Goal: Information Seeking & Learning: Find specific fact

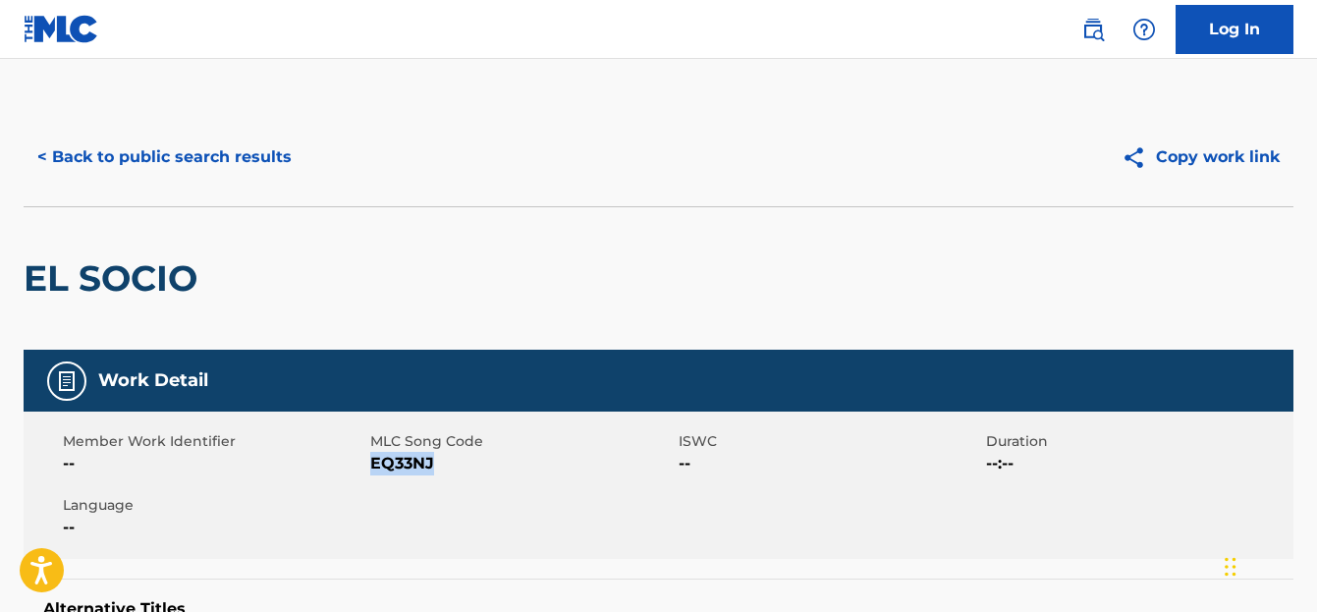
drag, startPoint x: 447, startPoint y: 464, endPoint x: 391, endPoint y: 467, distance: 56.1
click at [377, 468] on span "EQ33NJ" at bounding box center [521, 464] width 302 height 24
drag, startPoint x: 394, startPoint y: 465, endPoint x: 514, endPoint y: 512, distance: 128.4
click at [517, 513] on div "Member Work Identifier -- MLC Song Code EQ33NJ ISWC -- Duration --:-- Language …" at bounding box center [659, 484] width 1270 height 147
drag, startPoint x: 441, startPoint y: 476, endPoint x: 425, endPoint y: 469, distance: 17.2
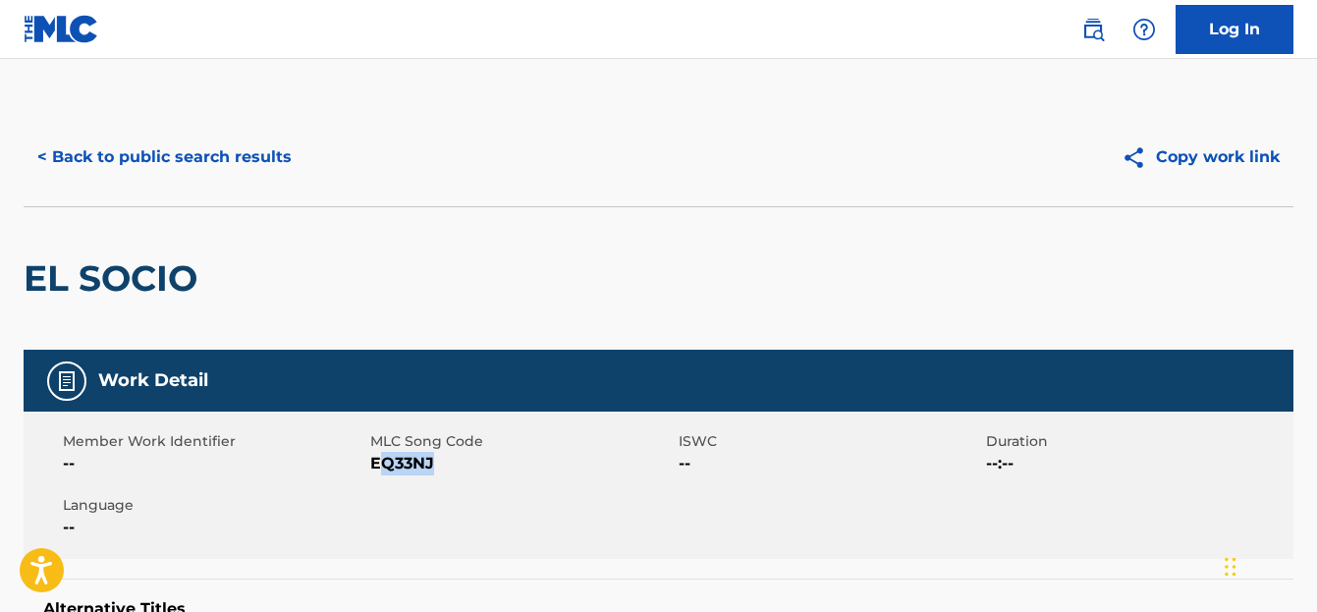
click at [441, 477] on div "Member Work Identifier -- MLC Song Code EQ33NJ ISWC -- Duration --:-- Language …" at bounding box center [659, 484] width 1270 height 147
click at [399, 479] on div "Member Work Identifier -- MLC Song Code EQ33NJ ISWC -- Duration --:-- Language …" at bounding box center [659, 484] width 1270 height 147
click at [368, 457] on div "Member Work Identifier --" at bounding box center [216, 453] width 307 height 44
drag, startPoint x: 374, startPoint y: 463, endPoint x: 452, endPoint y: 473, distance: 78.3
click at [452, 473] on span "EQ33NJ" at bounding box center [521, 464] width 302 height 24
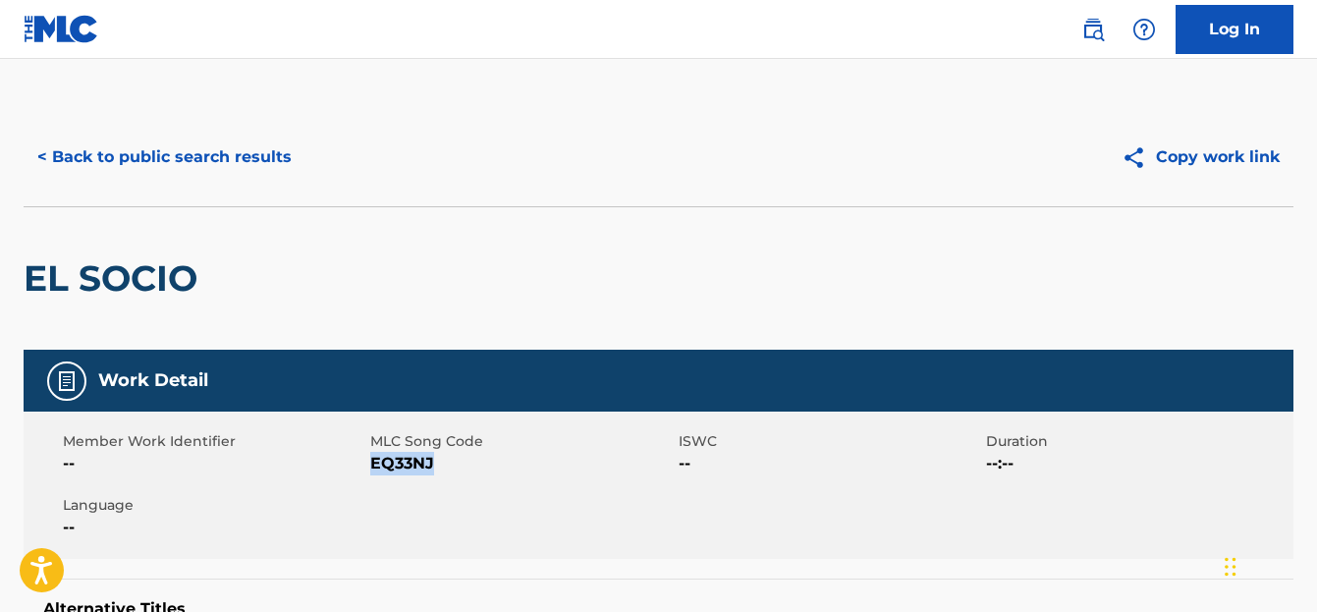
copy span "EQ33NJ"
click at [80, 160] on button "< Back to public search results" at bounding box center [165, 157] width 282 height 49
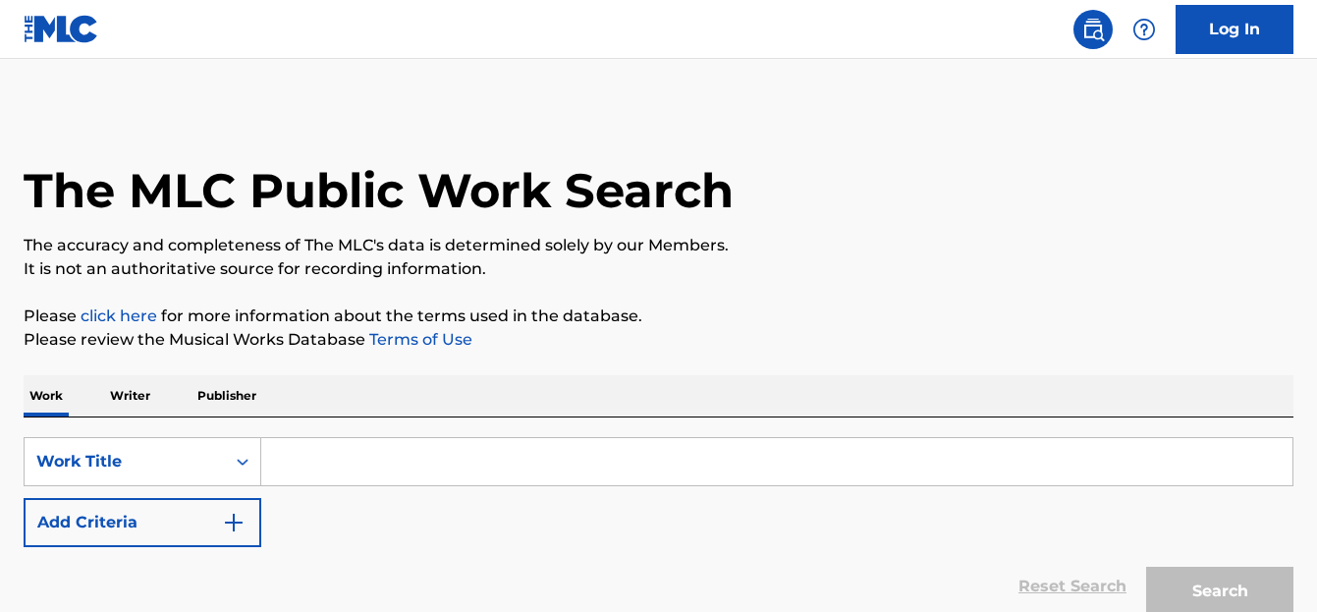
click at [289, 462] on input "Search Form" at bounding box center [776, 461] width 1031 height 47
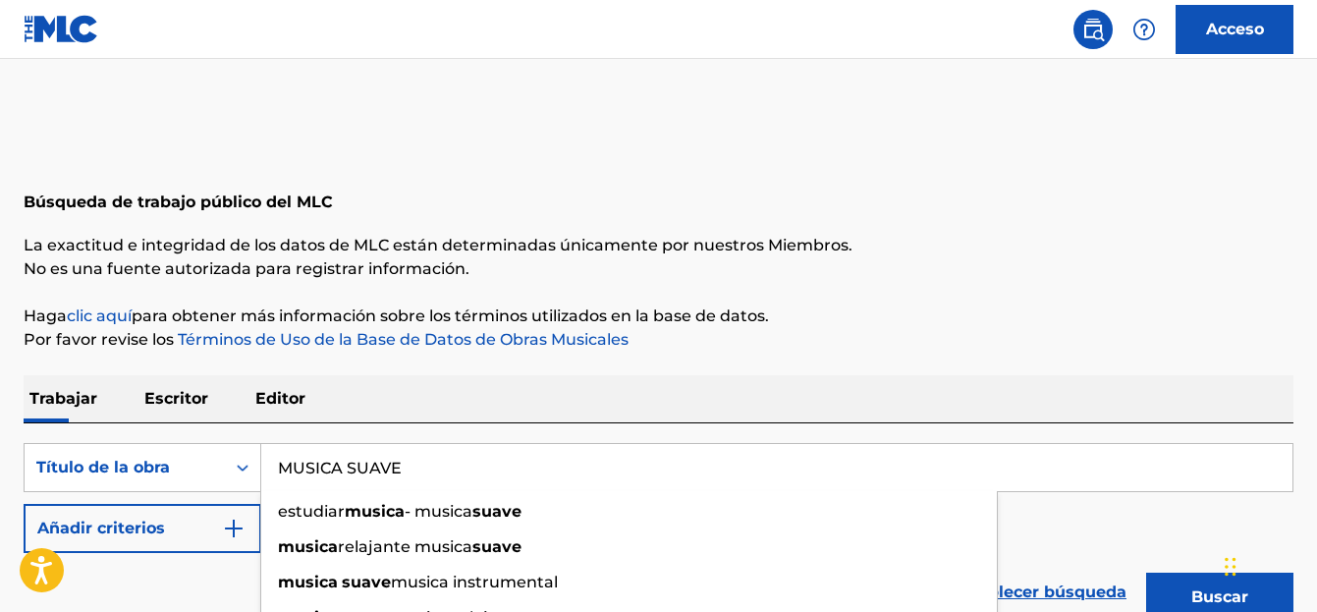
type input "MUSICA SUAVE"
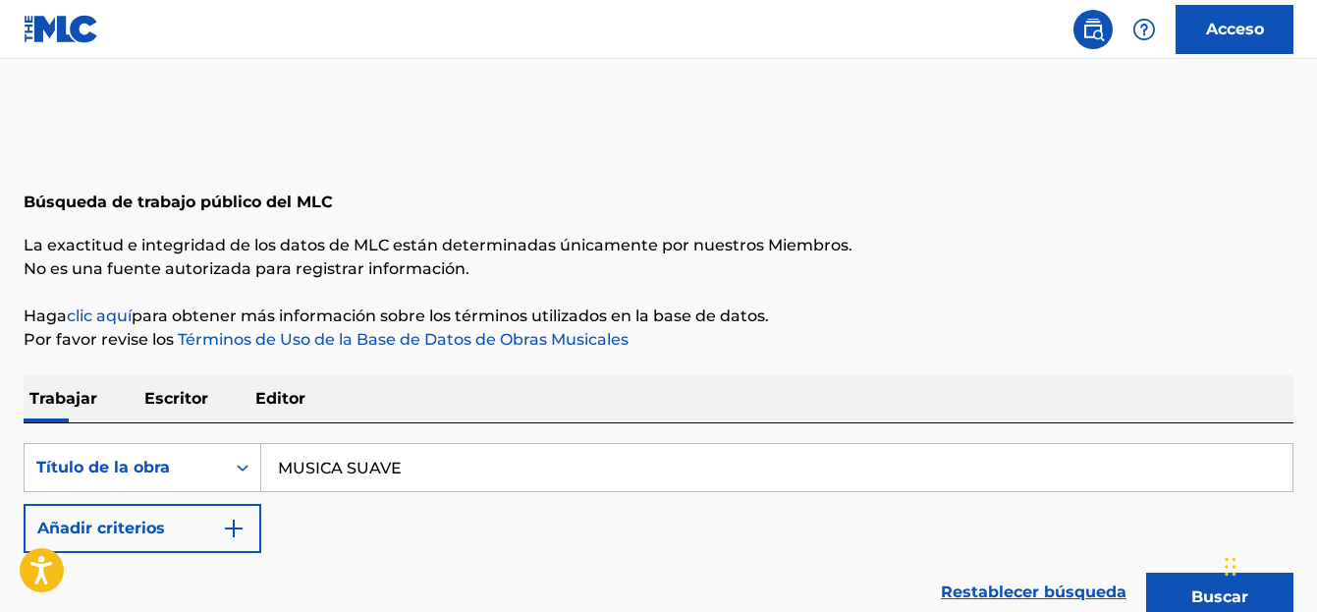
click at [1192, 578] on button "Buscar" at bounding box center [1219, 597] width 147 height 49
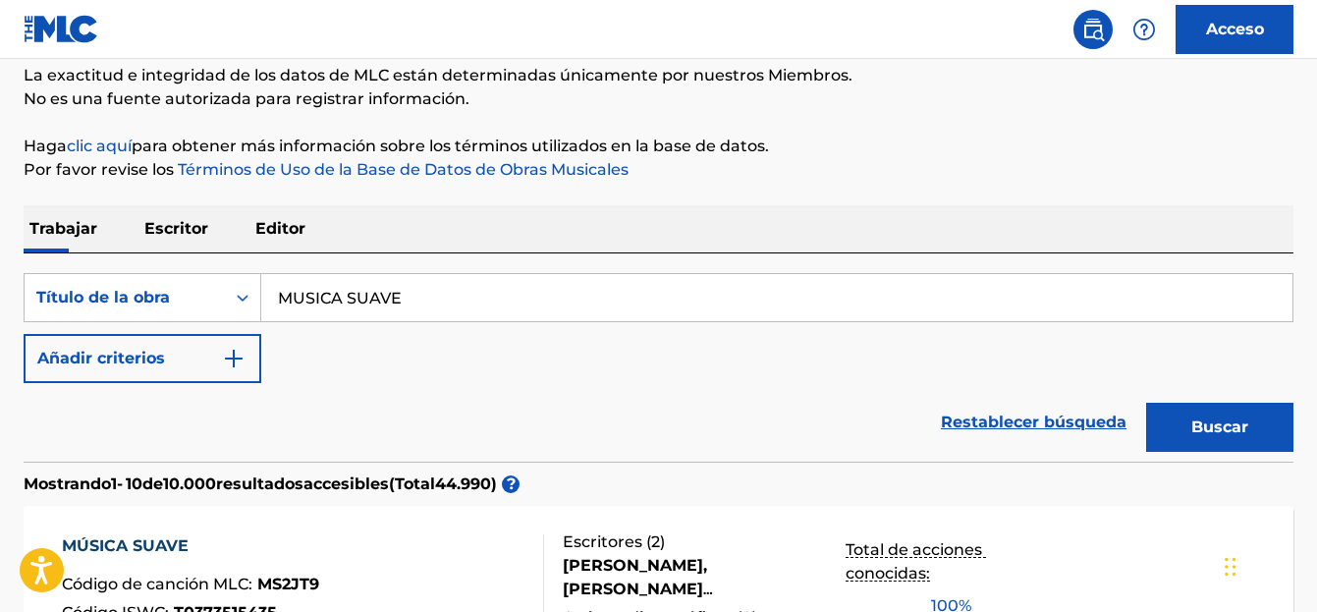
scroll to position [151, 0]
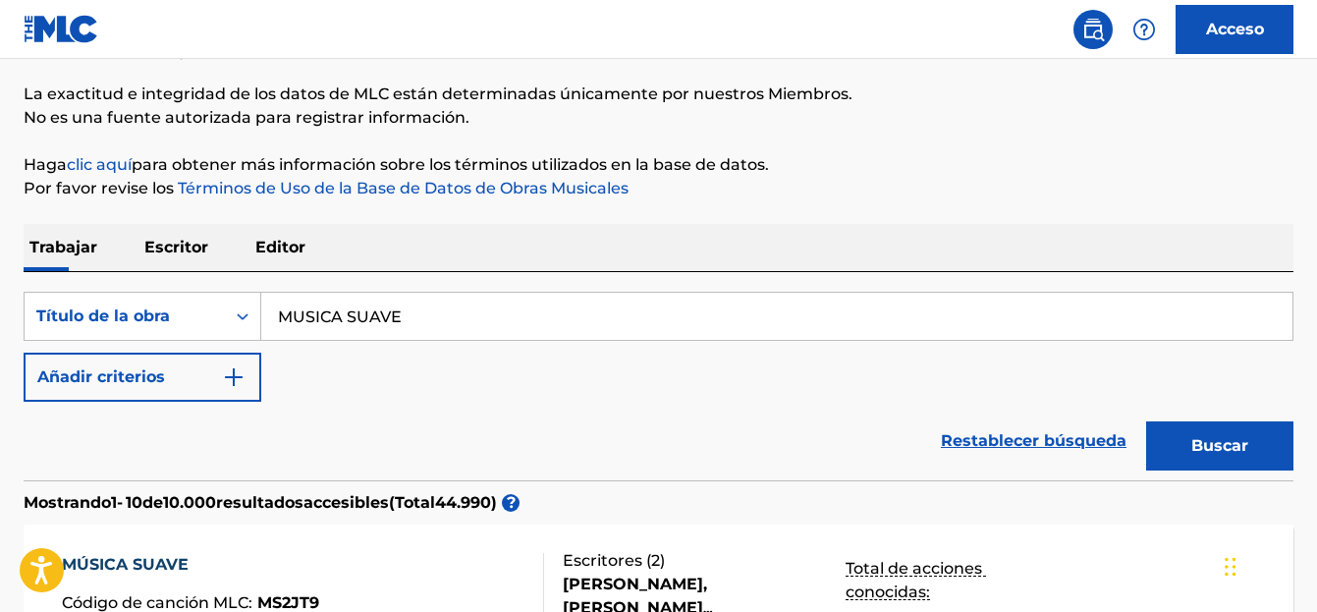
click at [235, 382] on img "Formulario de búsqueda" at bounding box center [234, 377] width 24 height 24
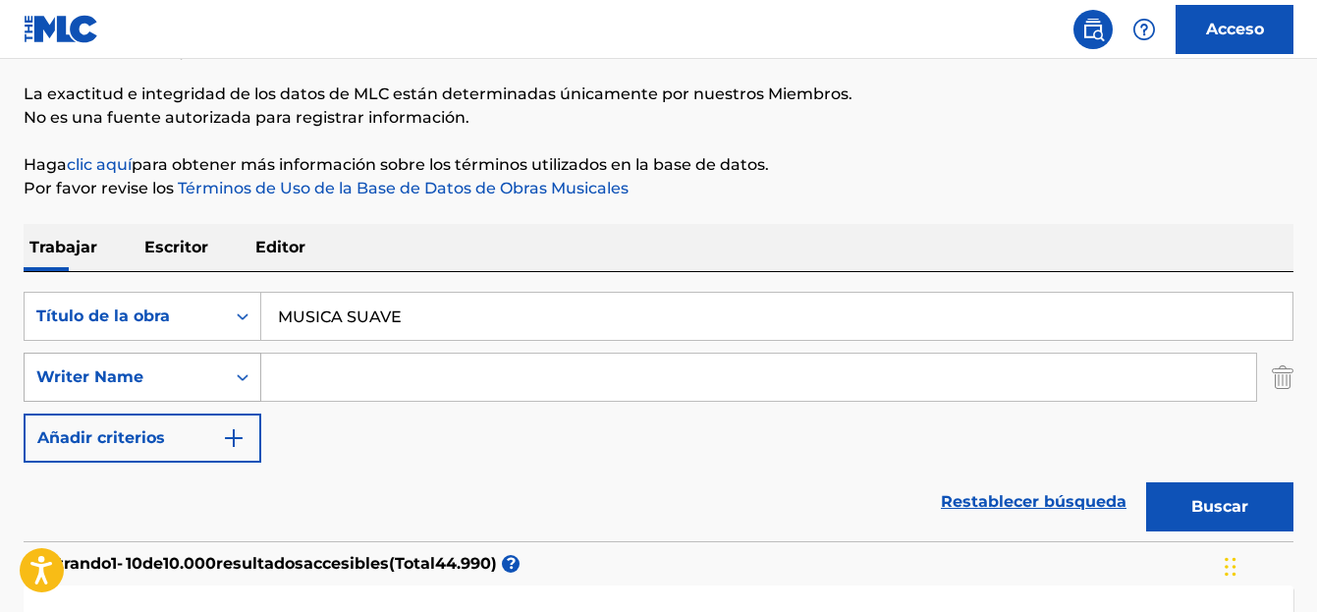
drag, startPoint x: 154, startPoint y: 382, endPoint x: 175, endPoint y: 388, distance: 21.4
click at [163, 386] on div "Writer Name" at bounding box center [124, 377] width 177 height 24
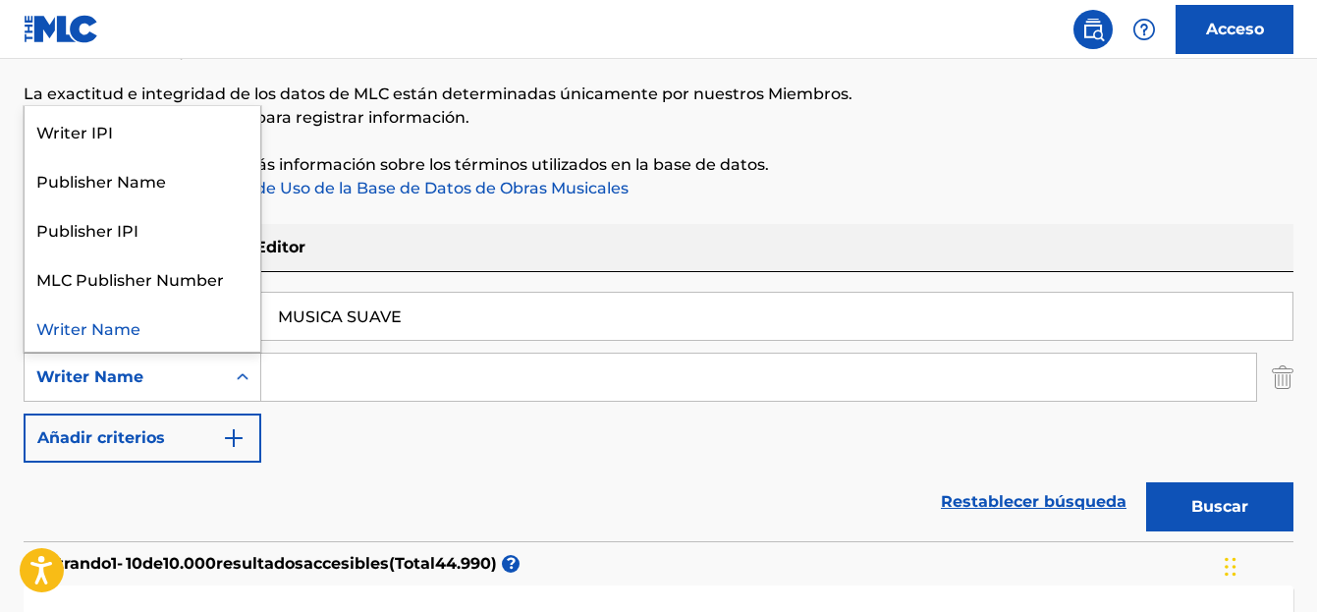
click at [337, 381] on input "Formulario de búsqueda" at bounding box center [758, 377] width 995 height 47
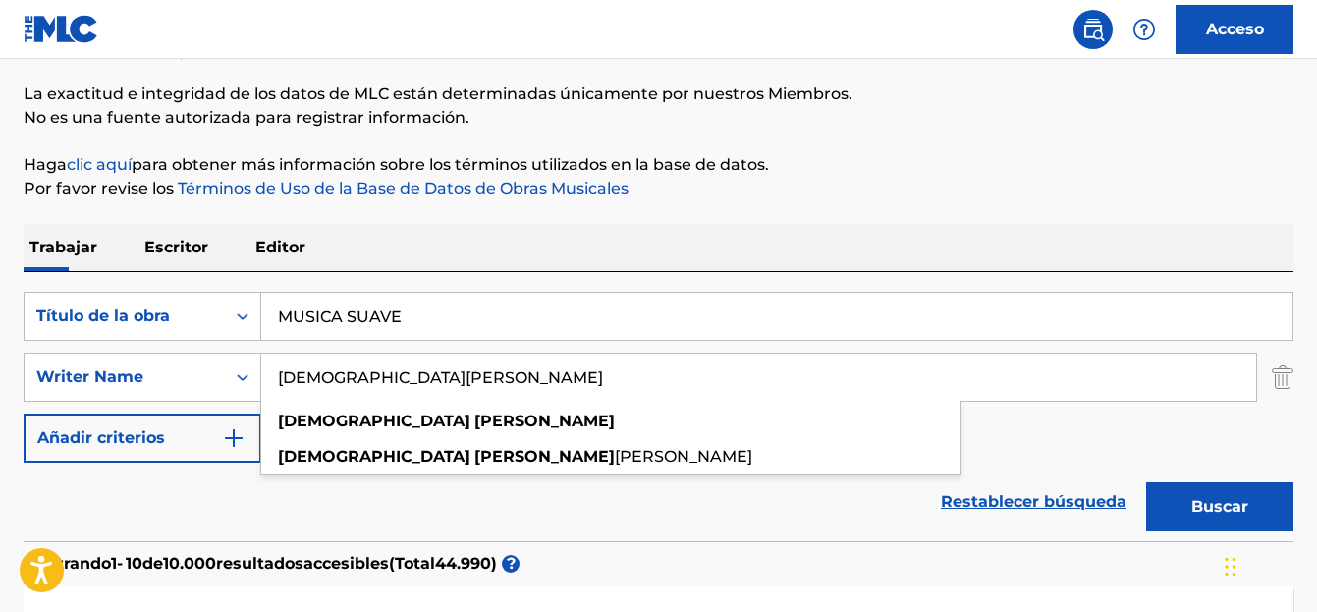
type input "[DEMOGRAPHIC_DATA][PERSON_NAME]"
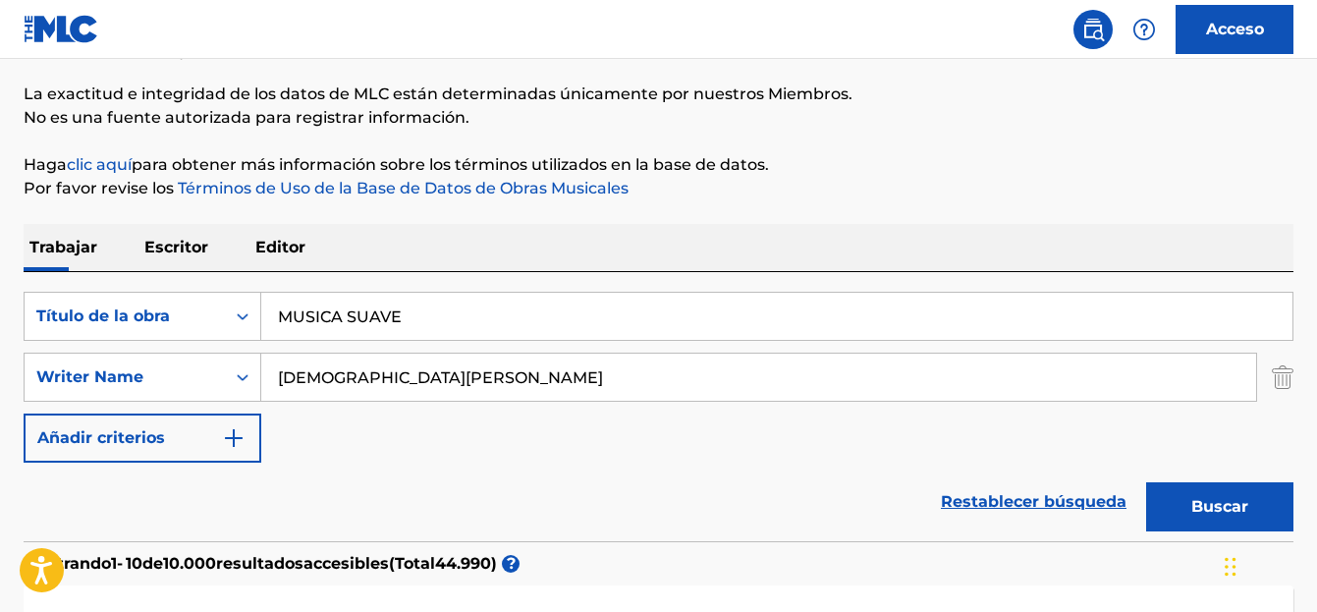
click at [1229, 498] on font "Buscar" at bounding box center [1219, 506] width 57 height 19
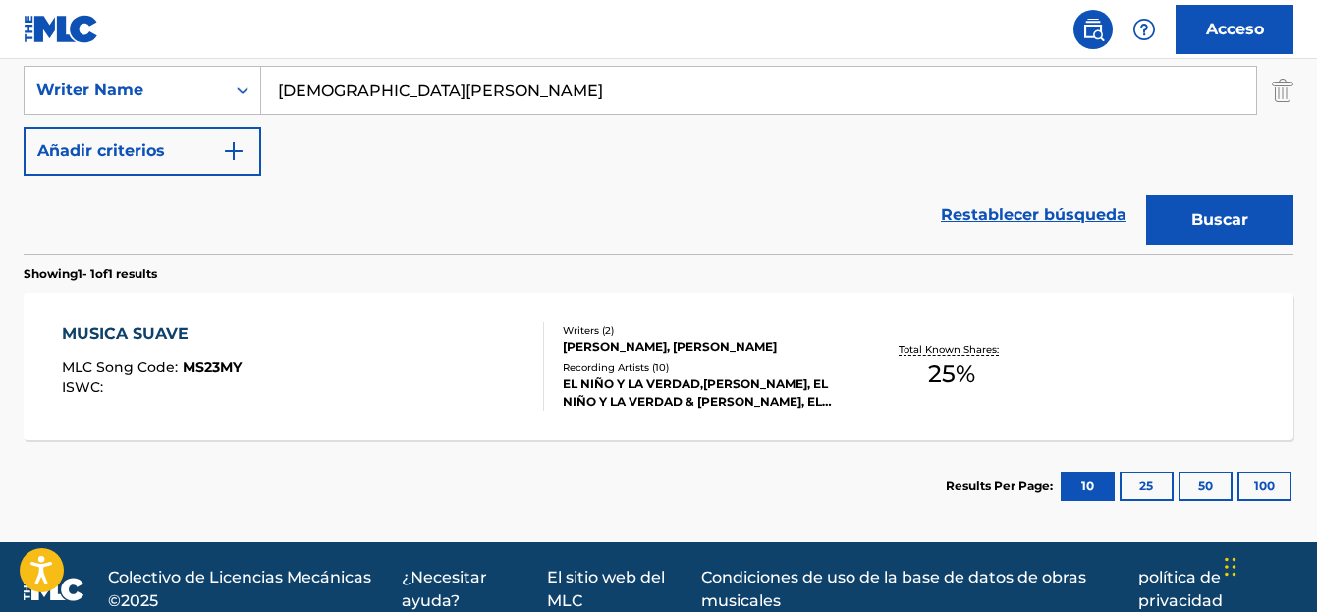
scroll to position [463, 0]
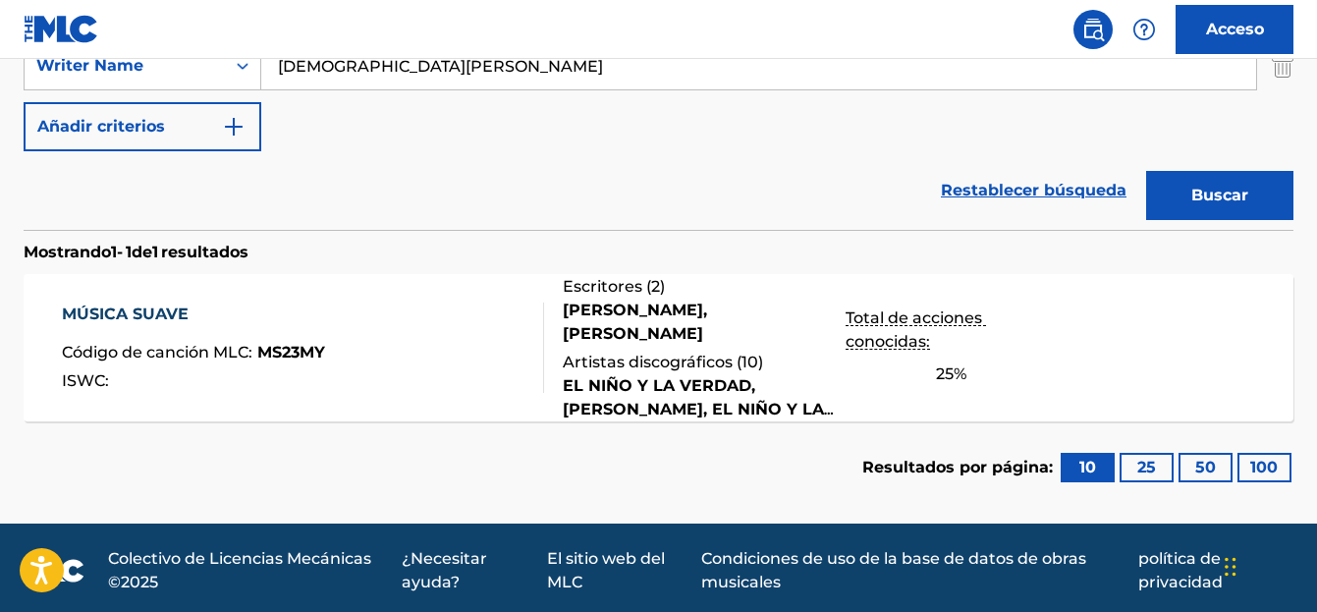
click at [103, 314] on font "MÚSICA SUAVE" at bounding box center [125, 313] width 127 height 19
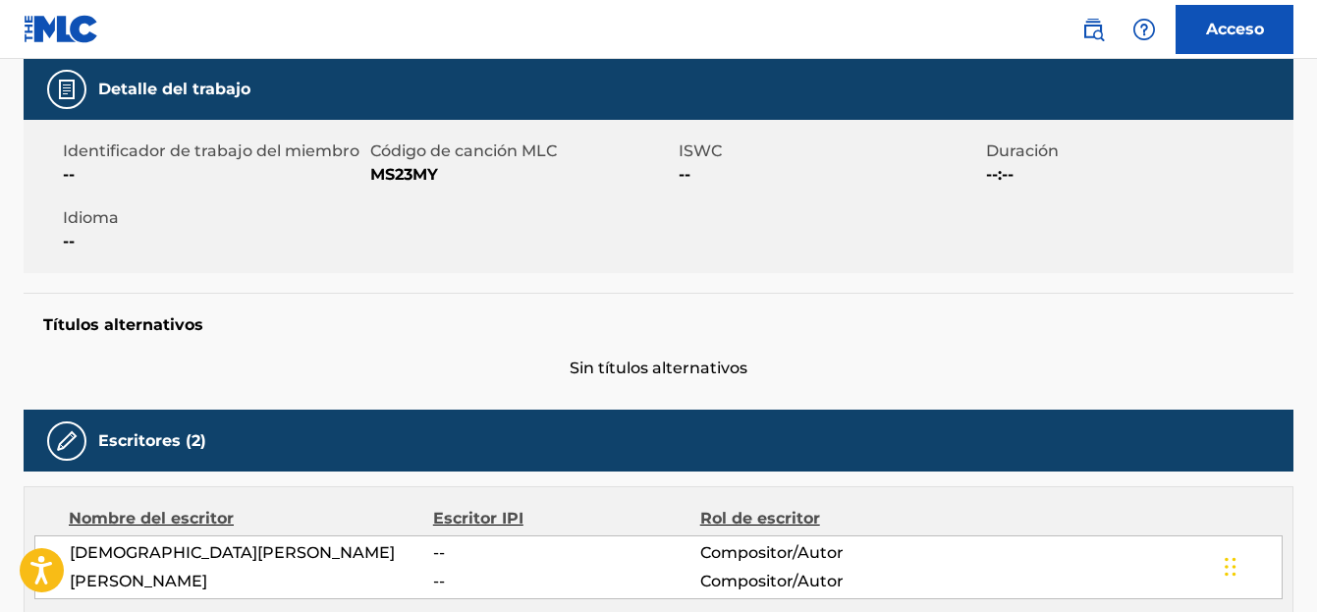
scroll to position [98, 0]
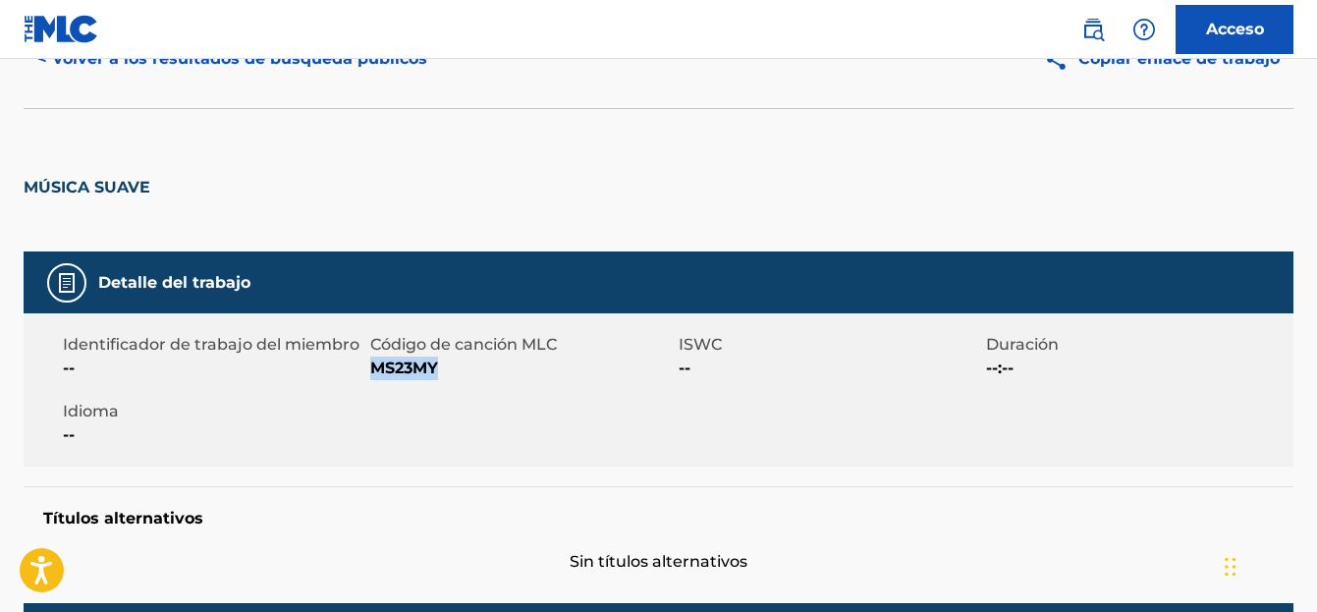
drag, startPoint x: 442, startPoint y: 363, endPoint x: 377, endPoint y: 370, distance: 65.2
click at [377, 370] on span "MS23MY" at bounding box center [521, 368] width 302 height 24
copy font "MS23MY"
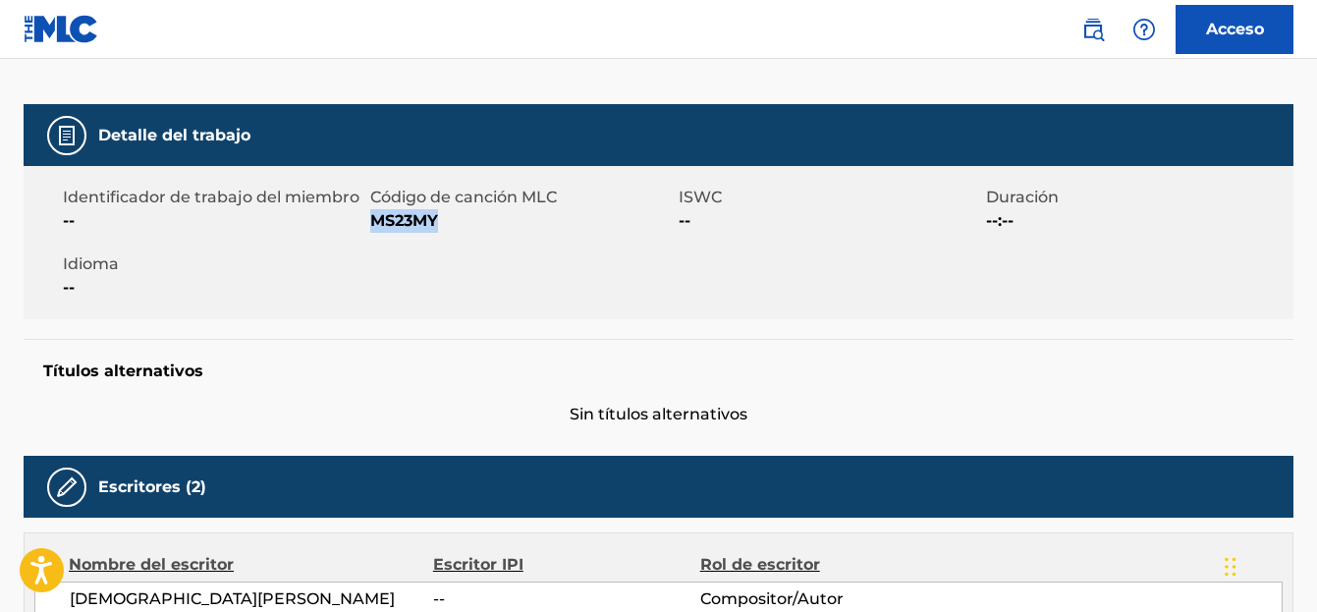
scroll to position [0, 0]
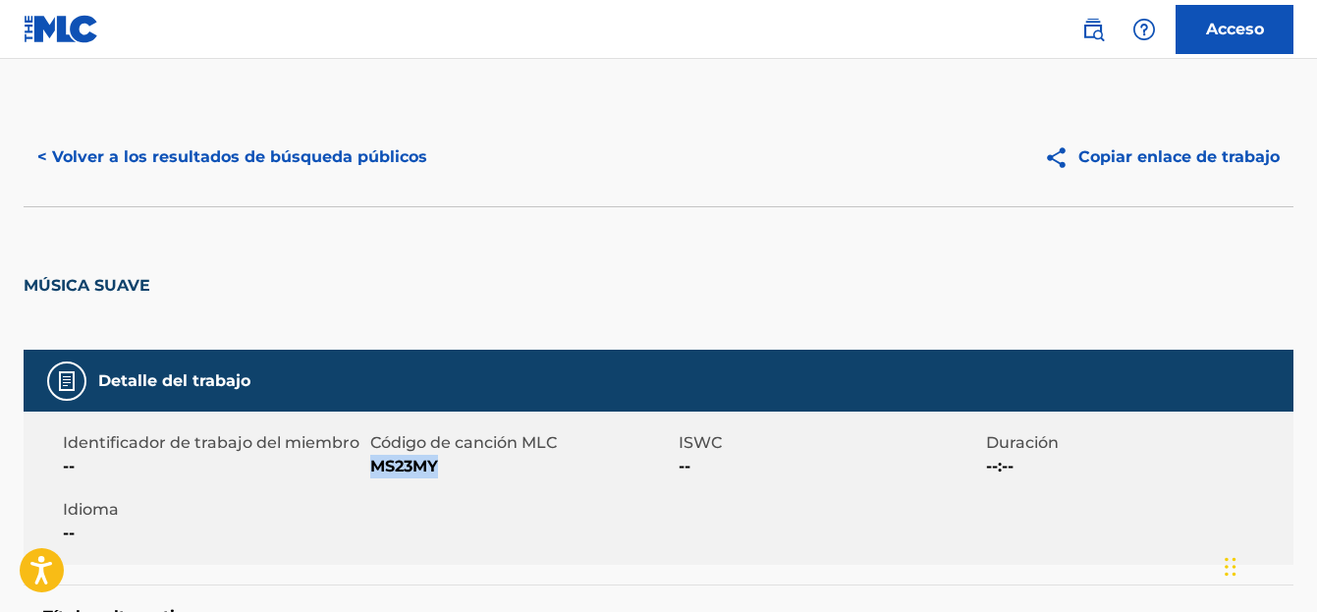
click at [120, 159] on font "< Volver a los resultados de búsqueda públicos" at bounding box center [232, 156] width 390 height 19
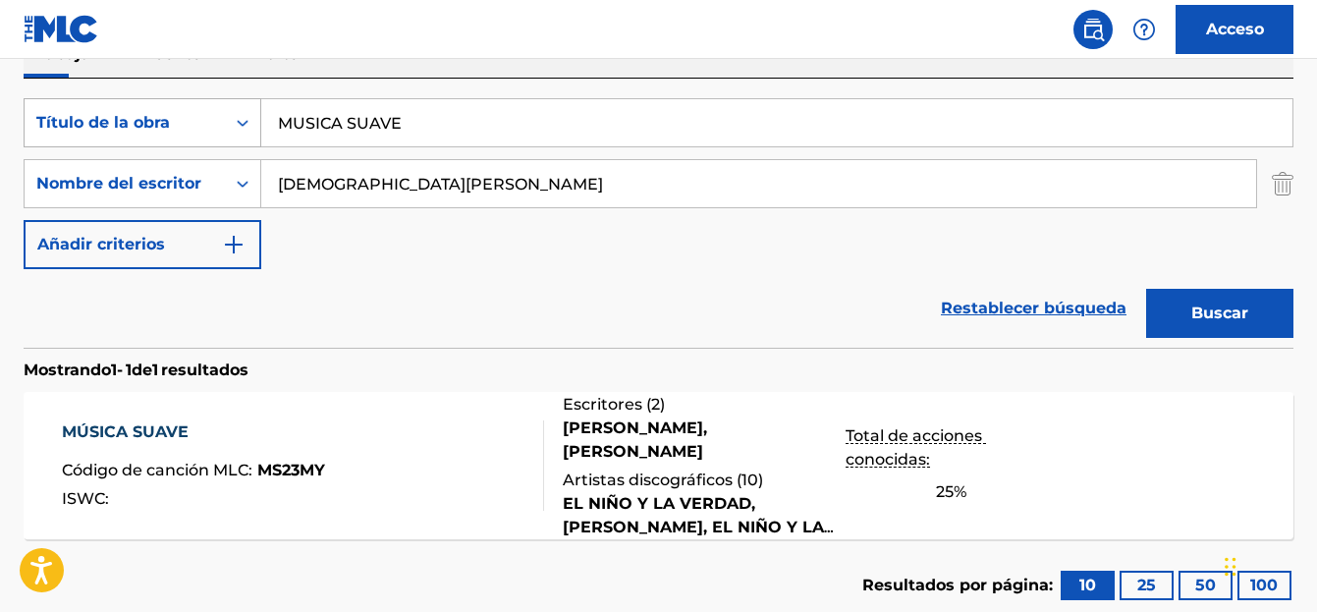
scroll to position [343, 0]
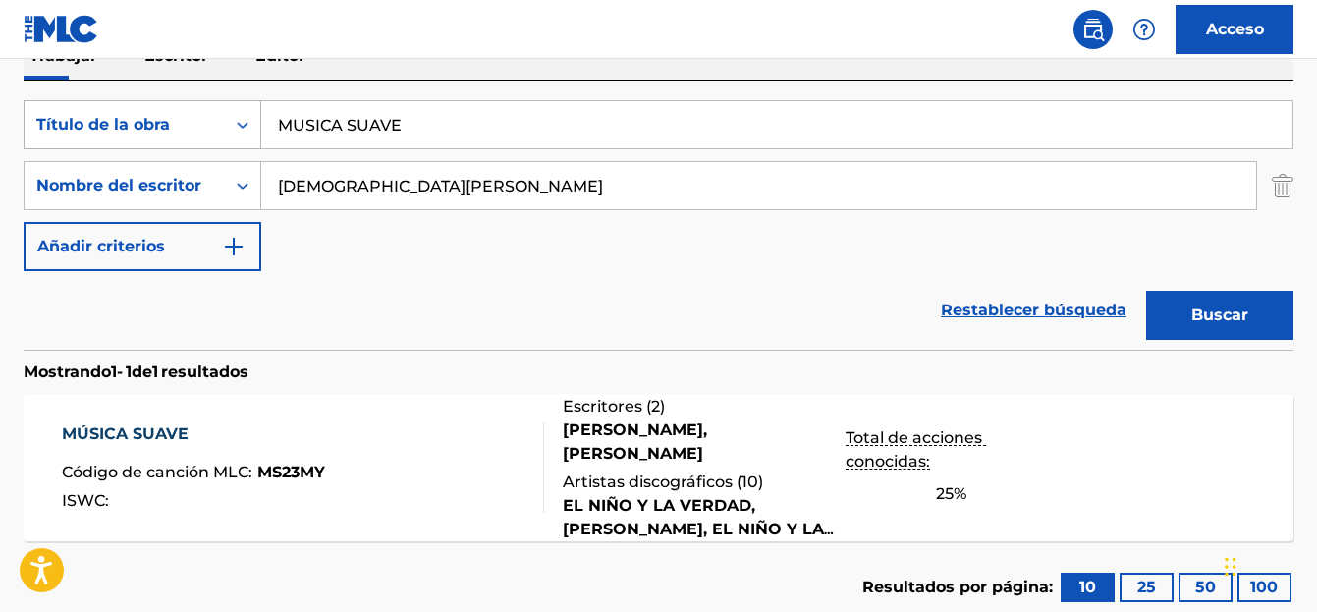
drag, startPoint x: 349, startPoint y: 115, endPoint x: 256, endPoint y: 132, distance: 93.8
click at [256, 132] on div "BuscarConCriteriosfd7d057f-c1f5-432d-baec-9c0c220dd0d7 Título de la obra MUSICA…" at bounding box center [659, 124] width 1270 height 49
paste input "Cambio"
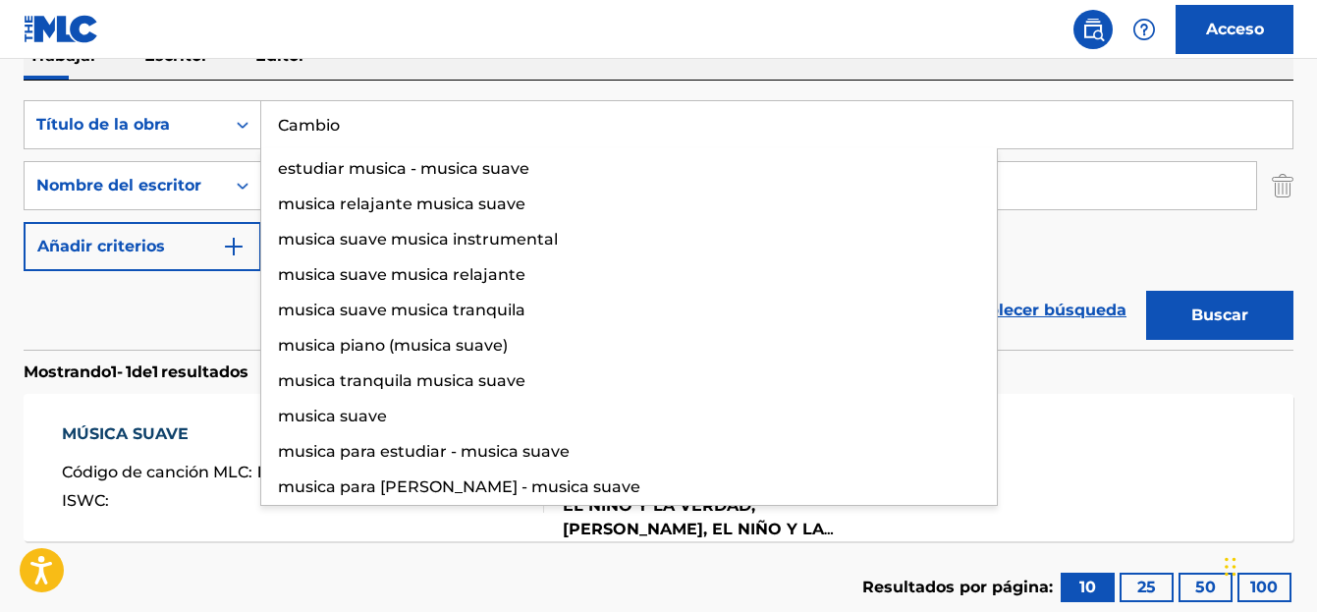
type input "Cambio"
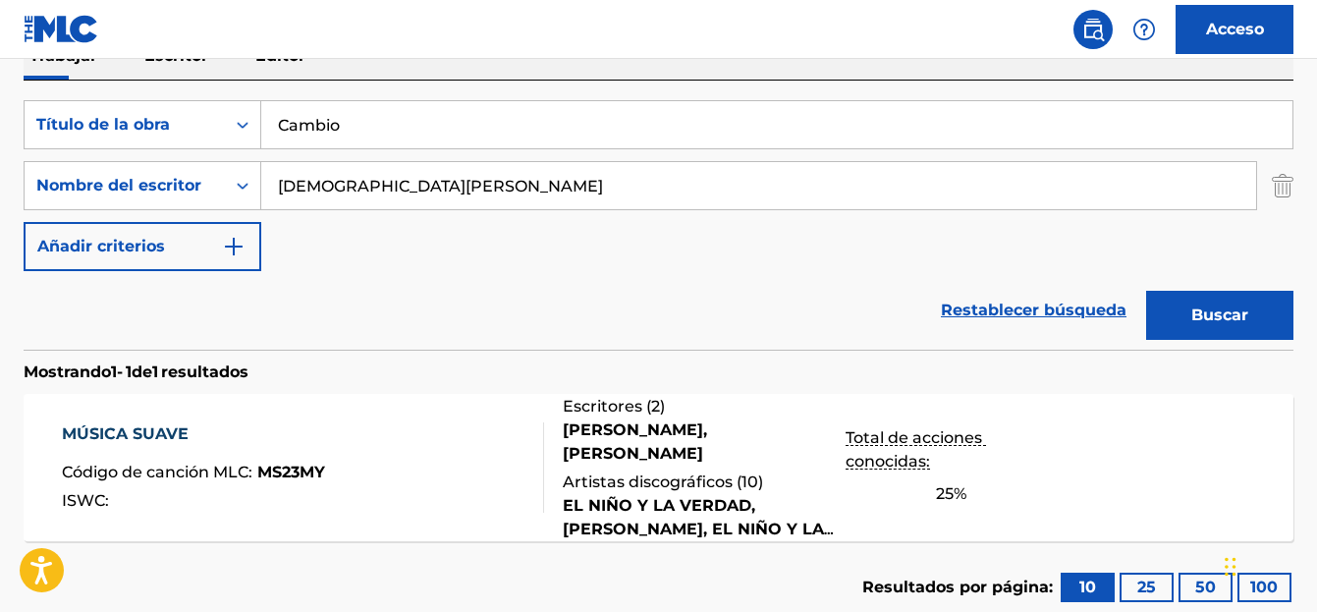
click at [1220, 334] on button "Buscar" at bounding box center [1219, 315] width 147 height 49
click at [101, 430] on font "CAMBIO" at bounding box center [96, 433] width 69 height 19
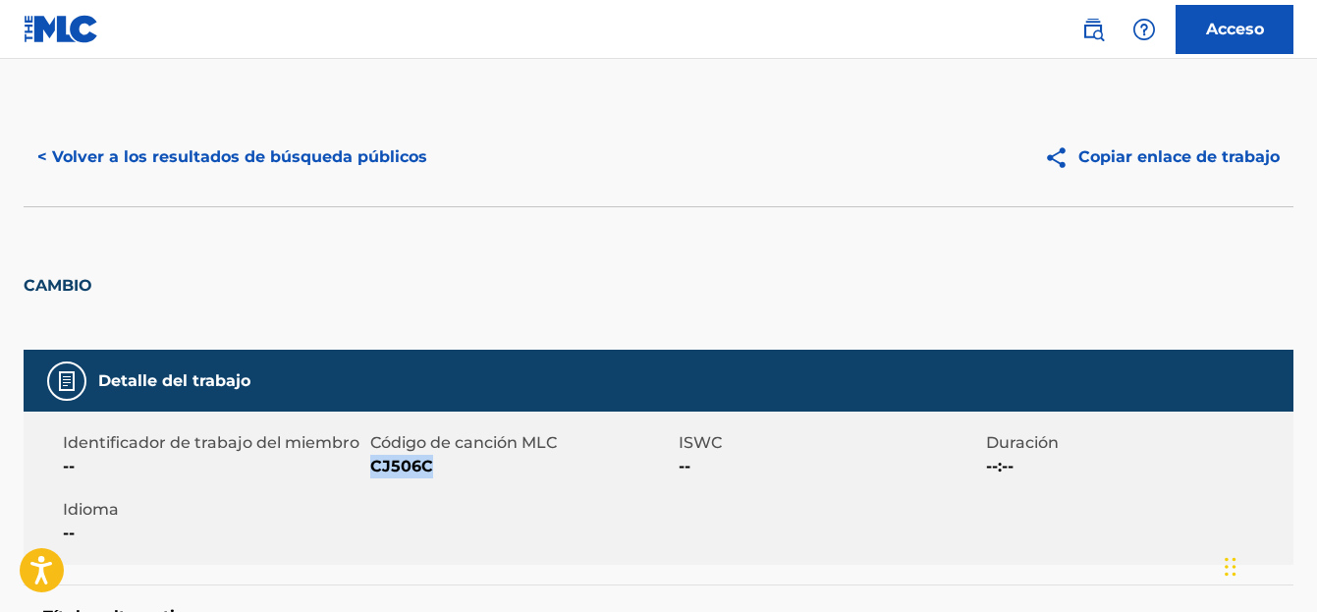
drag, startPoint x: 434, startPoint y: 463, endPoint x: 370, endPoint y: 472, distance: 64.6
click at [370, 472] on span "CJ506C" at bounding box center [521, 467] width 302 height 24
copy font "CJ506C"
click at [138, 155] on font "< Volver a los resultados de búsqueda públicos" at bounding box center [232, 156] width 390 height 19
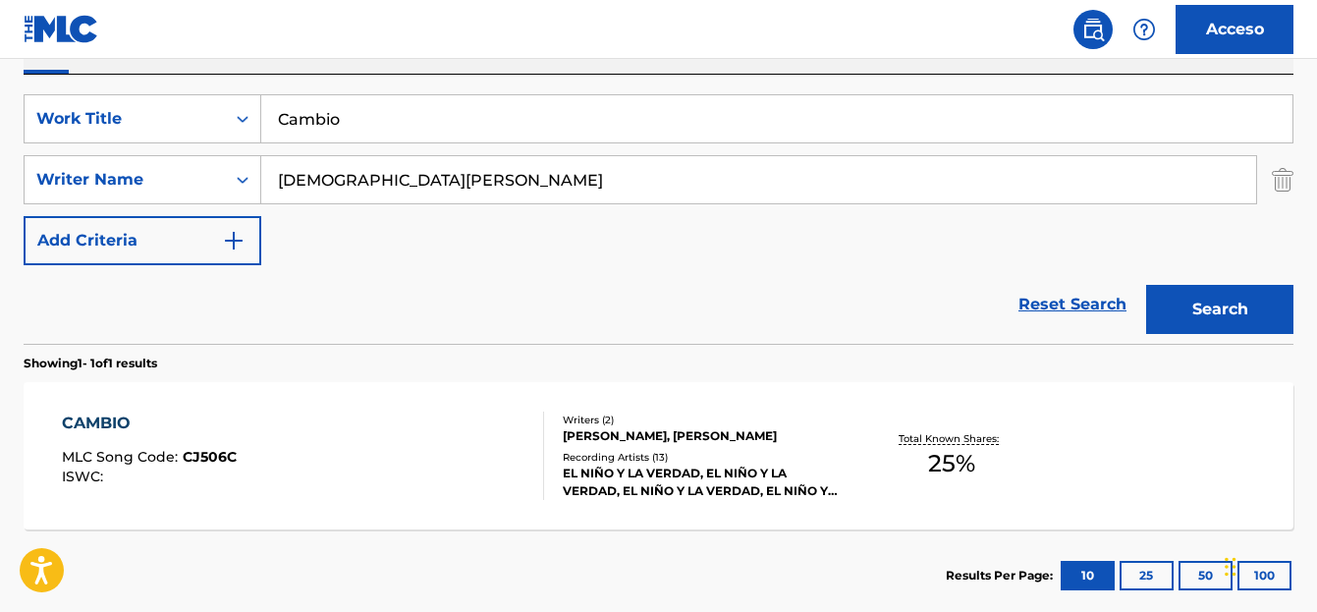
scroll to position [341, 0]
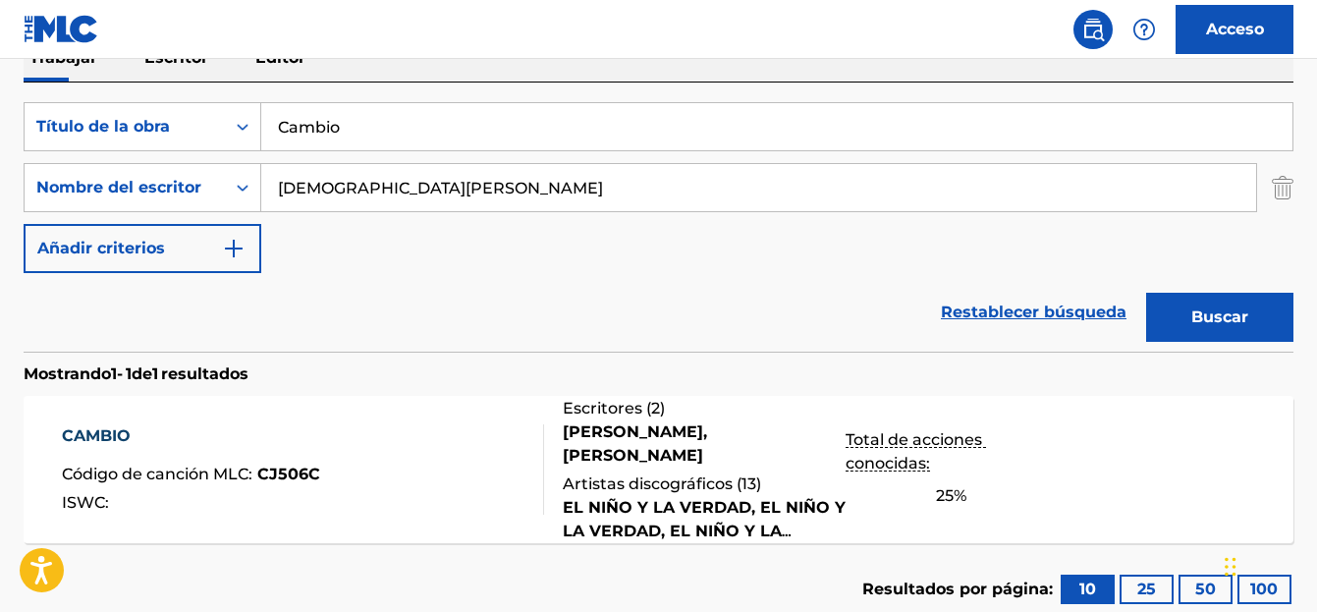
drag, startPoint x: 350, startPoint y: 114, endPoint x: 301, endPoint y: 126, distance: 49.5
click at [252, 129] on div "BuscarConCriteriosfd7d057f-c1f5-432d-baec-9c0c220dd0d7 Título de la obra Cambio" at bounding box center [659, 126] width 1270 height 49
paste input "Reflexion"
type input "Reflexion"
click at [1208, 318] on font "Buscar" at bounding box center [1219, 316] width 57 height 19
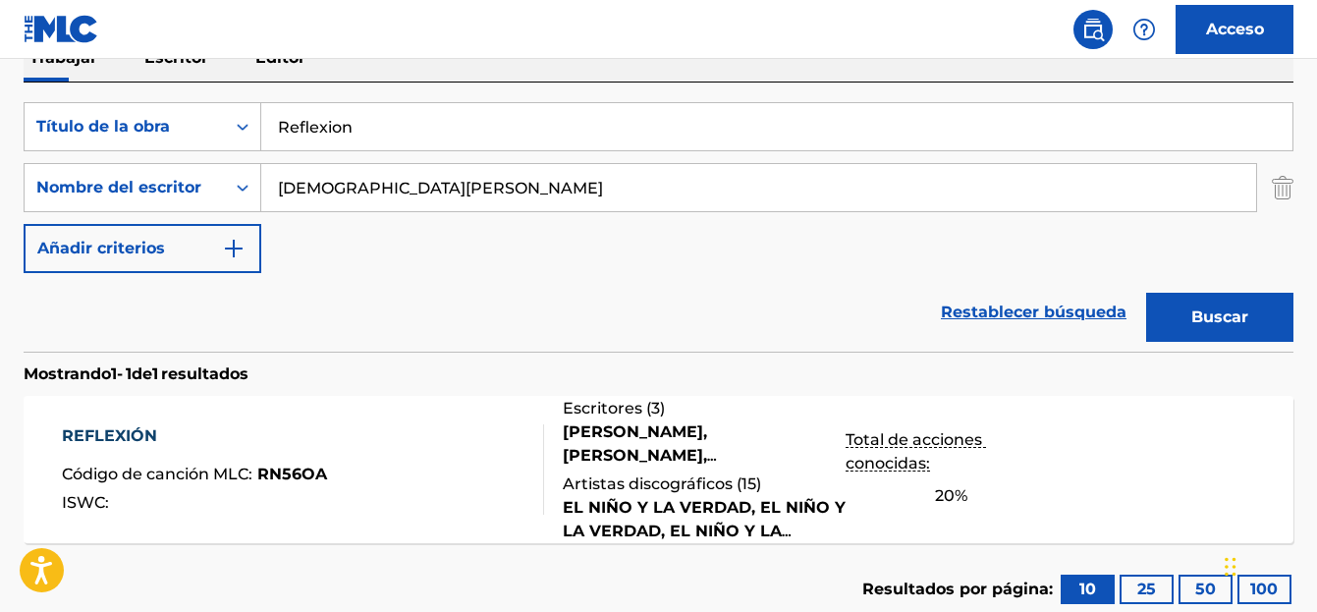
drag, startPoint x: 128, startPoint y: 429, endPoint x: 117, endPoint y: 430, distance: 10.8
click at [117, 430] on font "REFLEXIÓN" at bounding box center [109, 435] width 95 height 19
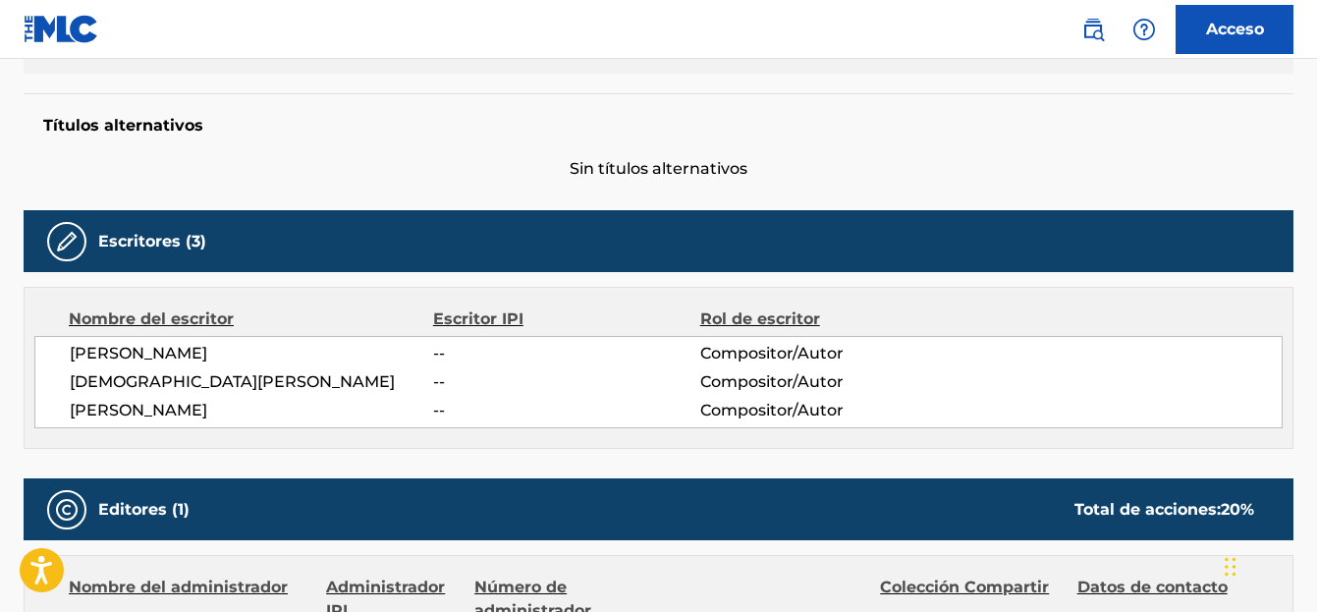
scroll to position [196, 0]
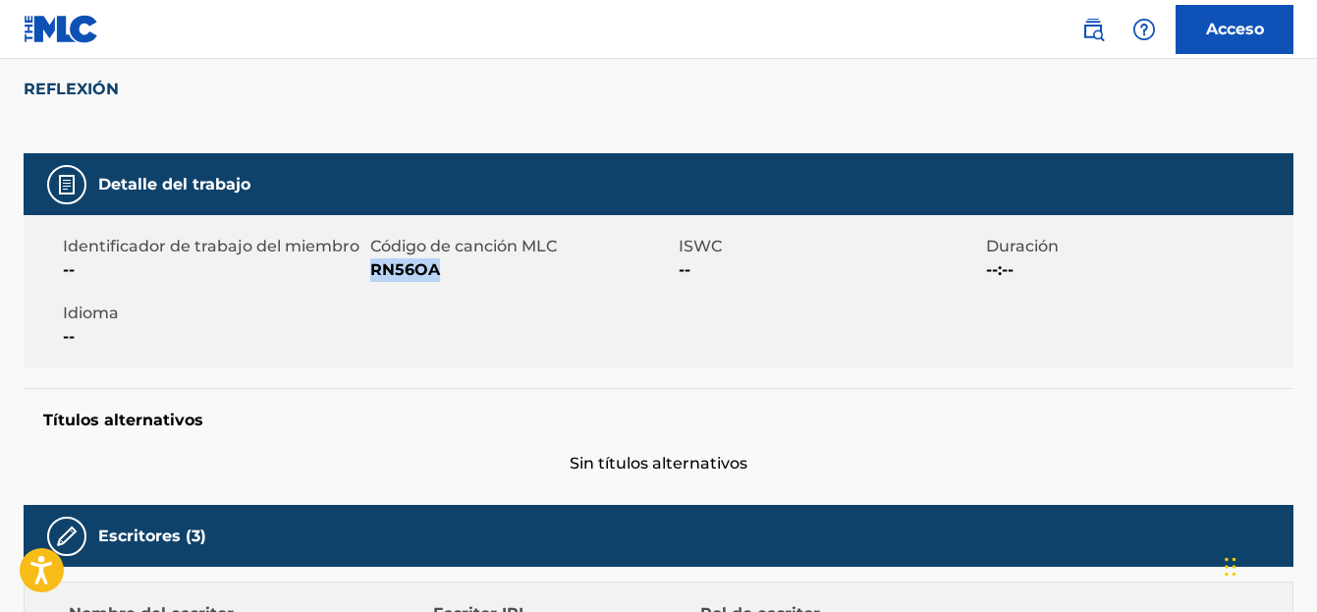
drag, startPoint x: 447, startPoint y: 267, endPoint x: 373, endPoint y: 267, distance: 73.7
click at [373, 267] on span "RN56OA" at bounding box center [521, 270] width 302 height 24
copy font "RN56OA"
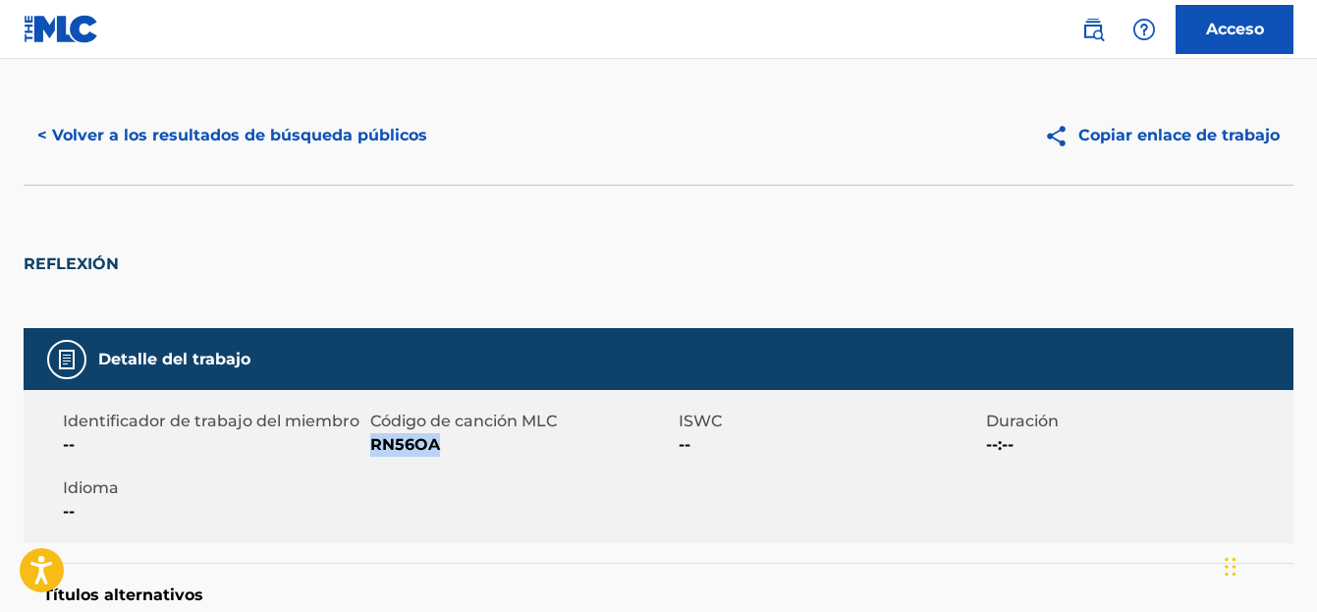
scroll to position [0, 0]
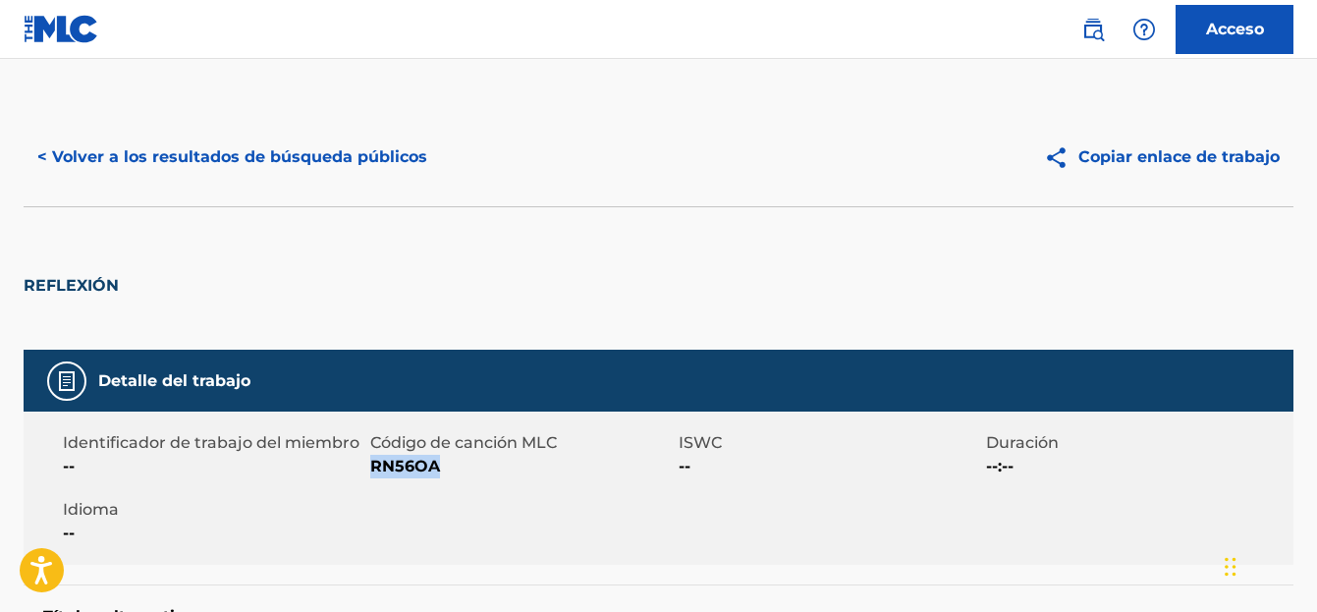
click at [206, 159] on font "< Volver a los resultados de búsqueda públicos" at bounding box center [232, 156] width 390 height 19
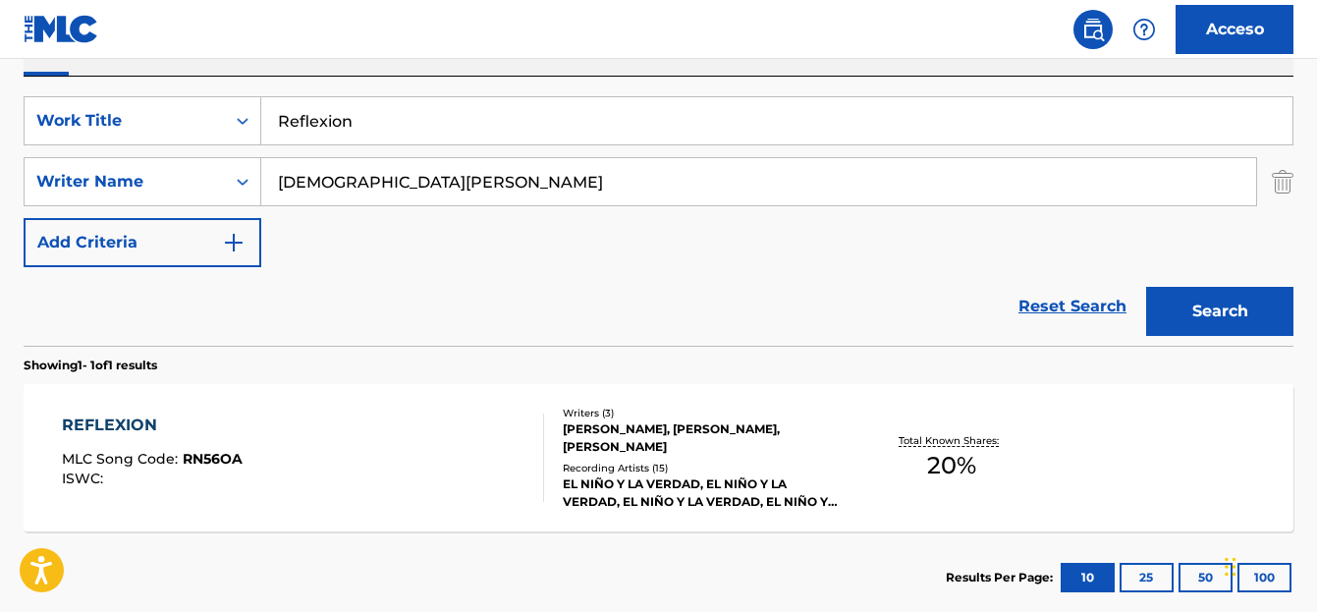
scroll to position [339, 0]
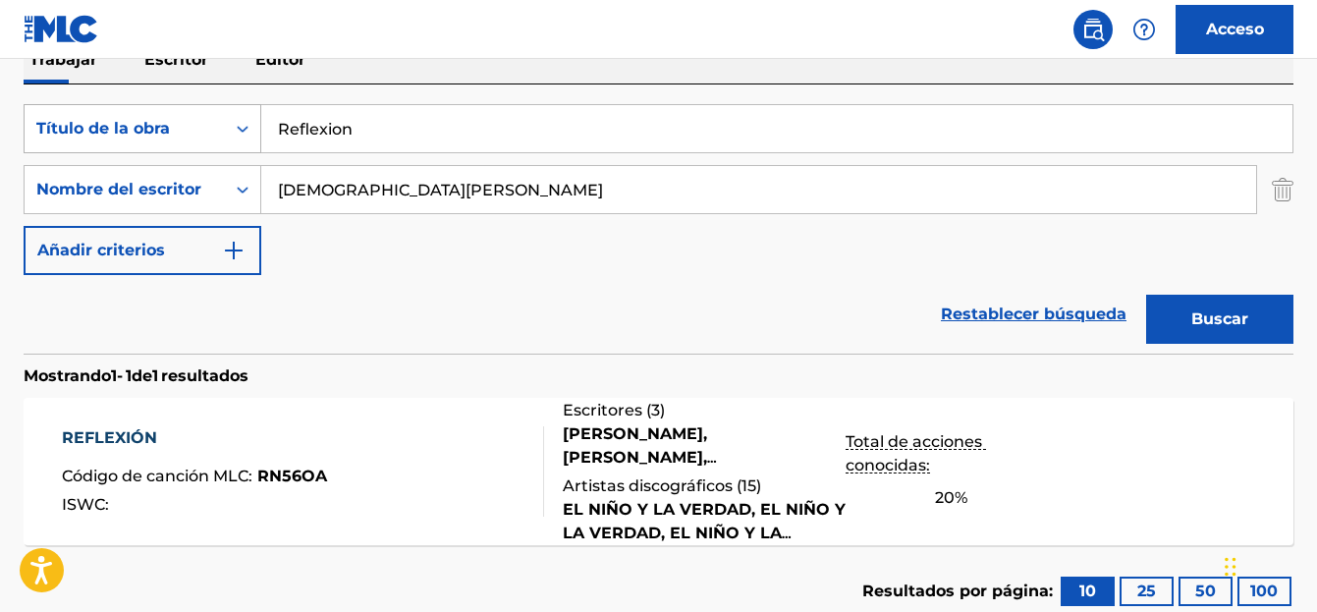
drag, startPoint x: 368, startPoint y: 123, endPoint x: 198, endPoint y: 140, distance: 170.8
click at [198, 140] on div "BuscarConCriteriosfd7d057f-c1f5-432d-baec-9c0c220dd0d7 Título de la obra Reflex…" at bounding box center [659, 128] width 1270 height 49
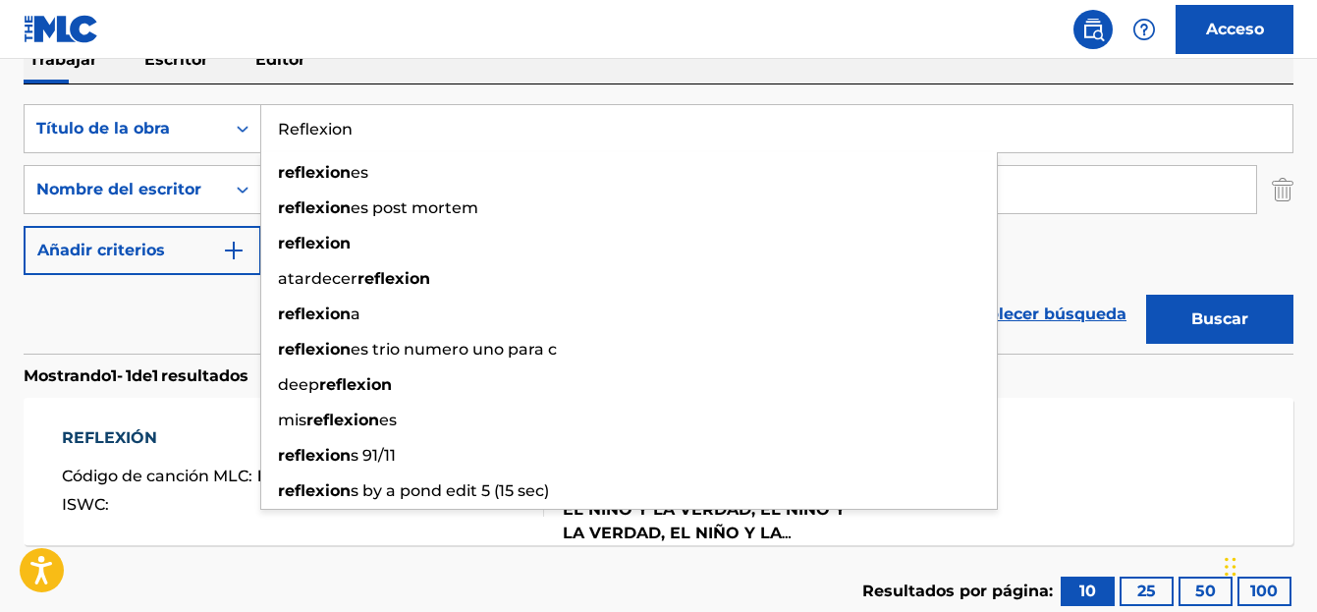
paste input "El primo"
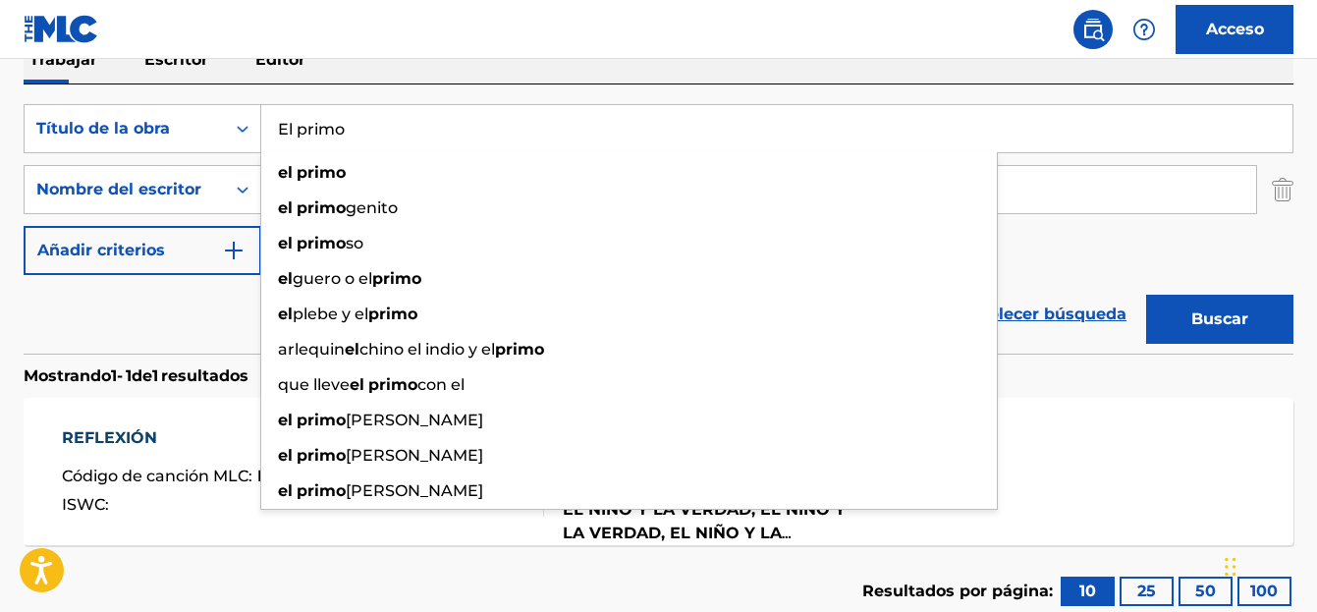
type input "El primo"
click at [1195, 313] on font "Buscar" at bounding box center [1219, 318] width 57 height 19
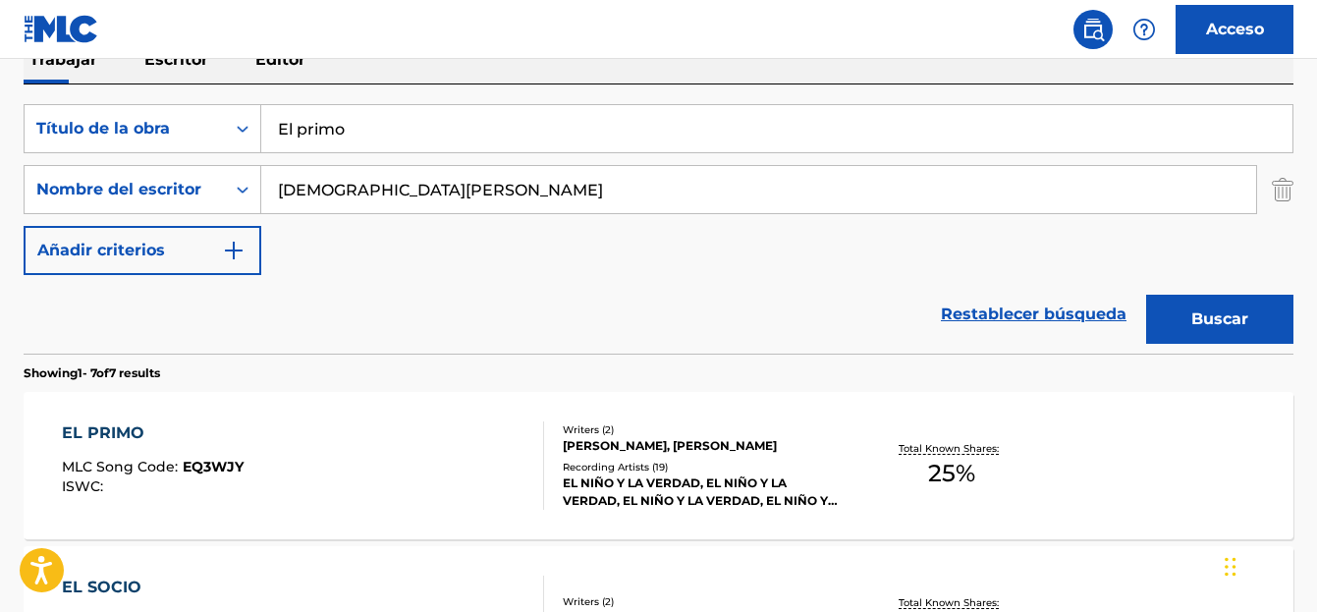
click at [90, 440] on div "EL PRIMO" at bounding box center [153, 433] width 182 height 24
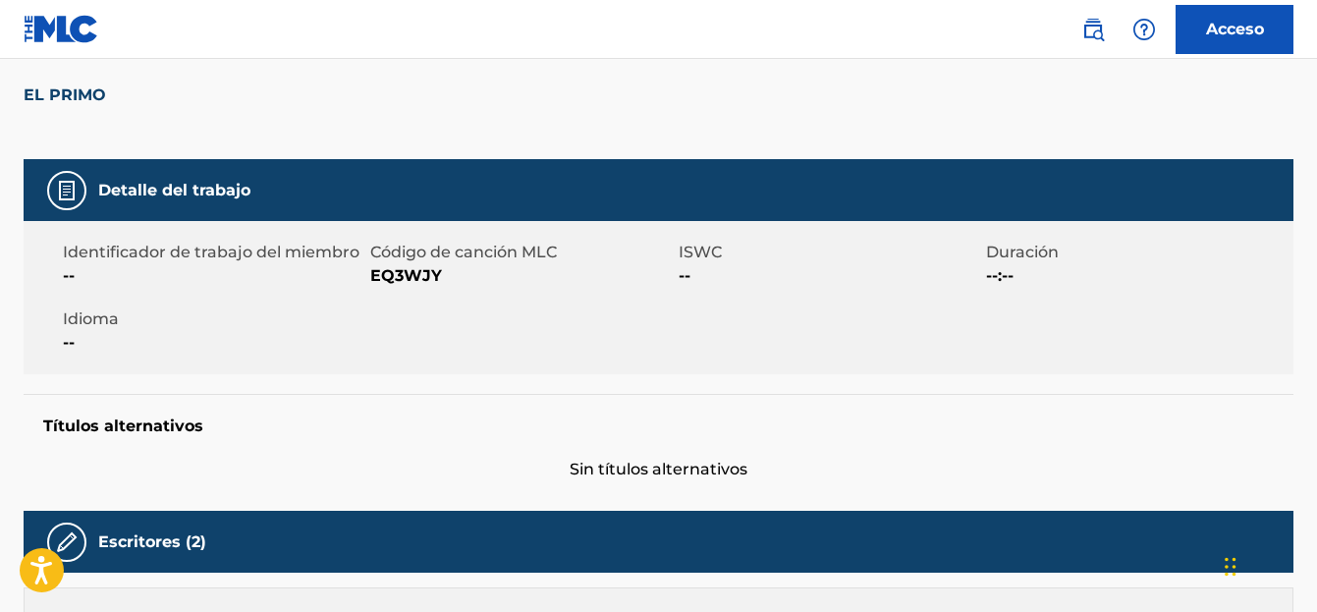
scroll to position [196, 0]
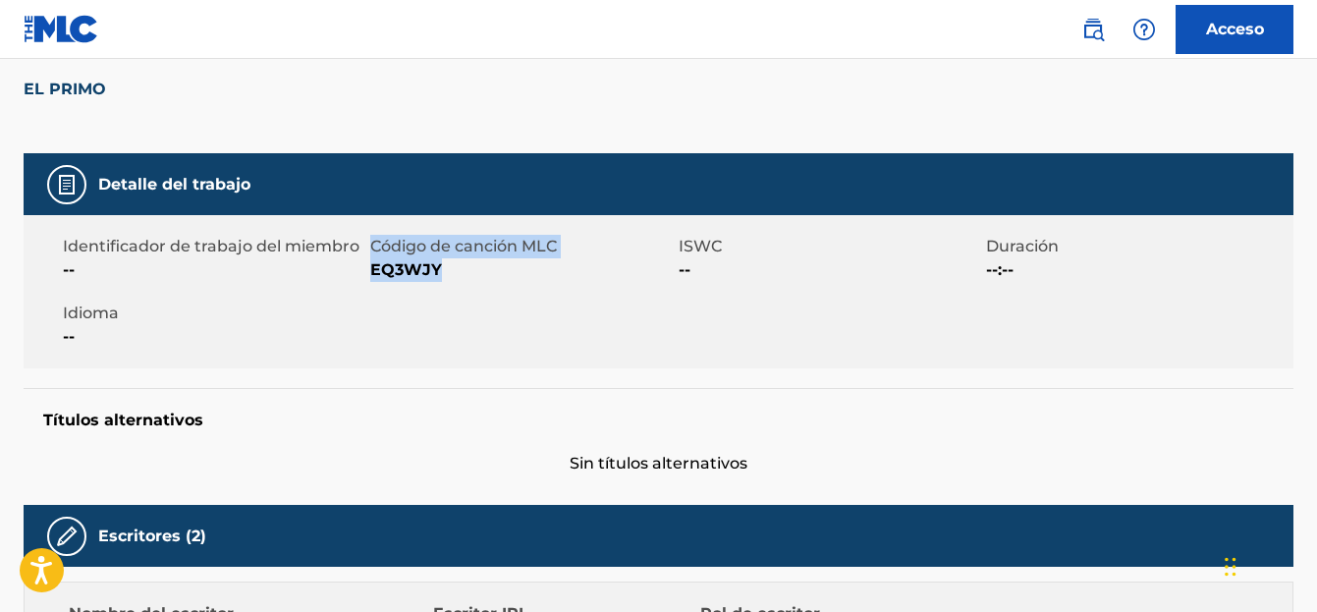
drag, startPoint x: 445, startPoint y: 270, endPoint x: 369, endPoint y: 276, distance: 75.8
click at [369, 276] on div "Identificador de trabajo del miembro -- Código de canción MLC EQ3WJY ISWC -- Du…" at bounding box center [659, 291] width 1270 height 153
click at [467, 306] on div "Identificador de trabajo del miembro -- Código de canción MLC EQ3WJY ISWC -- Du…" at bounding box center [659, 291] width 1270 height 153
click at [386, 301] on div "Identificador de trabajo del miembro -- Código de canción MLC EQ3WJY ISWC -- Du…" at bounding box center [659, 291] width 1270 height 153
drag, startPoint x: 375, startPoint y: 267, endPoint x: 445, endPoint y: 273, distance: 70.0
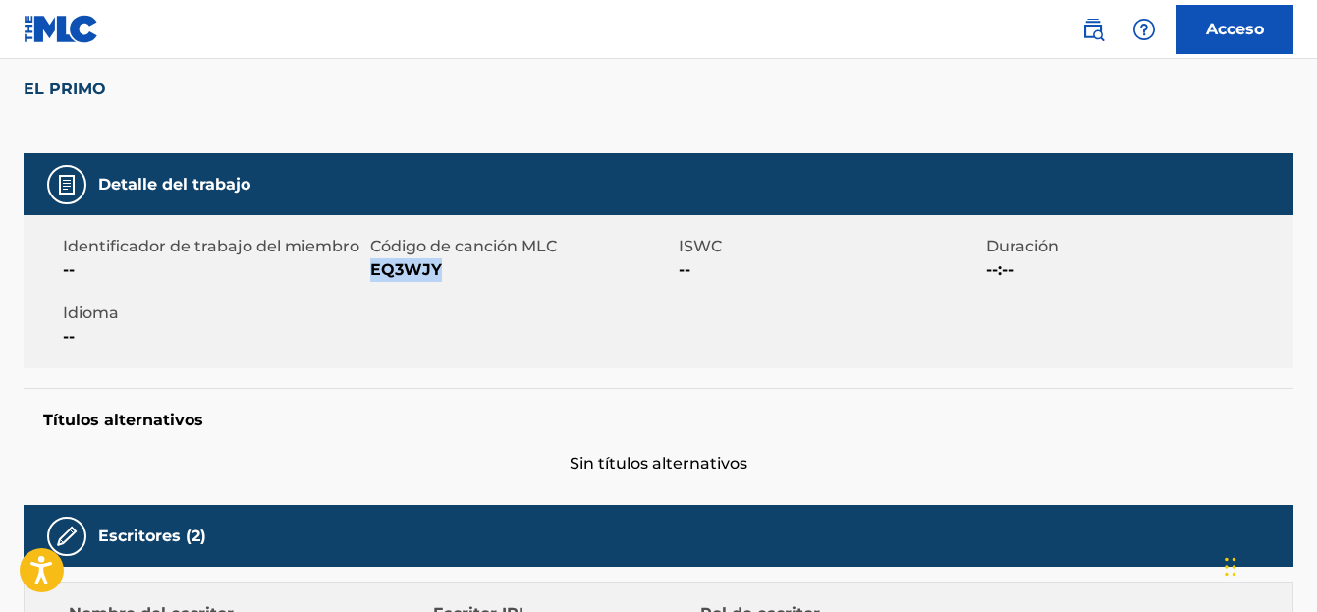
click at [445, 273] on span "EQ3WJY" at bounding box center [521, 270] width 302 height 24
copy font "EQ3WJY"
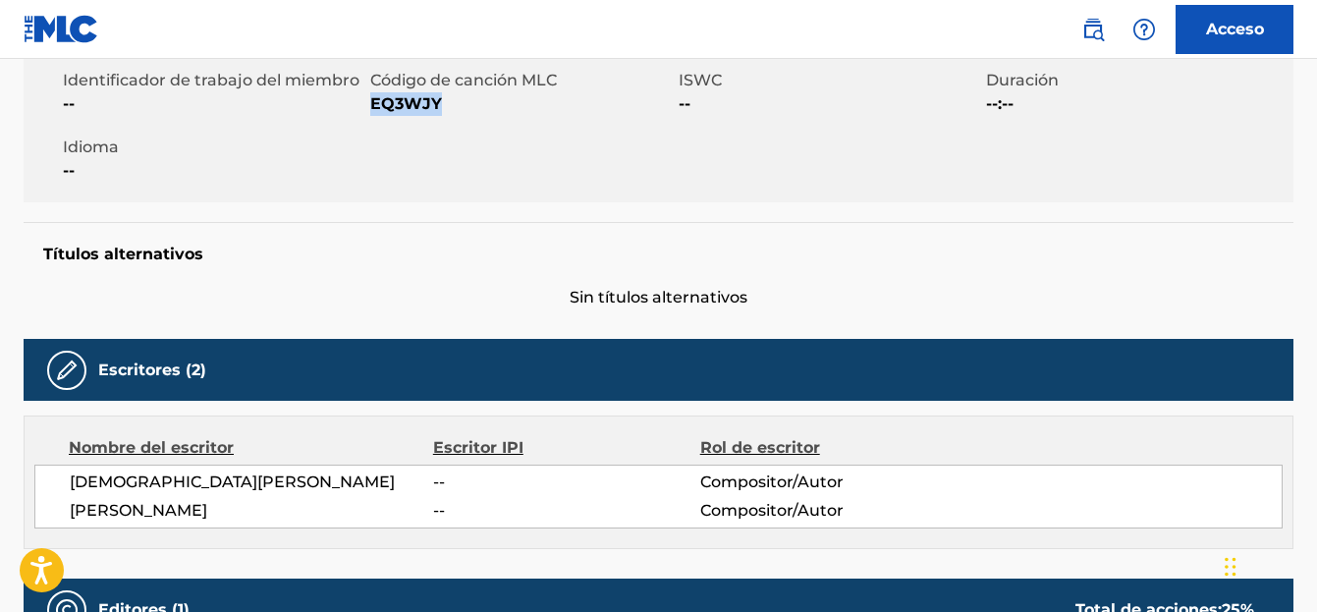
scroll to position [0, 0]
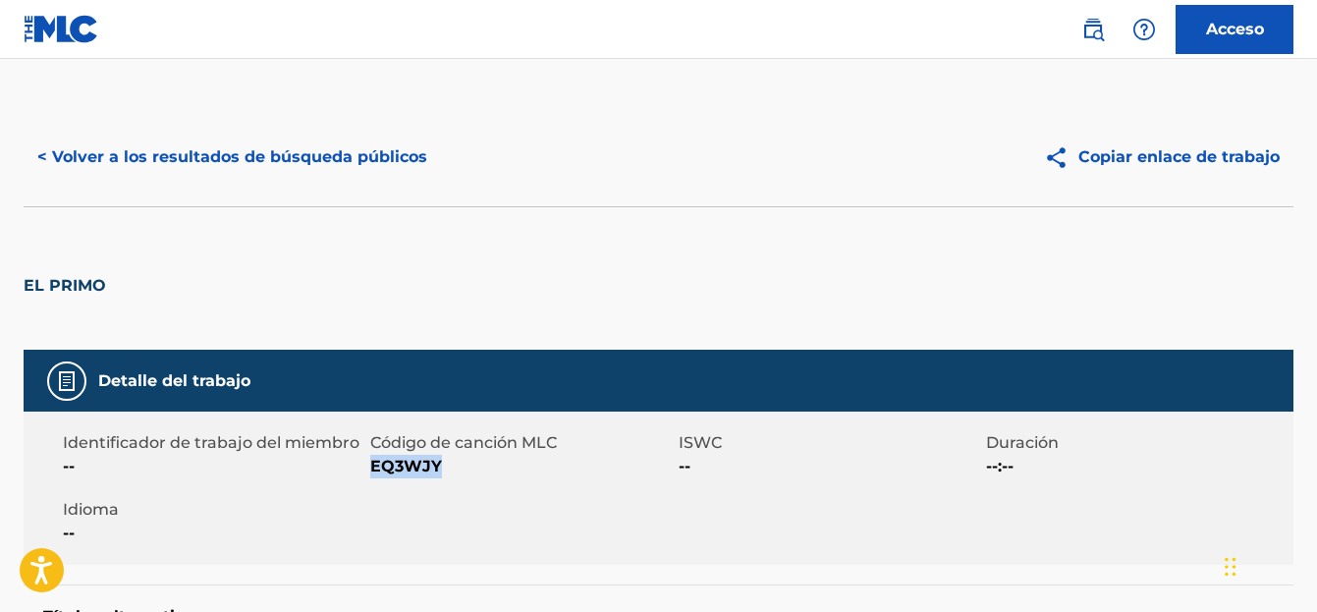
click at [175, 137] on button "< Volver a los resultados de búsqueda públicos" at bounding box center [232, 157] width 417 height 49
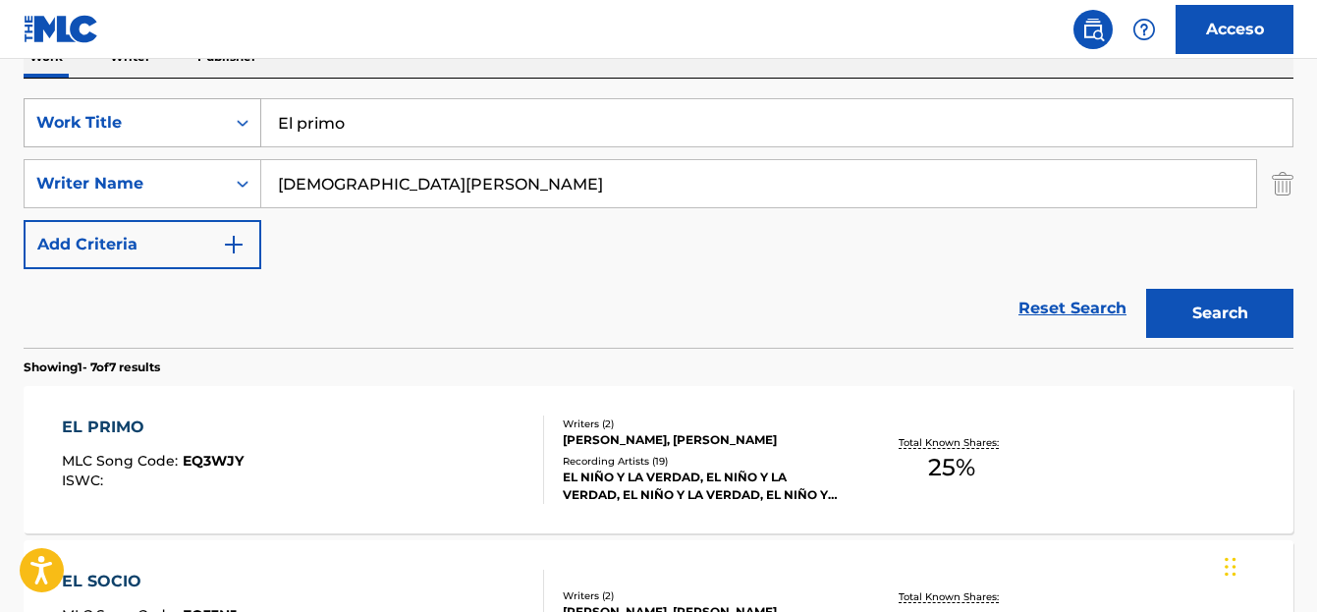
drag, startPoint x: 357, startPoint y: 113, endPoint x: 231, endPoint y: 138, distance: 129.2
click at [231, 138] on div "SearchWithCriteriafd7d057f-c1f5-432d-baec-9c0c220dd0d7 Work Title El primo" at bounding box center [659, 122] width 1270 height 49
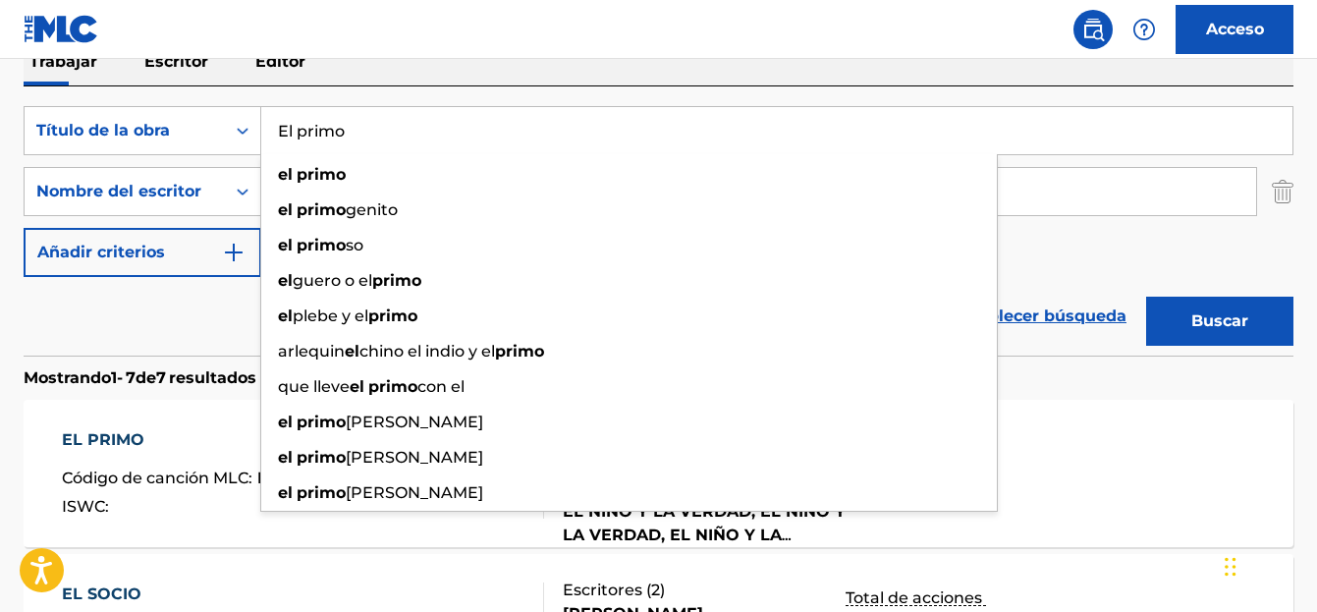
paste input "La cosa mala"
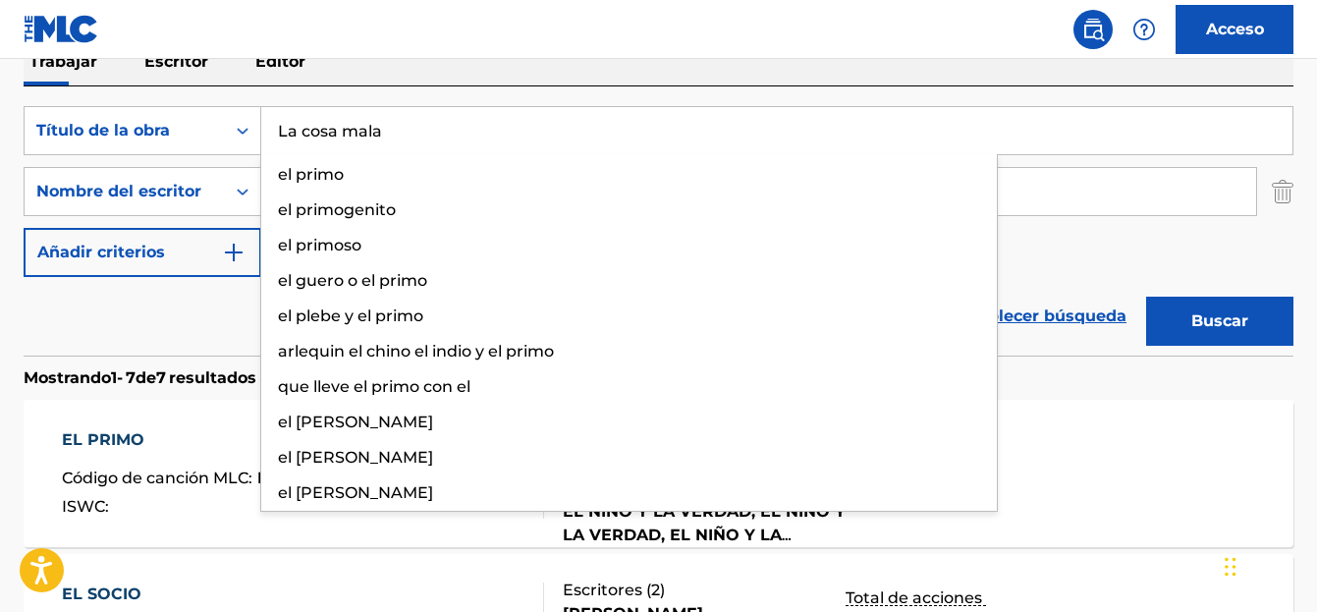
type input "La cosa mala"
click at [1173, 331] on button "Buscar" at bounding box center [1219, 321] width 147 height 49
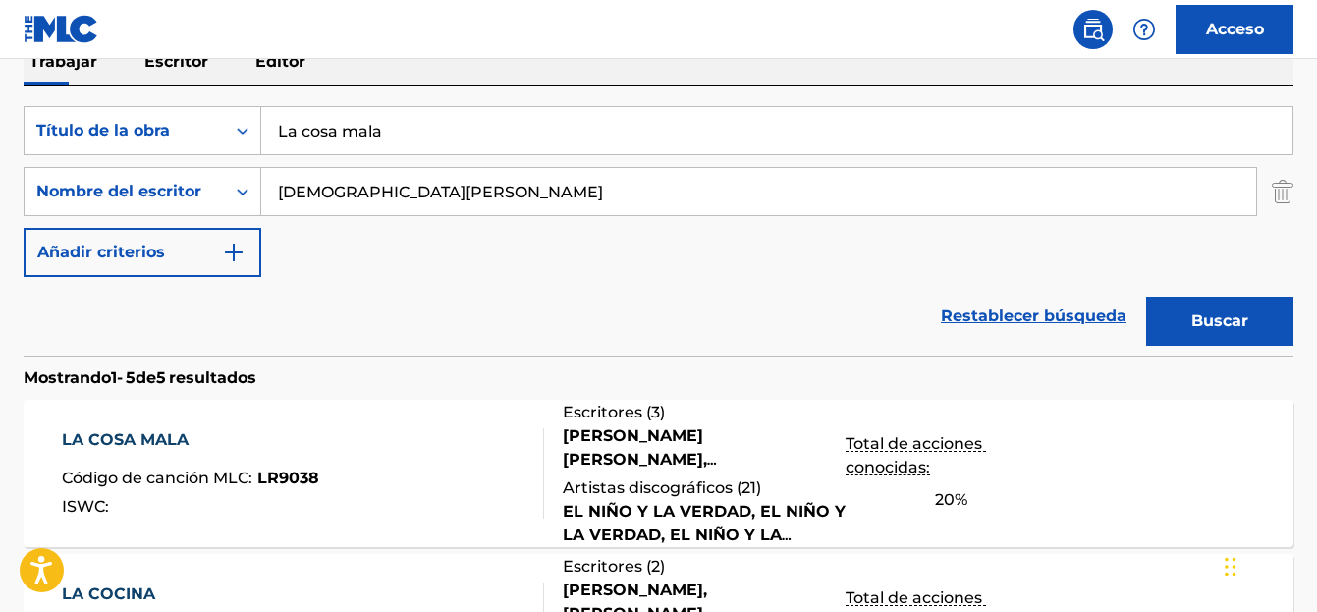
click at [136, 437] on font "LA COSA MALA" at bounding box center [125, 439] width 127 height 19
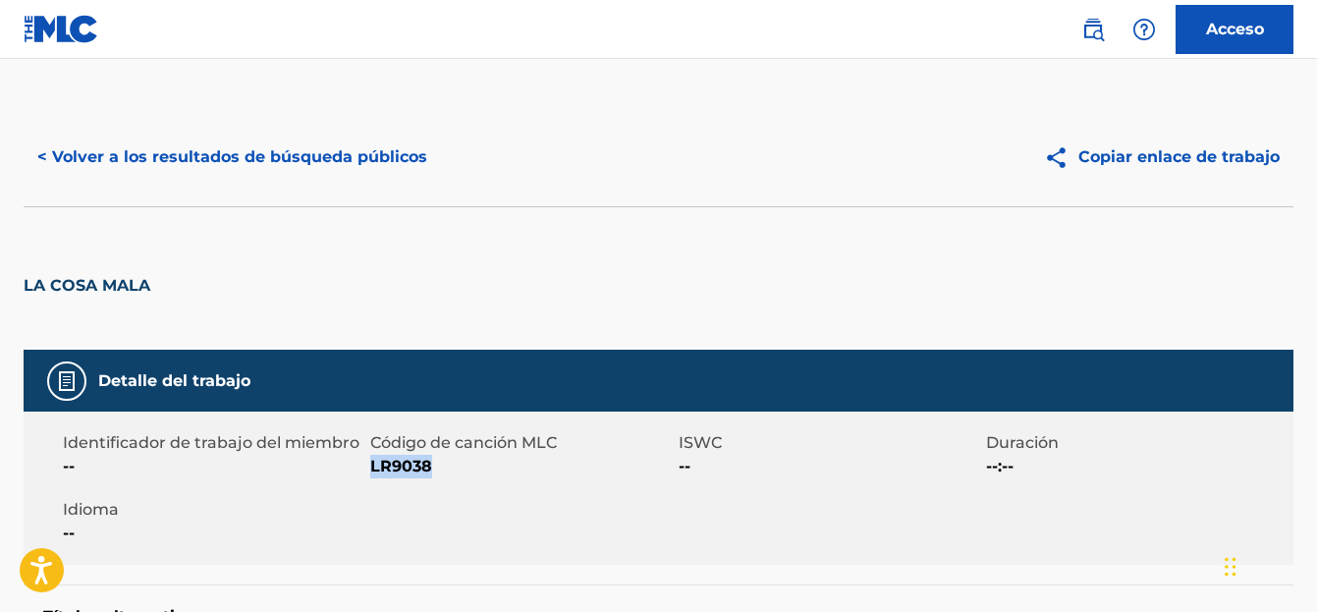
drag, startPoint x: 430, startPoint y: 469, endPoint x: 375, endPoint y: 466, distance: 55.1
click at [373, 465] on font "LR9038" at bounding box center [401, 466] width 62 height 19
copy font "LR9038"
click at [135, 160] on font "< Volver a los resultados de búsqueda públicos" at bounding box center [232, 156] width 390 height 19
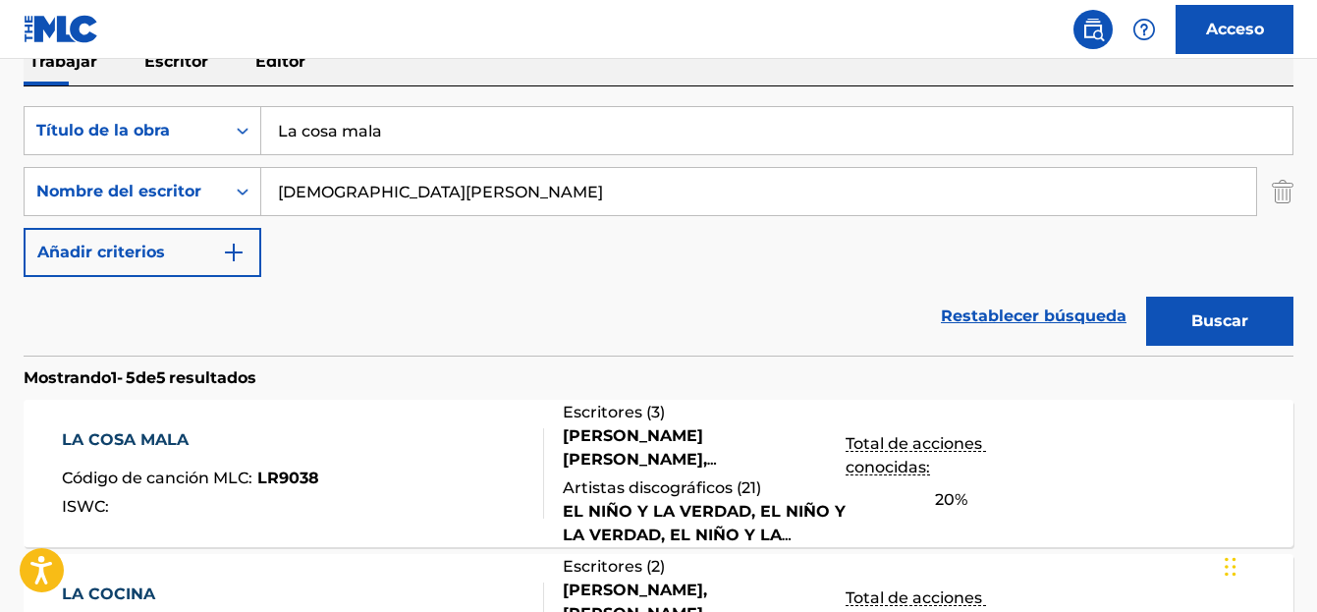
scroll to position [335, 0]
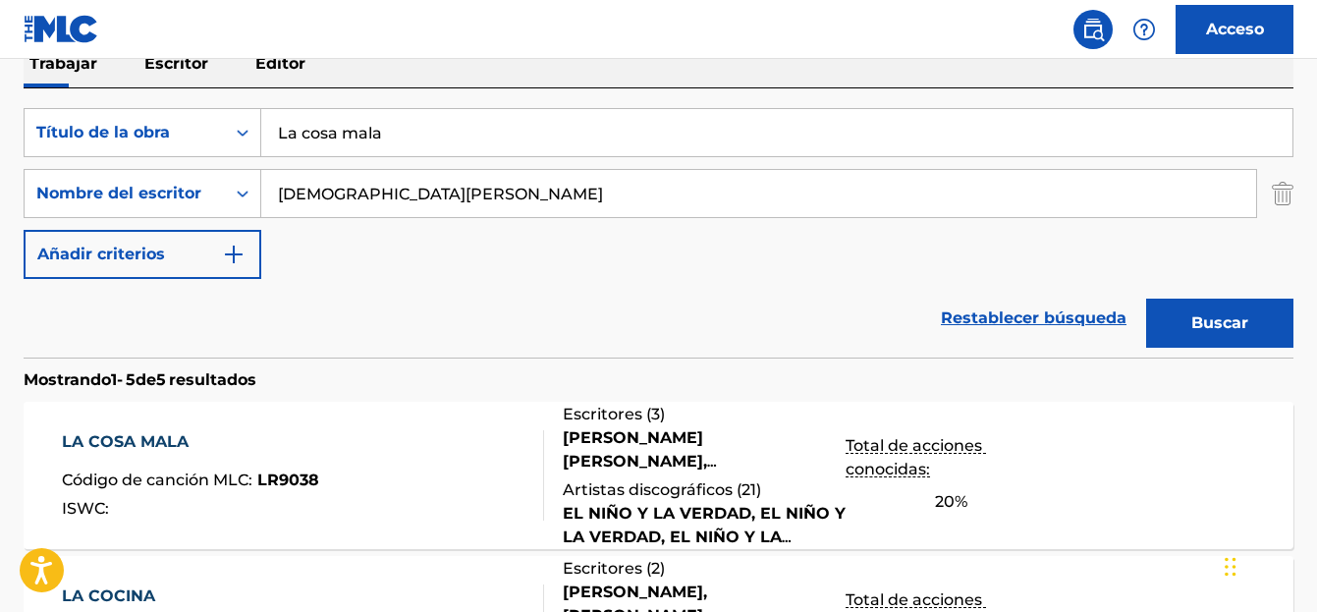
drag, startPoint x: 383, startPoint y: 134, endPoint x: 273, endPoint y: 137, distance: 110.1
click at [198, 157] on div "BuscarConCriteriosfd7d057f-c1f5-432d-baec-9c0c220dd0d7 Título de la obra La cos…" at bounding box center [659, 193] width 1270 height 171
paste input "princesa de Cayo Hueso"
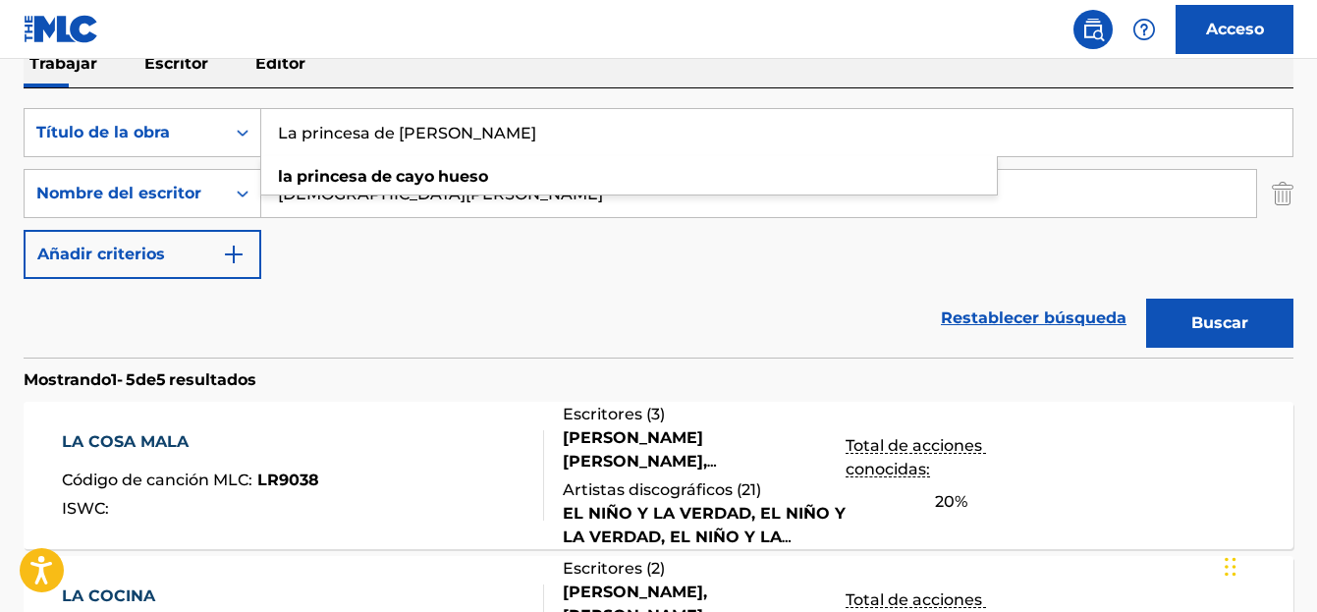
type input "La princesa de Cayo Hueso"
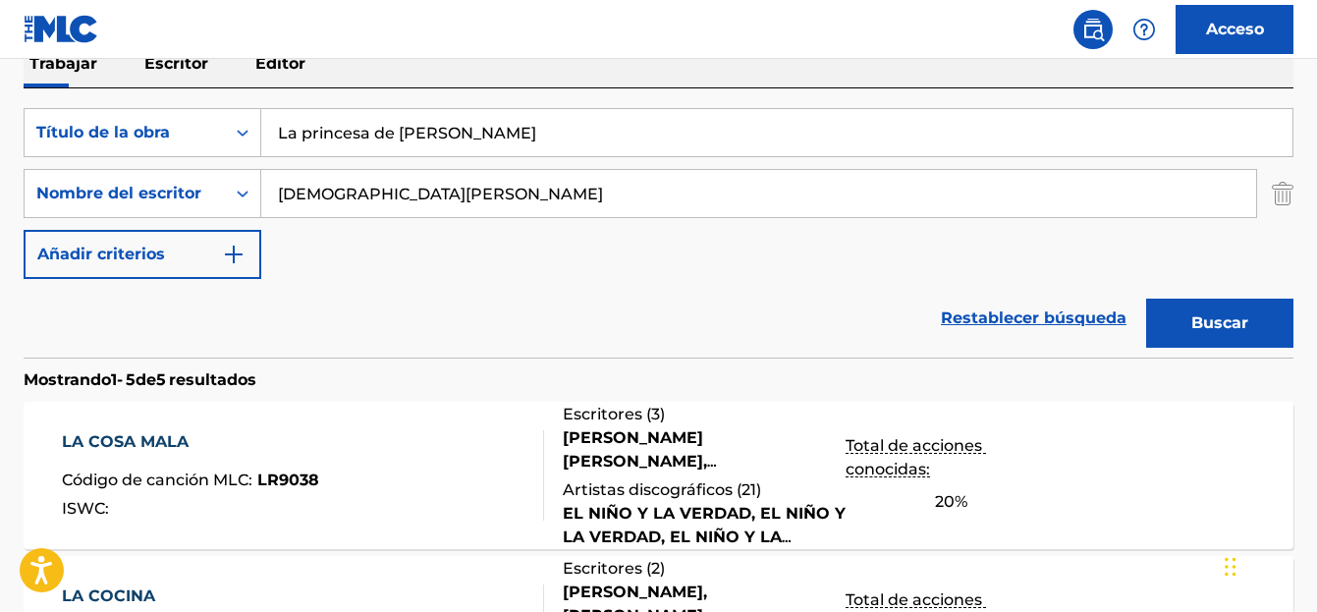
click at [1212, 326] on font "Buscar" at bounding box center [1219, 322] width 57 height 19
click at [224, 439] on font "LA PRINCESA DE CAYO HUESO" at bounding box center [205, 441] width 286 height 19
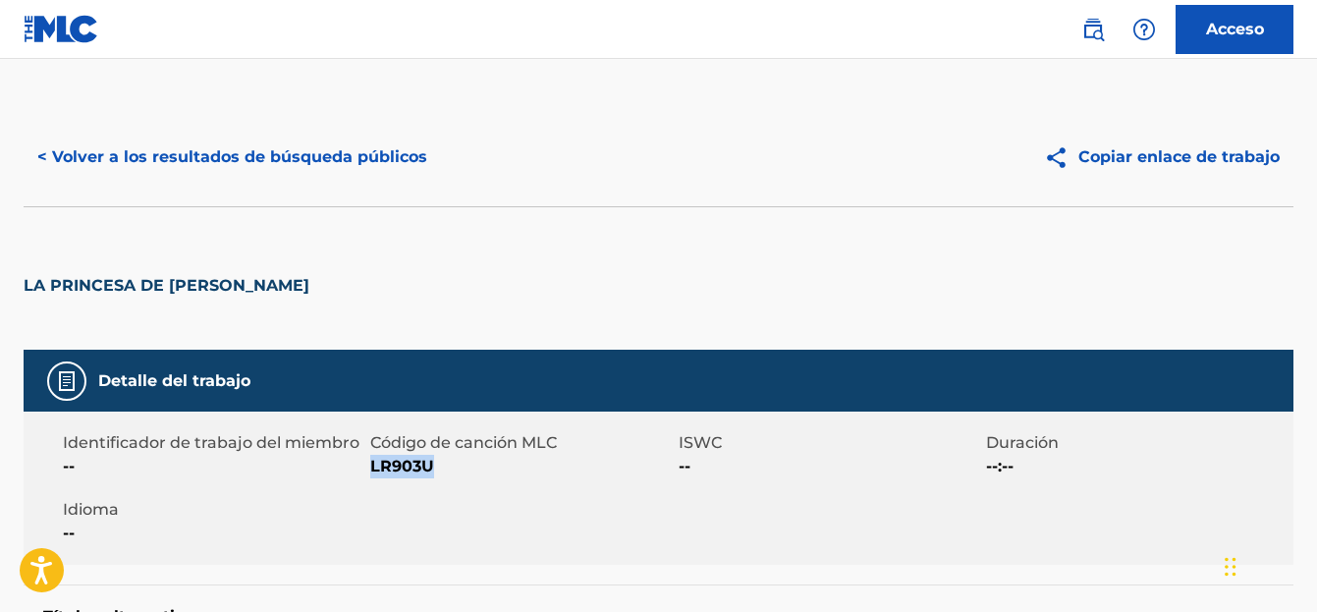
drag, startPoint x: 441, startPoint y: 461, endPoint x: 370, endPoint y: 463, distance: 70.7
click at [370, 463] on span "LR903U" at bounding box center [521, 467] width 302 height 24
copy font "LR903U"
click at [198, 155] on font "< Volver a los resultados de búsqueda públicos" at bounding box center [232, 156] width 390 height 19
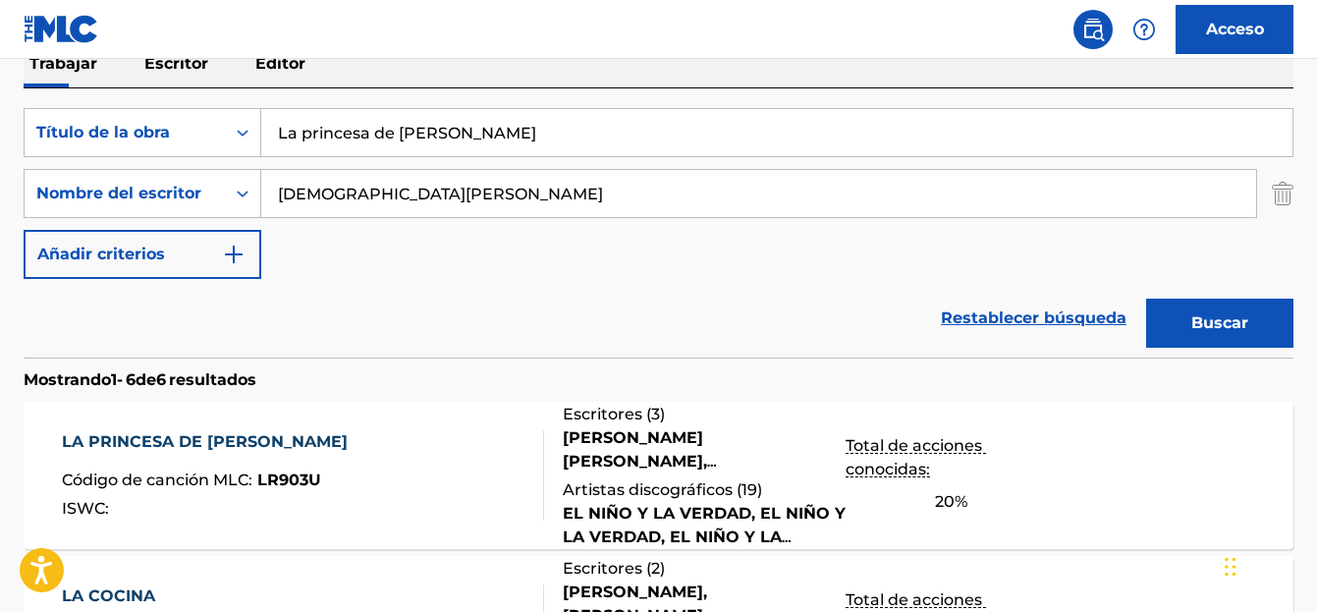
scroll to position [333, 0]
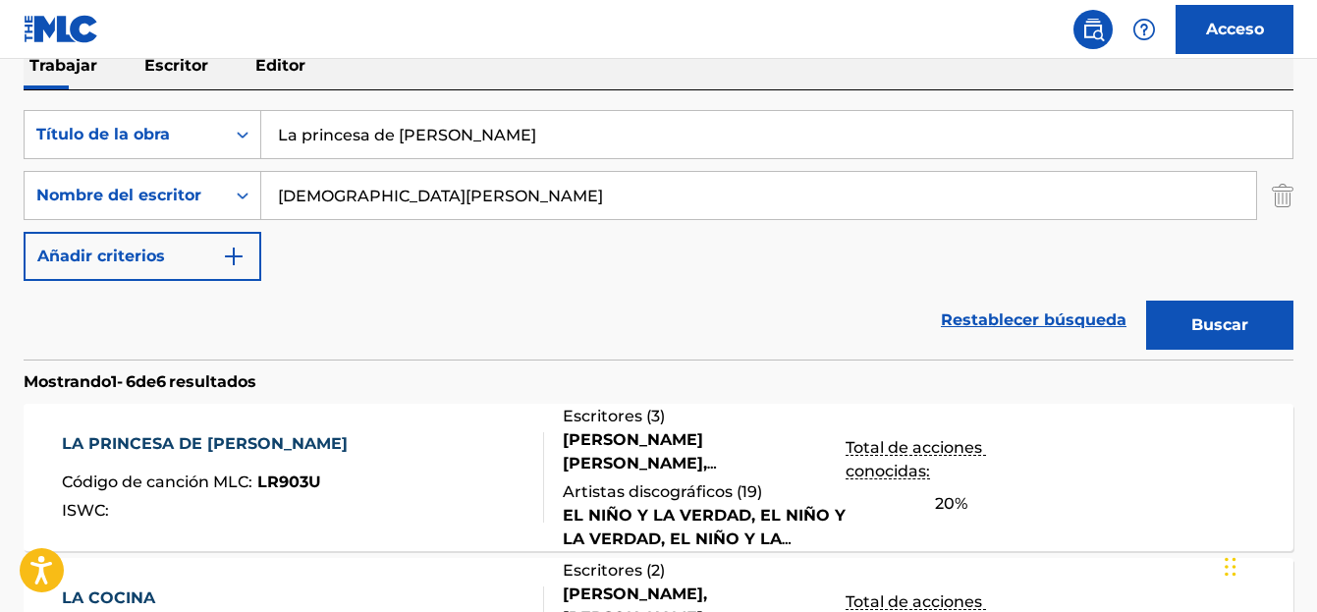
drag, startPoint x: 291, startPoint y: 118, endPoint x: 311, endPoint y: 133, distance: 25.3
click at [258, 122] on div "BuscarConCriteriosfd7d057f-c1f5-432d-baec-9c0c220dd0d7 Título de la obra La pri…" at bounding box center [659, 134] width 1270 height 49
paste input "Que lastima"
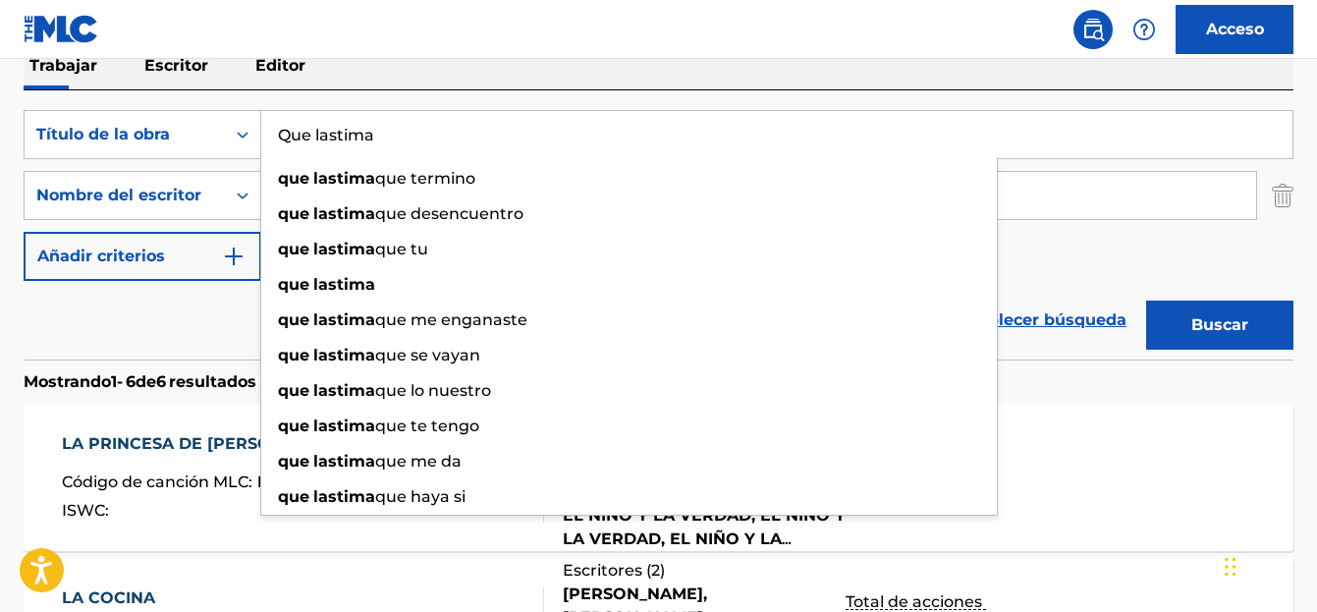
type input "Que lastima"
click at [1180, 335] on button "Buscar" at bounding box center [1219, 324] width 147 height 49
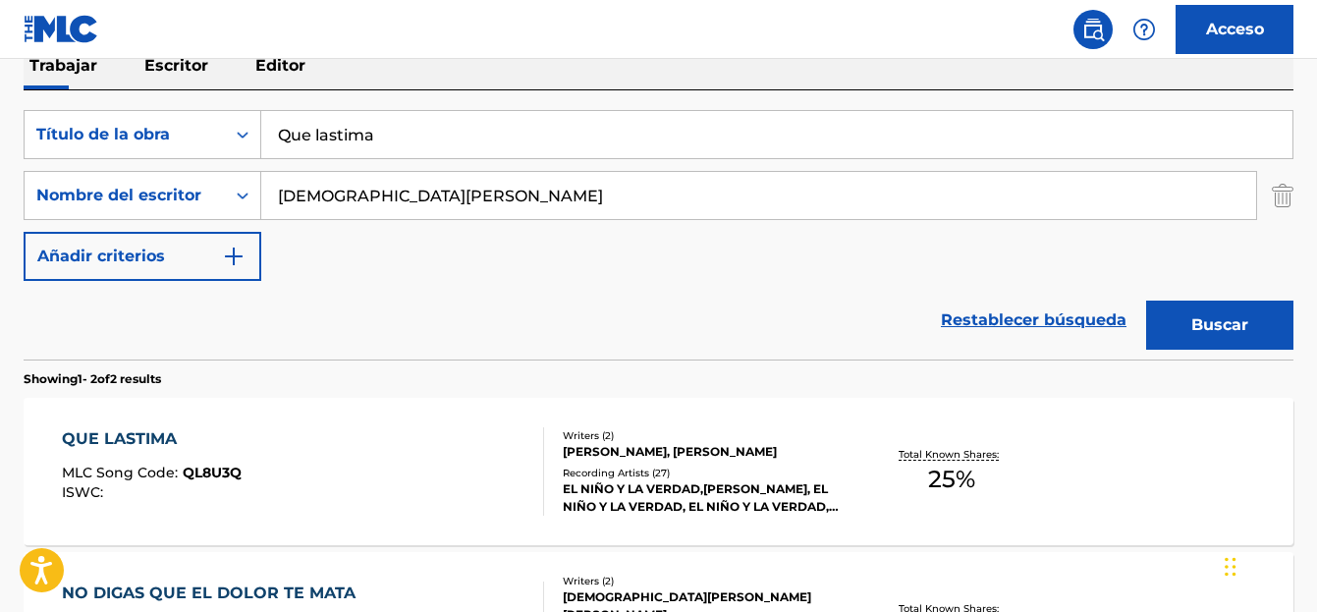
click at [149, 440] on div "QUE LASTIMA" at bounding box center [152, 439] width 180 height 24
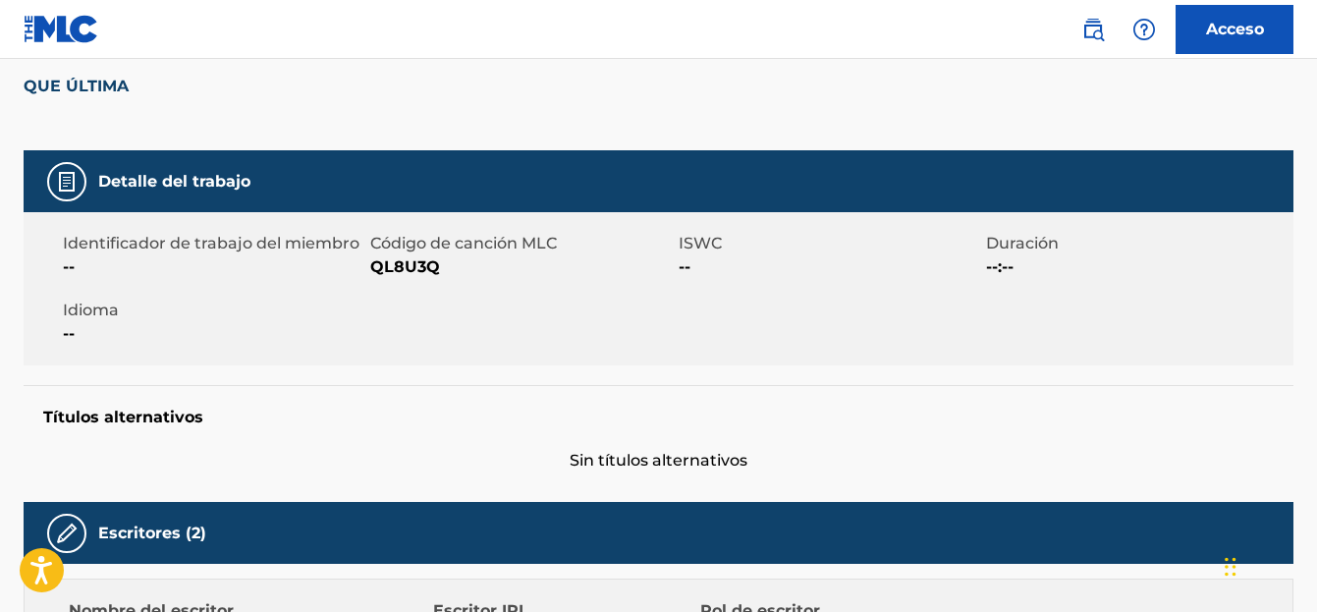
scroll to position [196, 0]
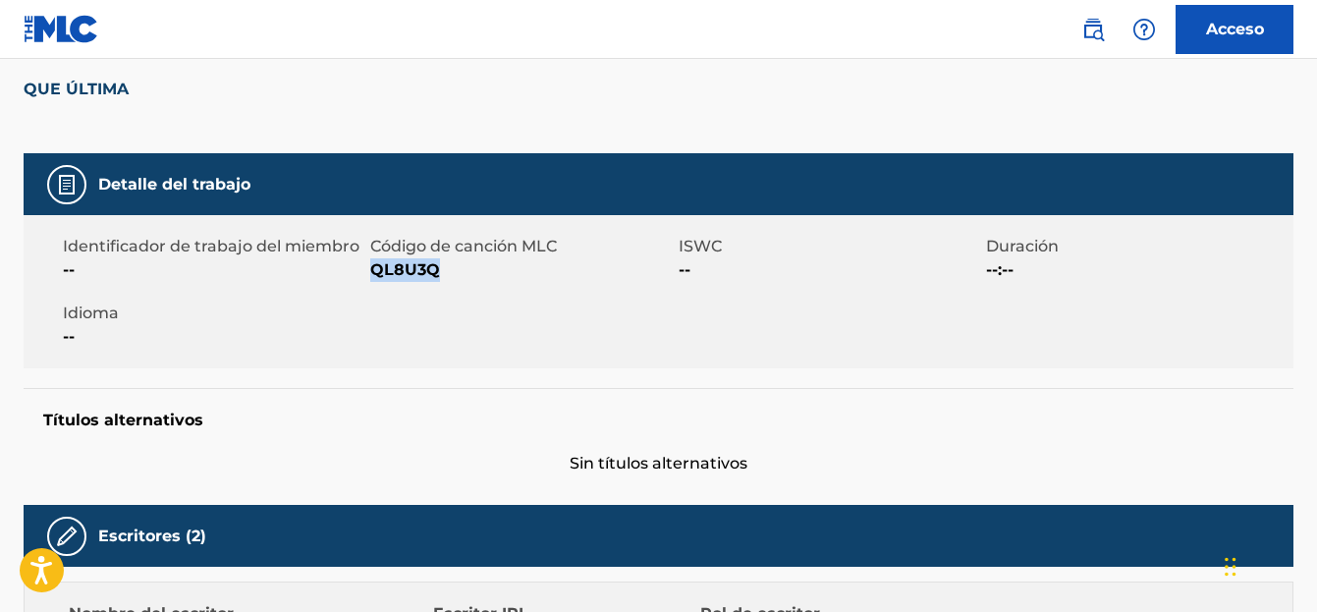
drag, startPoint x: 437, startPoint y: 270, endPoint x: 374, endPoint y: 277, distance: 63.2
click at [374, 277] on font "QL8U3Q" at bounding box center [405, 269] width 70 height 19
copy font "QL8U3Q"
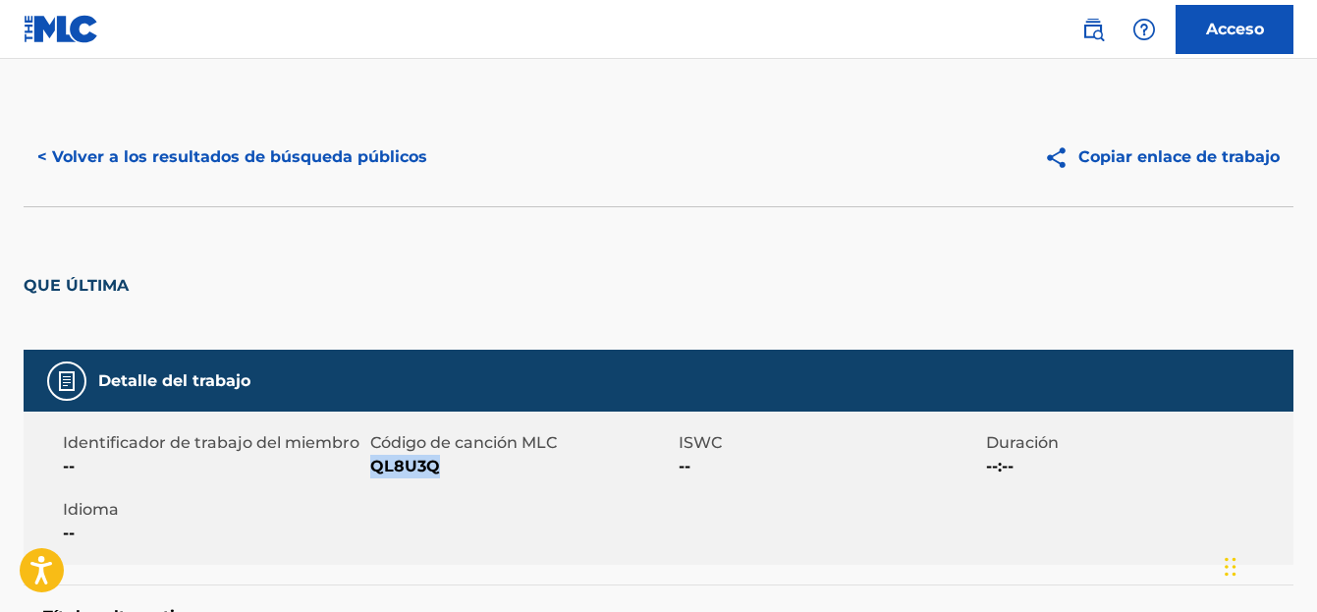
click at [201, 164] on font "< Volver a los resultados de búsqueda públicos" at bounding box center [232, 156] width 390 height 19
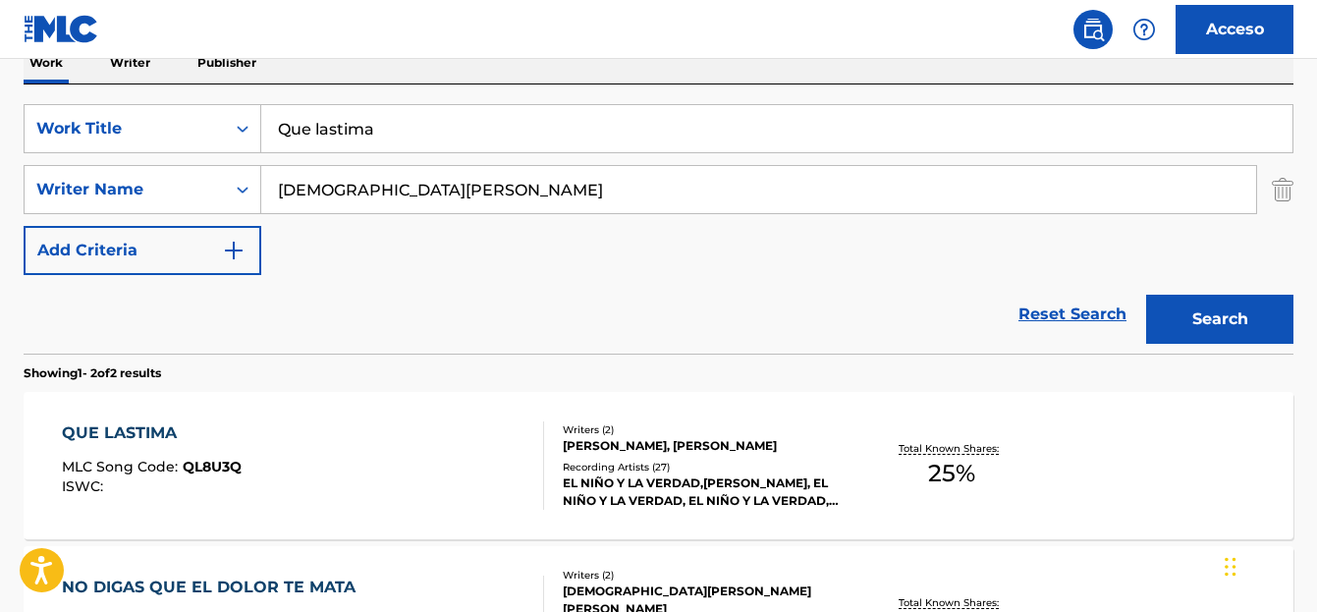
scroll to position [331, 0]
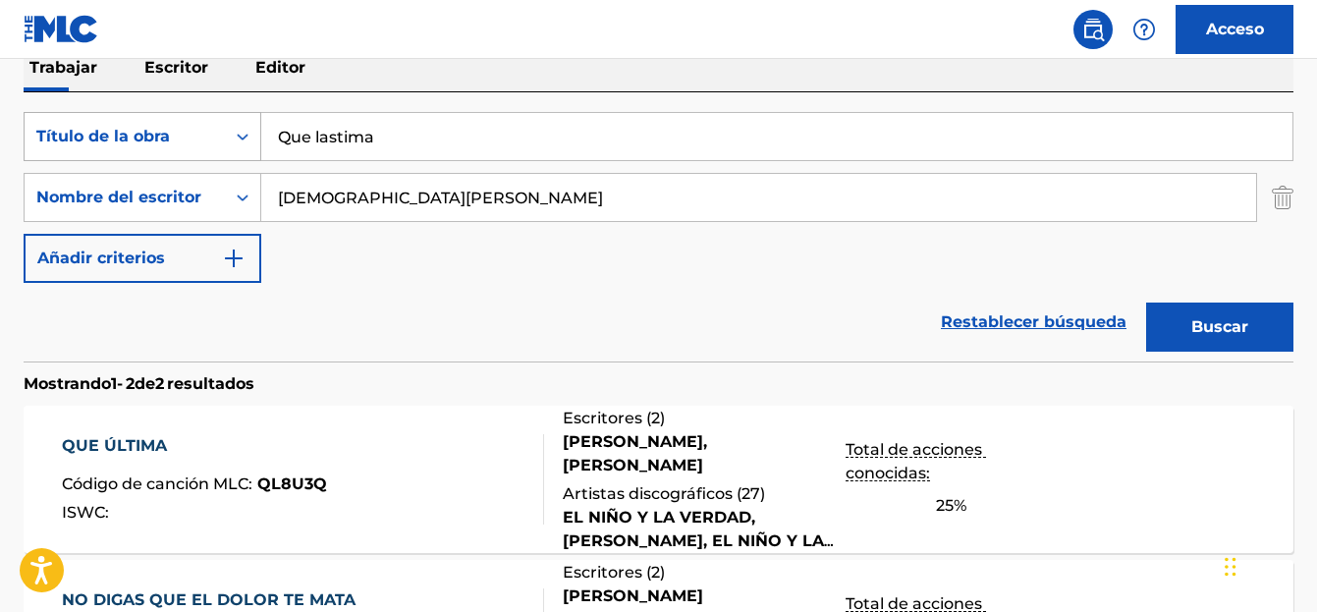
drag, startPoint x: 389, startPoint y: 141, endPoint x: 230, endPoint y: 146, distance: 159.2
click at [230, 146] on div "BuscarConCriteriosfd7d057f-c1f5-432d-baec-9c0c220dd0d7 Título de la obra Que la…" at bounding box center [659, 136] width 1270 height 49
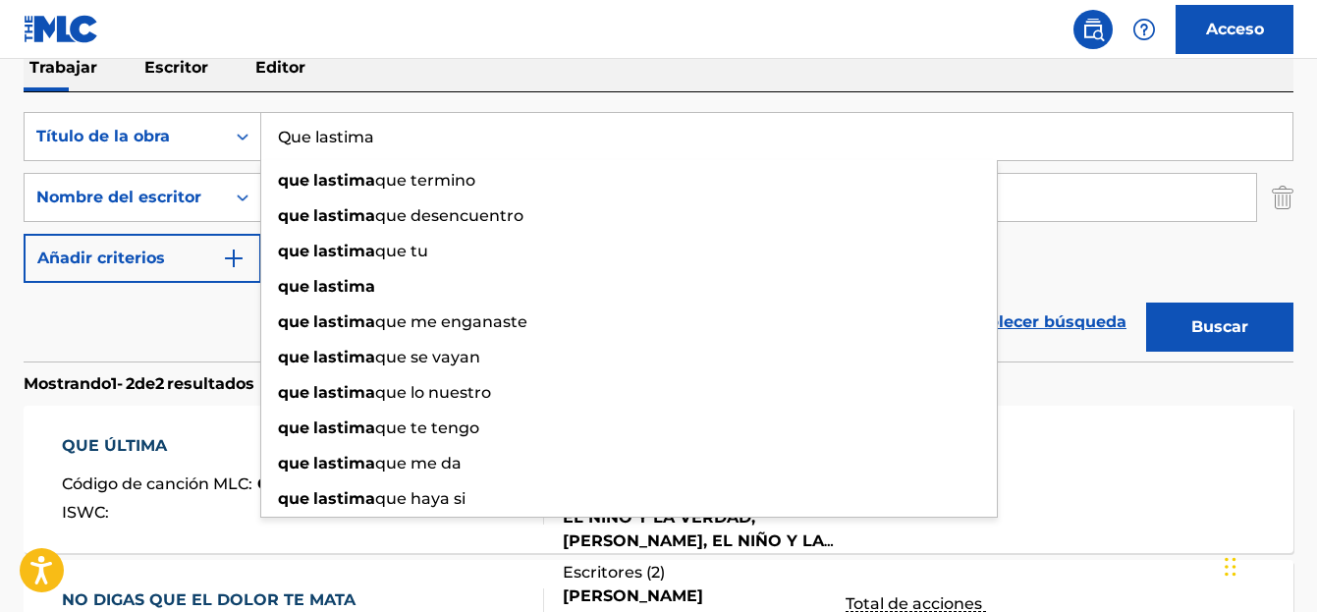
paste input "La cocin"
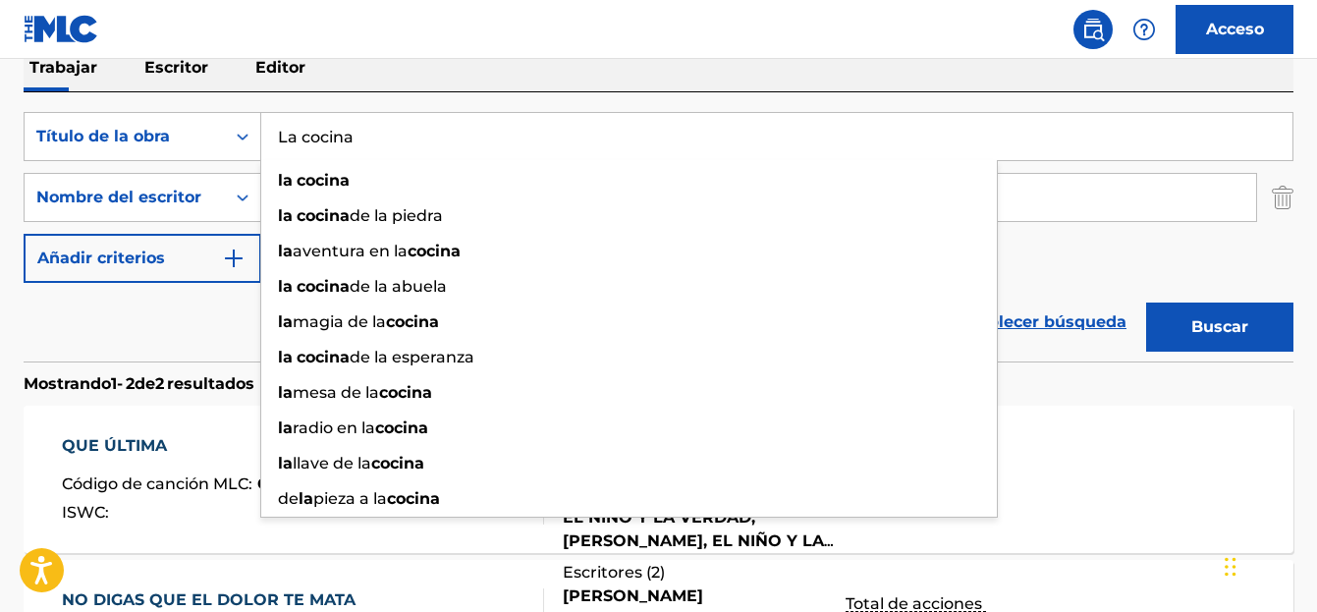
type input "La cocina"
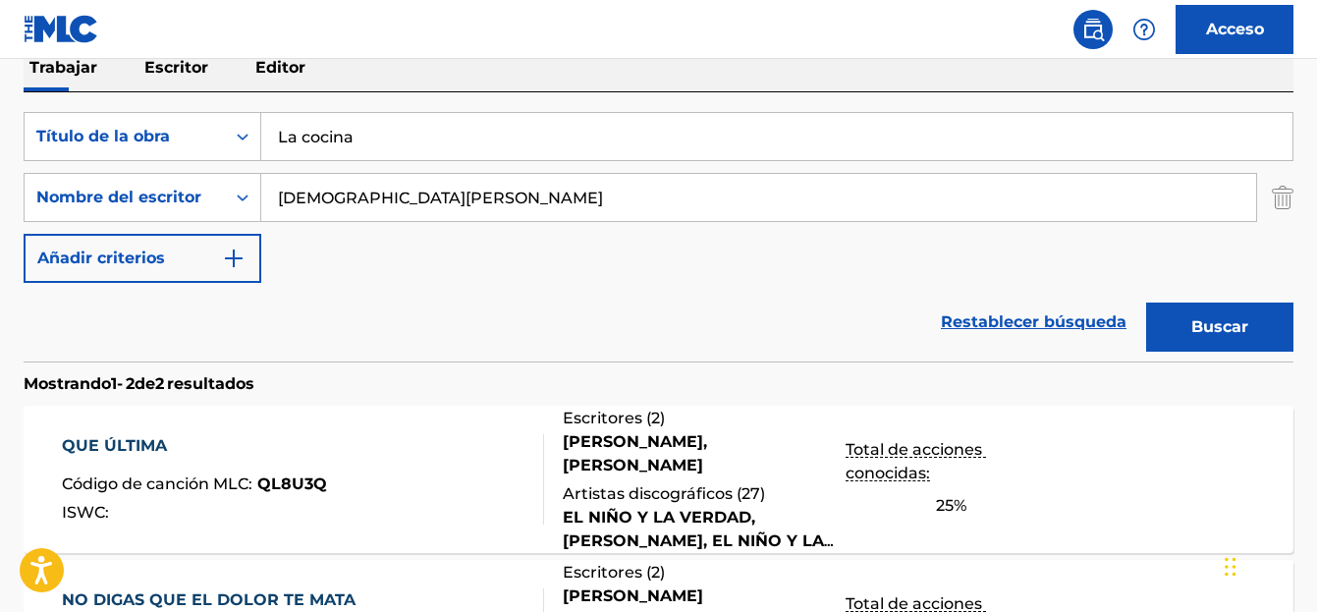
click at [1180, 322] on button "Buscar" at bounding box center [1219, 326] width 147 height 49
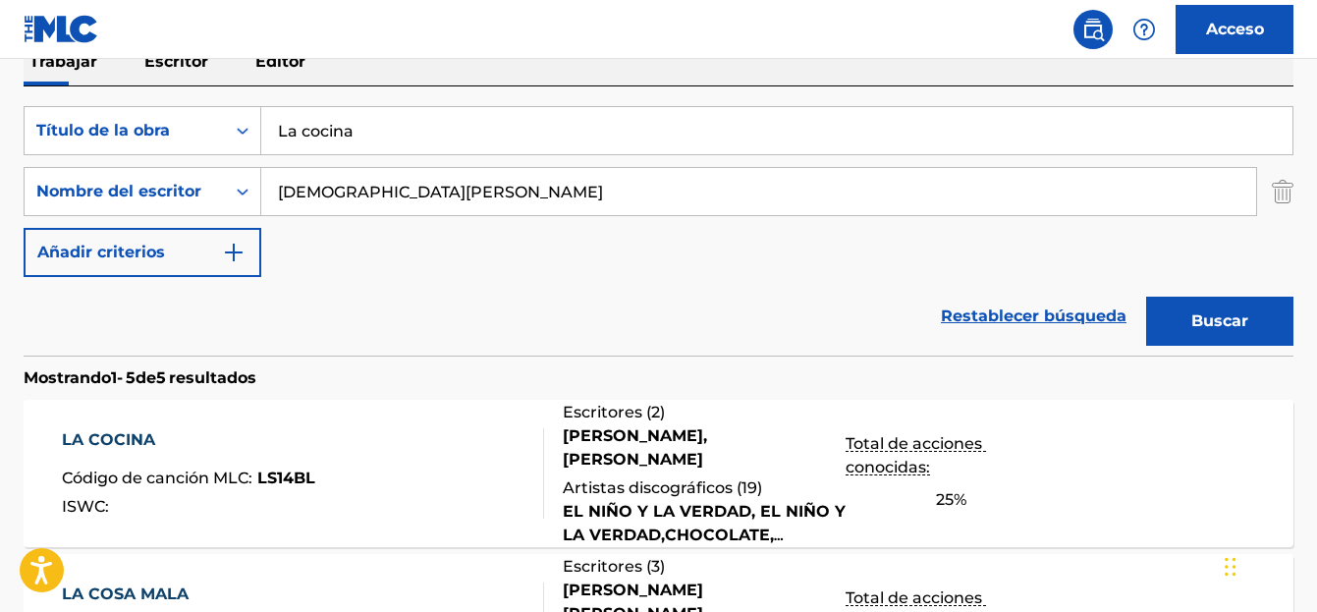
scroll to position [336, 0]
click at [118, 442] on font "LA COCINA" at bounding box center [108, 440] width 93 height 19
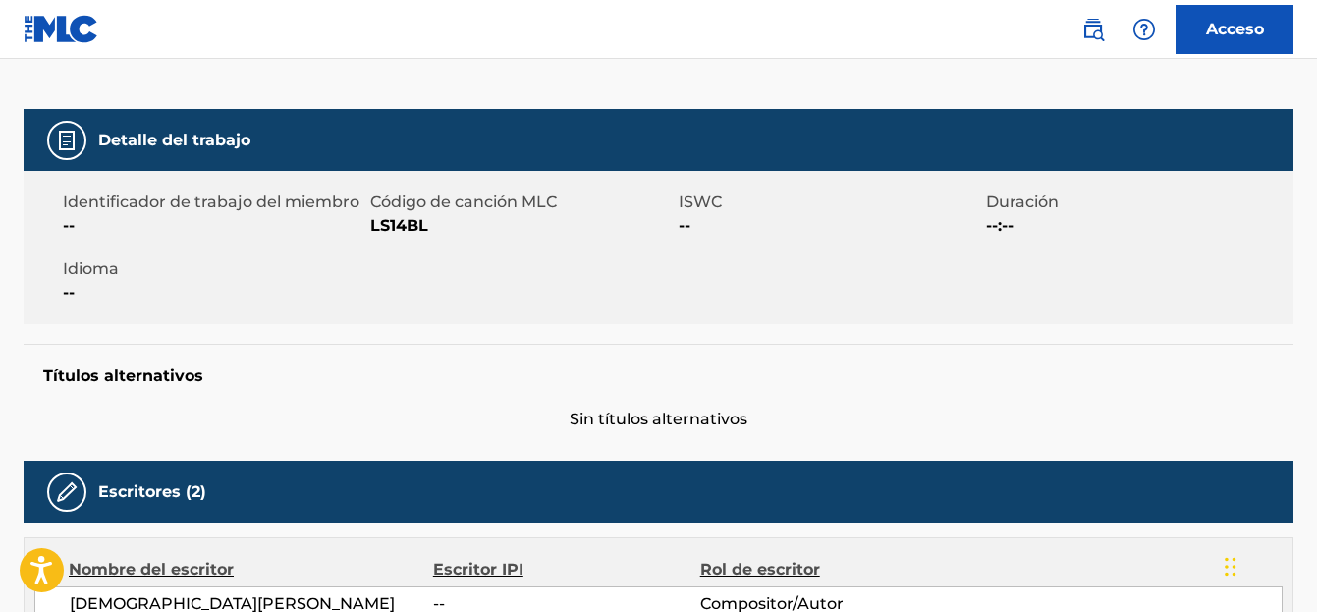
scroll to position [202, 0]
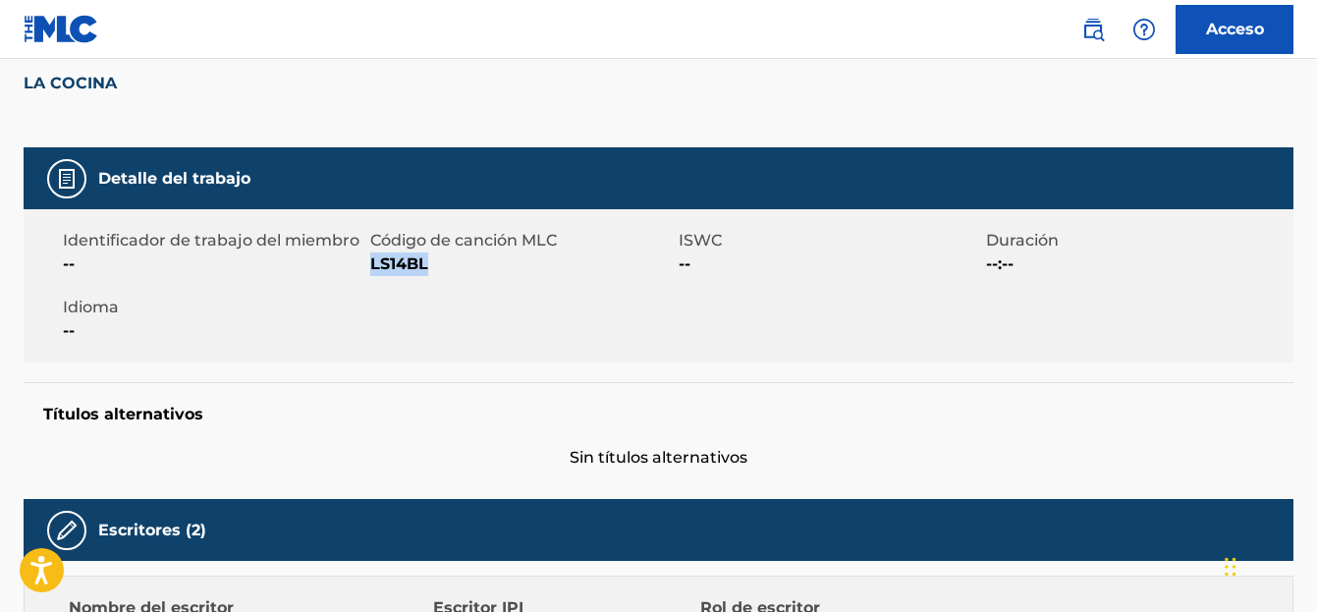
drag, startPoint x: 432, startPoint y: 260, endPoint x: 373, endPoint y: 263, distance: 59.0
click at [373, 263] on span "LS14BL" at bounding box center [521, 264] width 302 height 24
copy font "LS14BL"
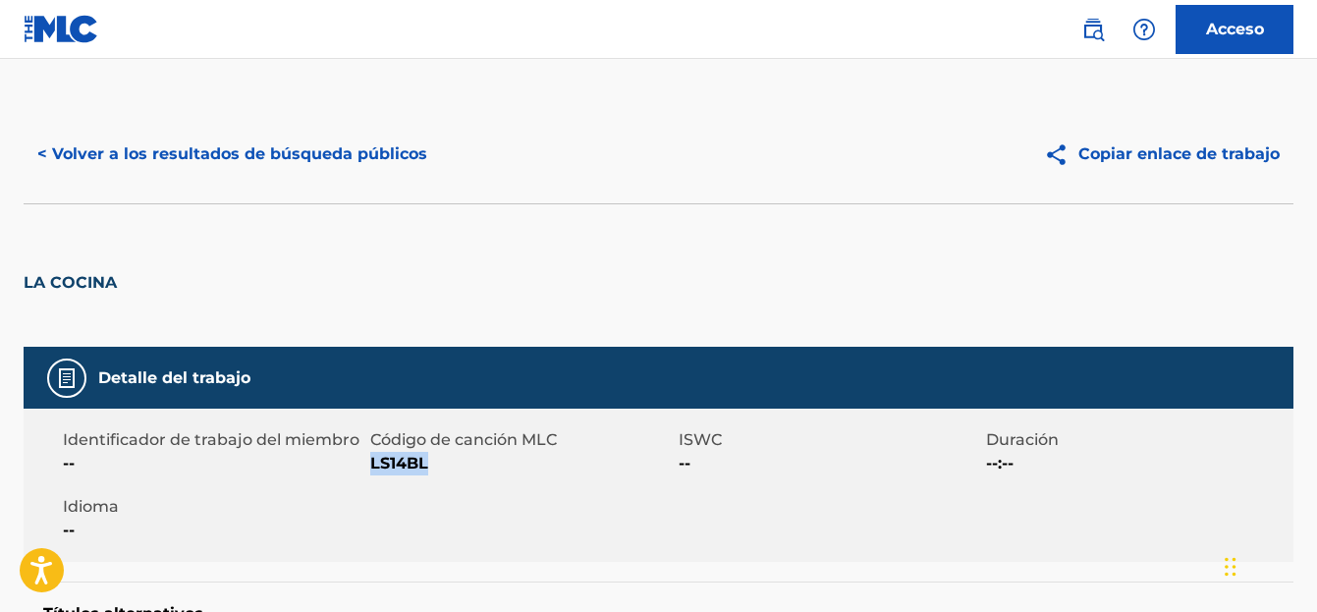
scroll to position [0, 0]
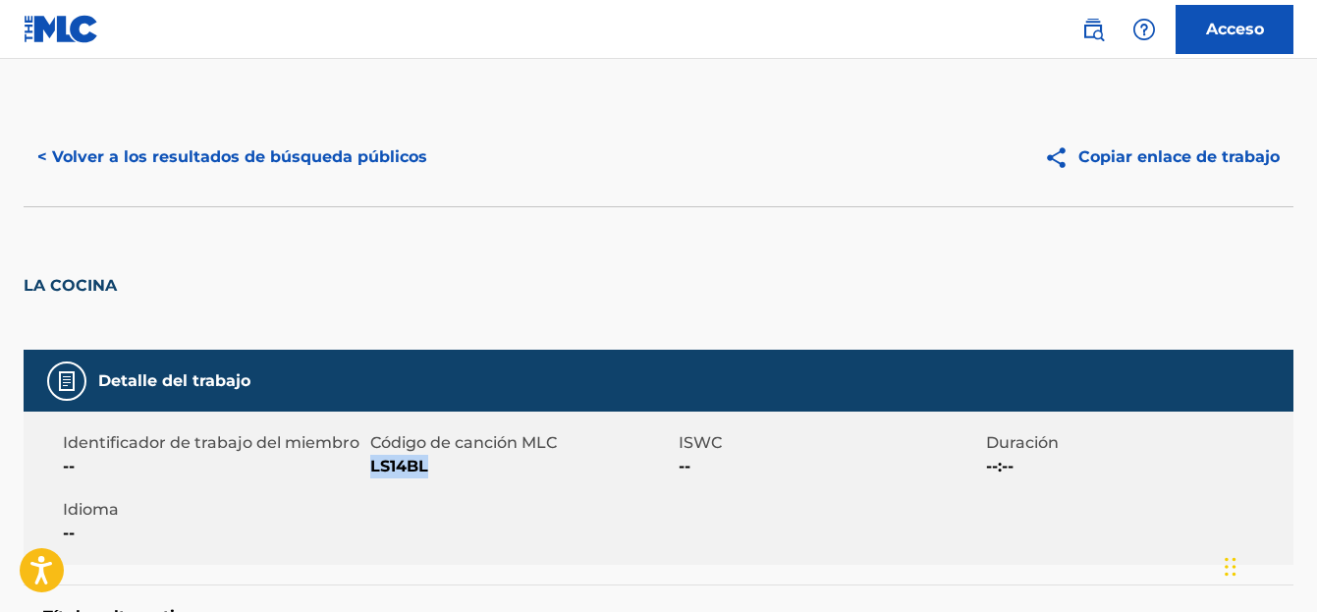
click at [150, 154] on font "< Volver a los resultados de búsqueda públicos" at bounding box center [232, 156] width 390 height 19
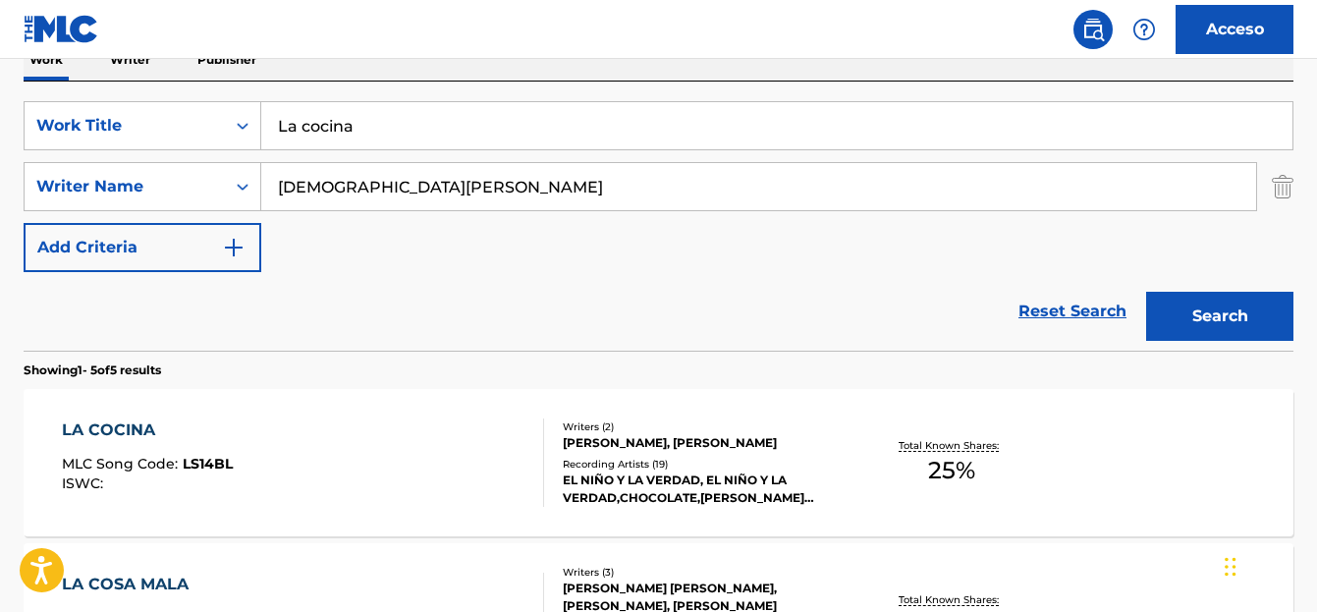
scroll to position [139, 0]
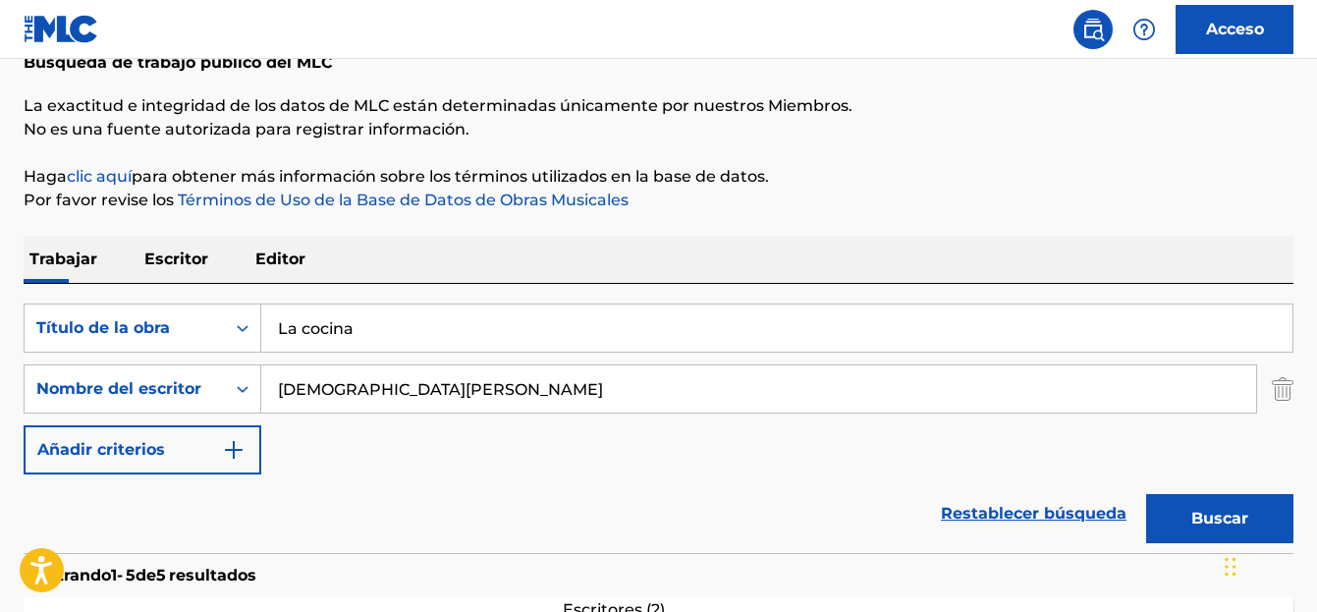
click at [252, 261] on p "Editor" at bounding box center [280, 259] width 62 height 47
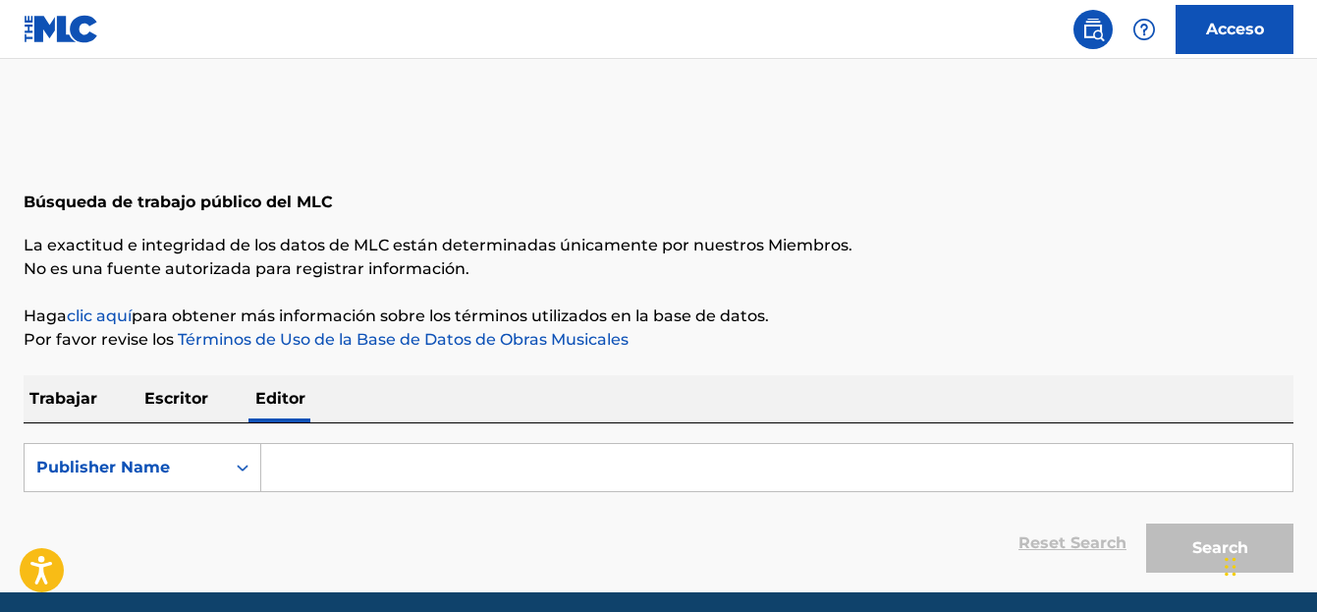
click at [332, 472] on input "Search Form" at bounding box center [776, 467] width 1031 height 47
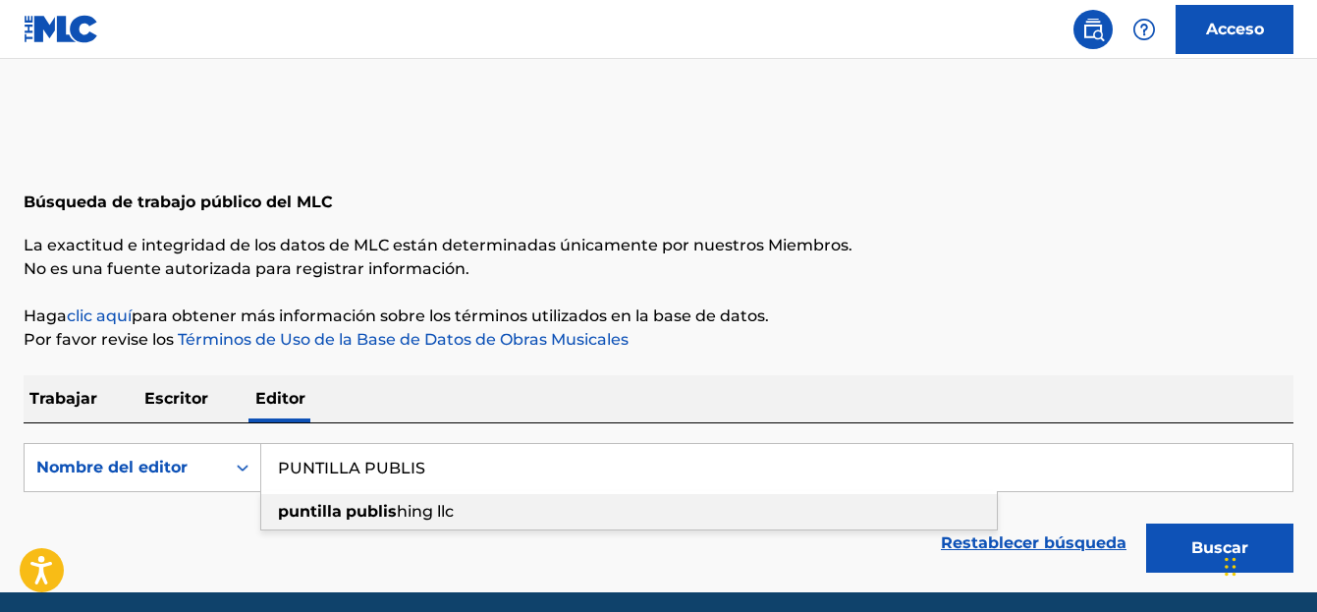
click at [316, 524] on div "puntilla publis hing llc" at bounding box center [629, 511] width 736 height 35
type input "puntilla publishing llc"
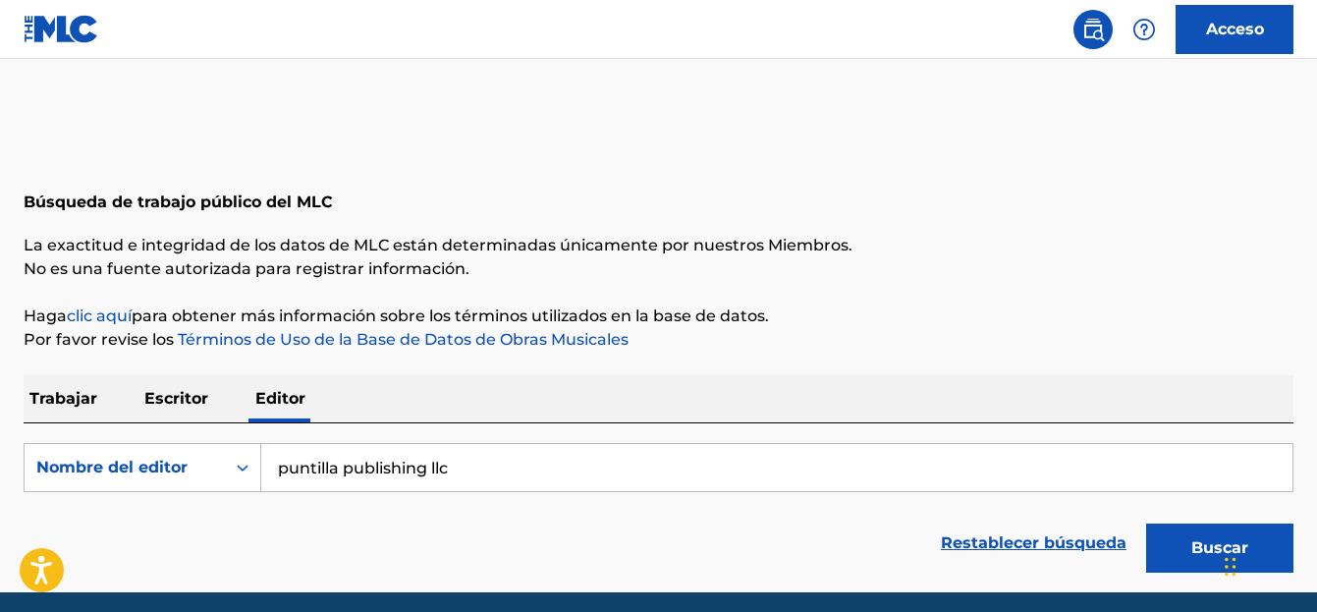
click at [1193, 544] on font "Buscar" at bounding box center [1219, 547] width 57 height 19
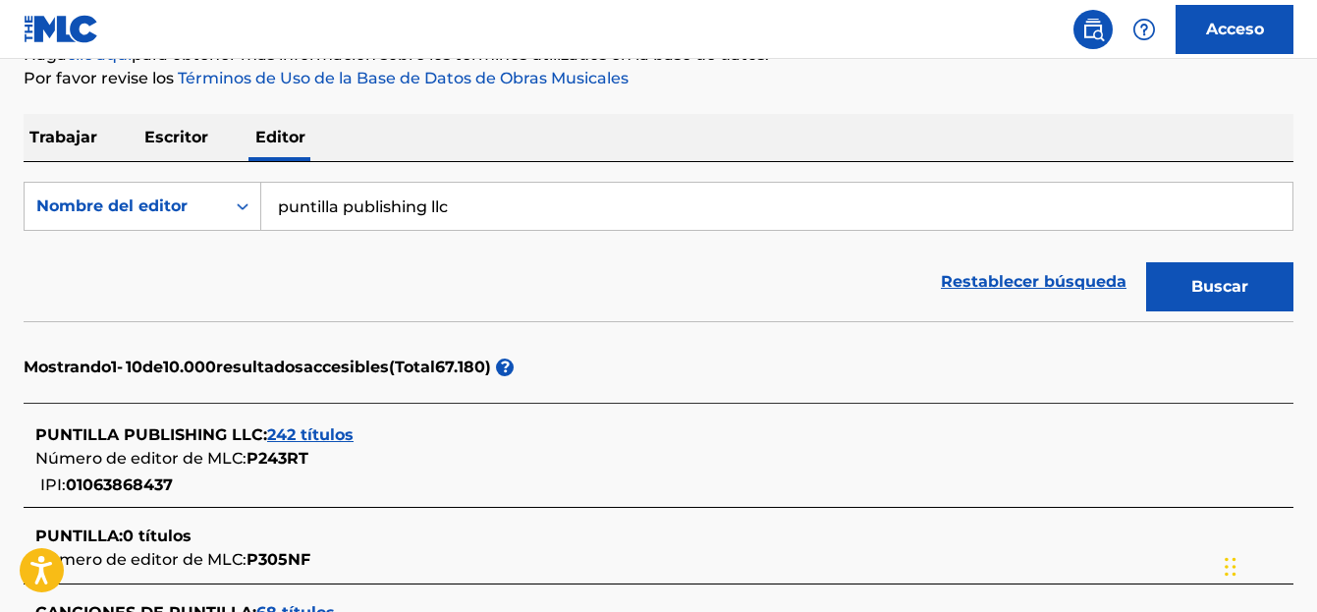
scroll to position [295, 0]
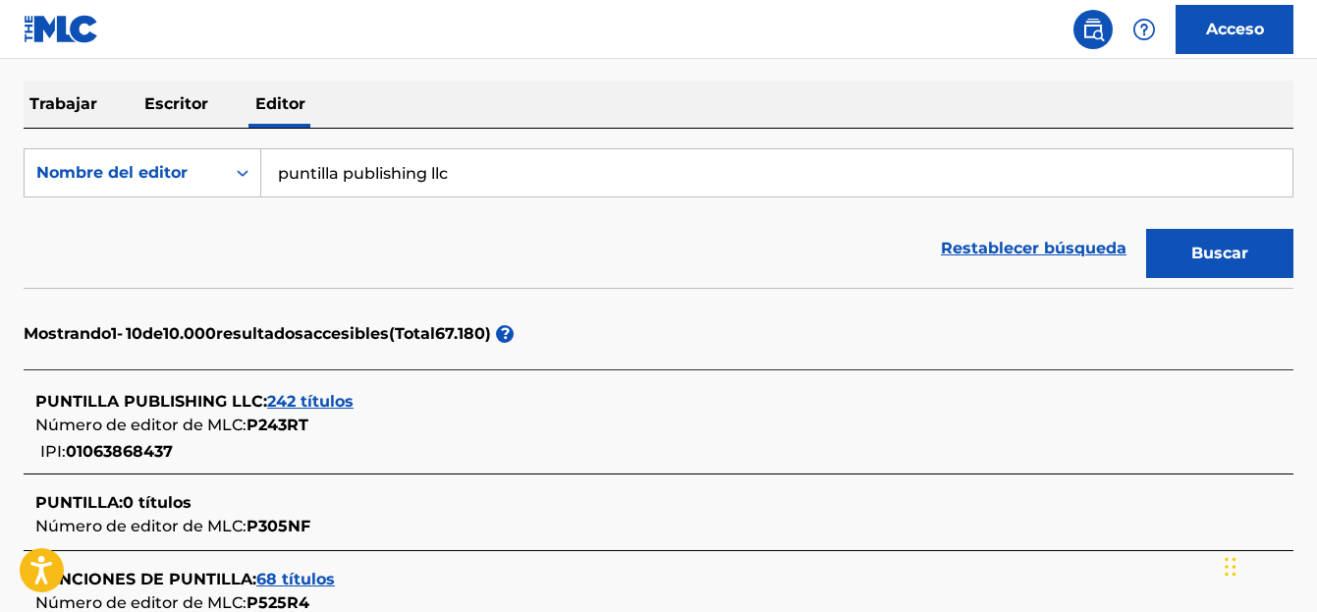
click at [193, 404] on font "PUNTILLA PUBLISHING LLC" at bounding box center [149, 401] width 228 height 19
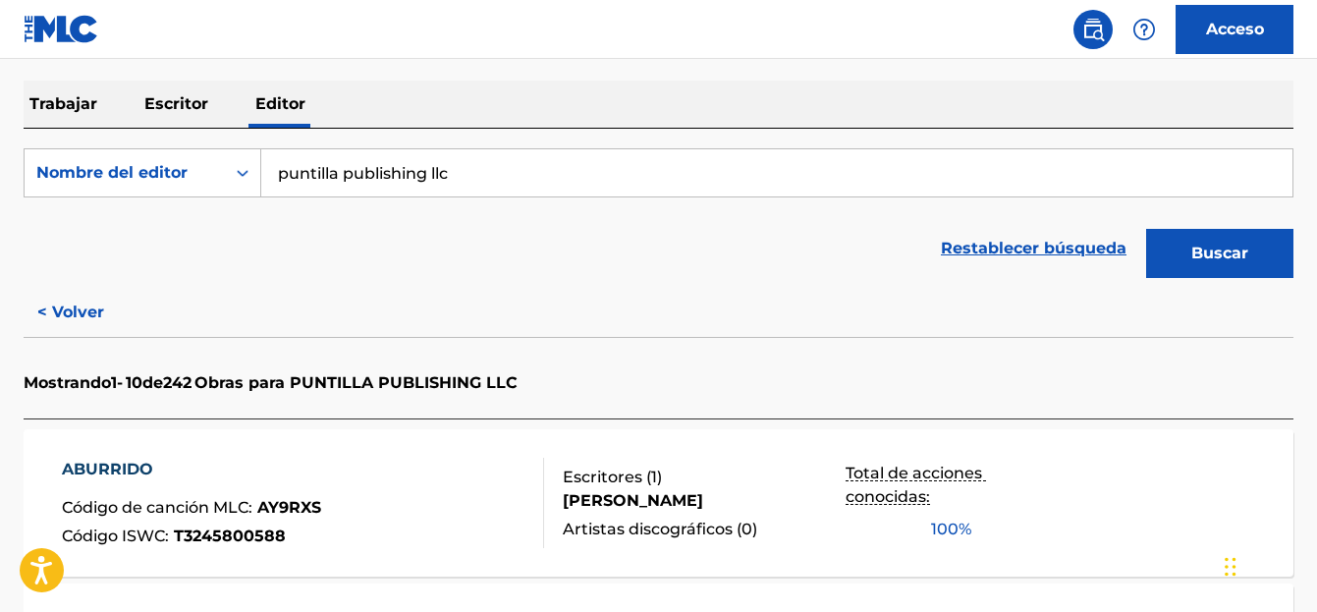
click at [82, 463] on font "ABURRIDO" at bounding box center [107, 469] width 91 height 19
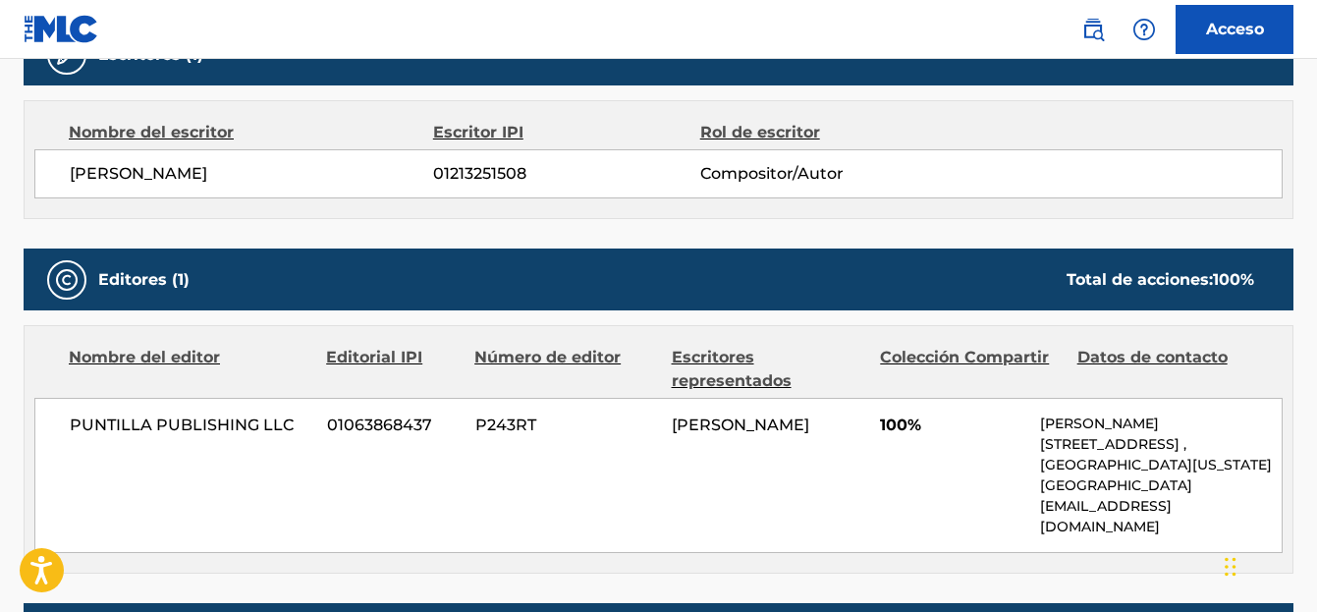
scroll to position [687, 0]
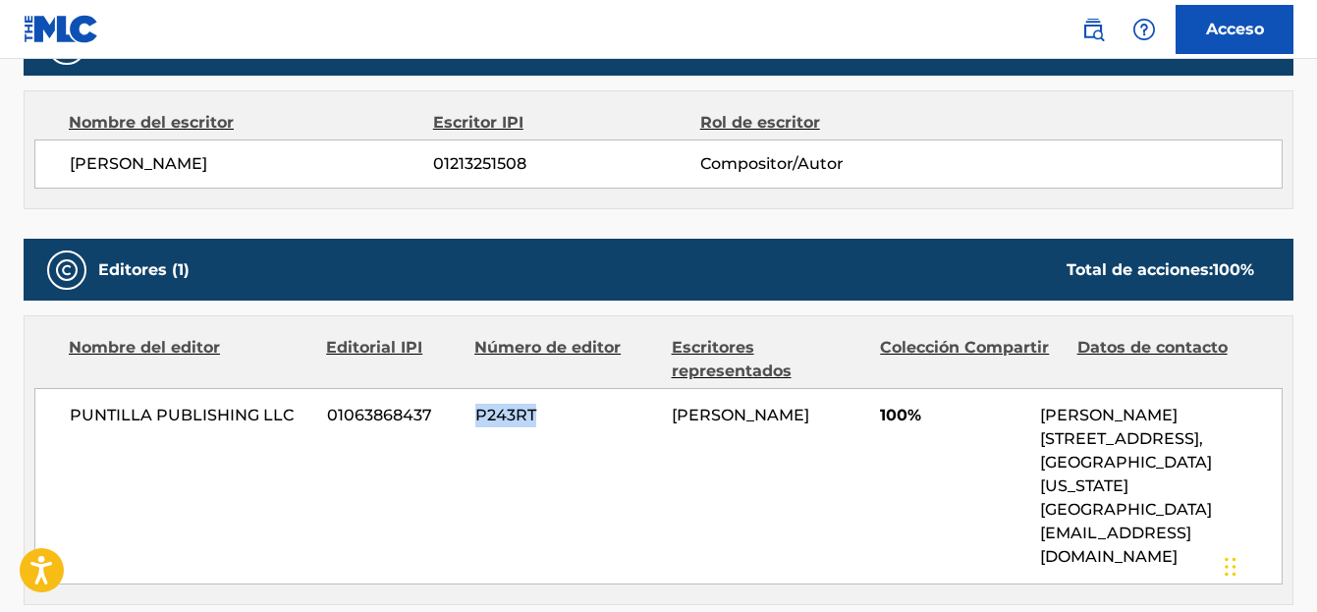
drag, startPoint x: 545, startPoint y: 415, endPoint x: 474, endPoint y: 424, distance: 71.3
click at [475, 424] on span "P243RT" at bounding box center [566, 416] width 182 height 24
copy font "P243RT"
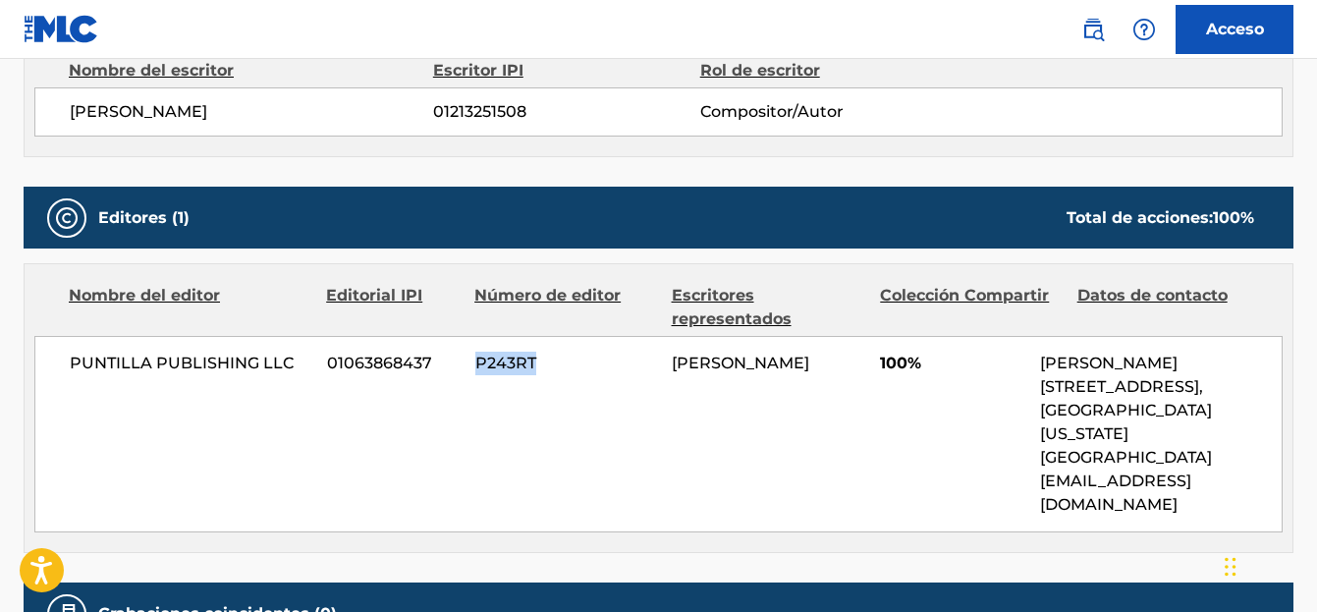
scroll to position [786, 0]
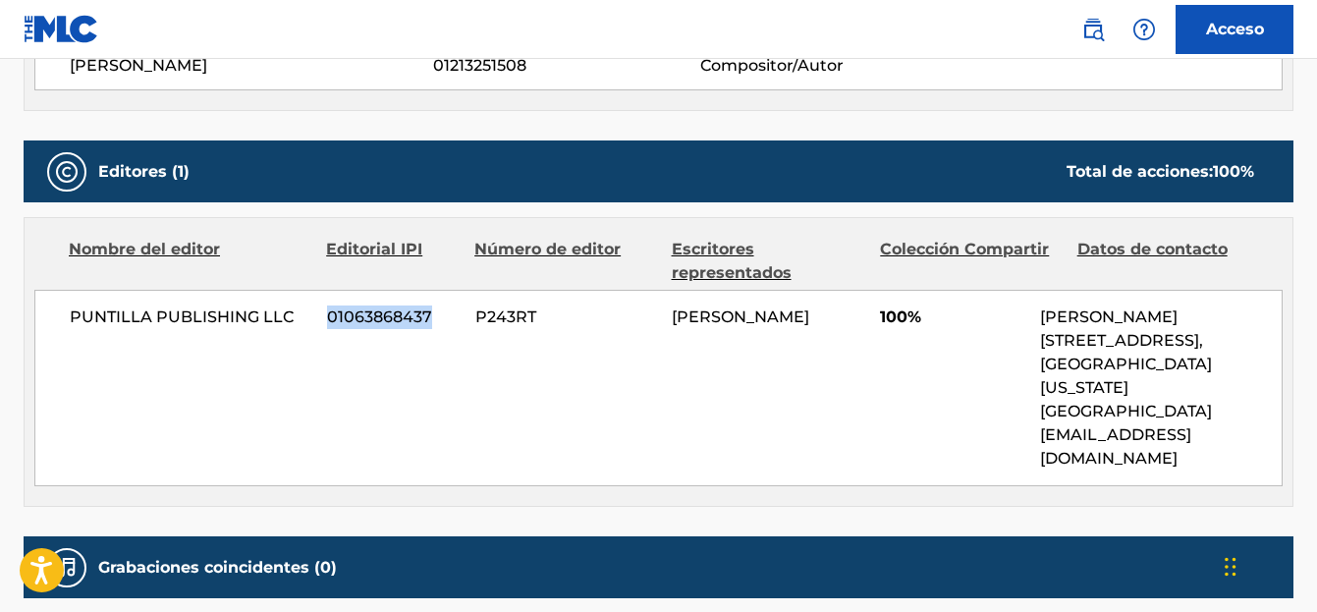
drag, startPoint x: 435, startPoint y: 314, endPoint x: 314, endPoint y: 337, distance: 122.9
click at [314, 337] on div "PUNTILLA PUBLISHING LLC 01063868437 P243RT ESTEBAN BLANCO PEREA 100% Claudio Pa…" at bounding box center [658, 388] width 1248 height 196
copy div "01063868437"
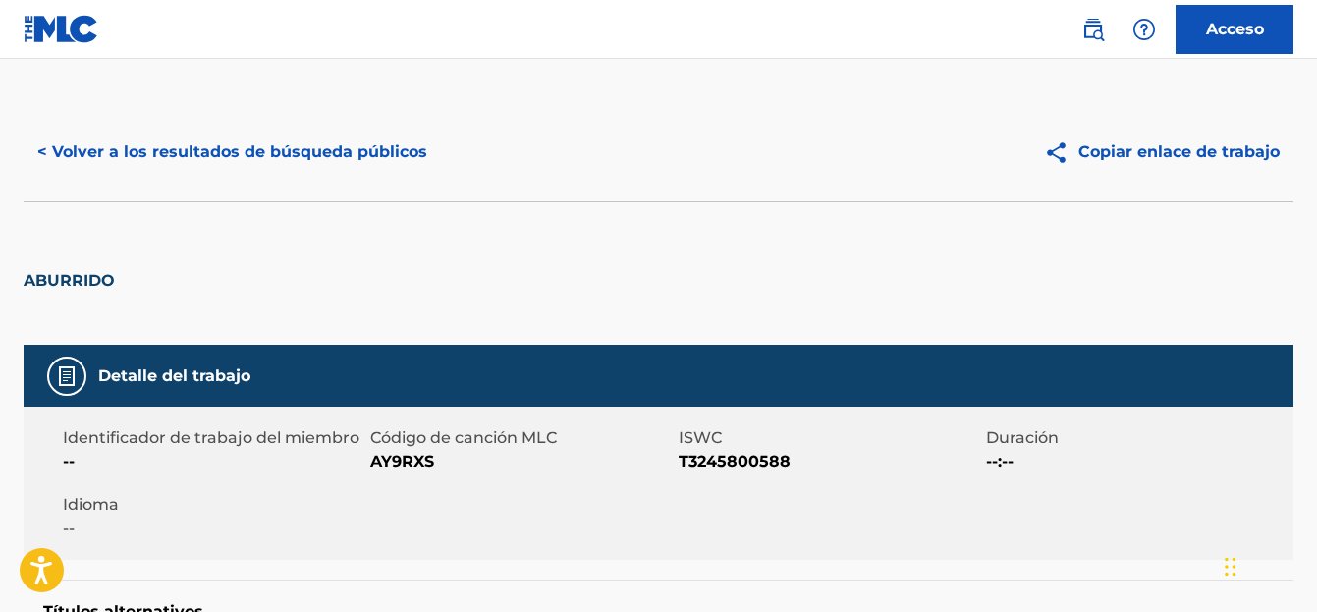
scroll to position [0, 0]
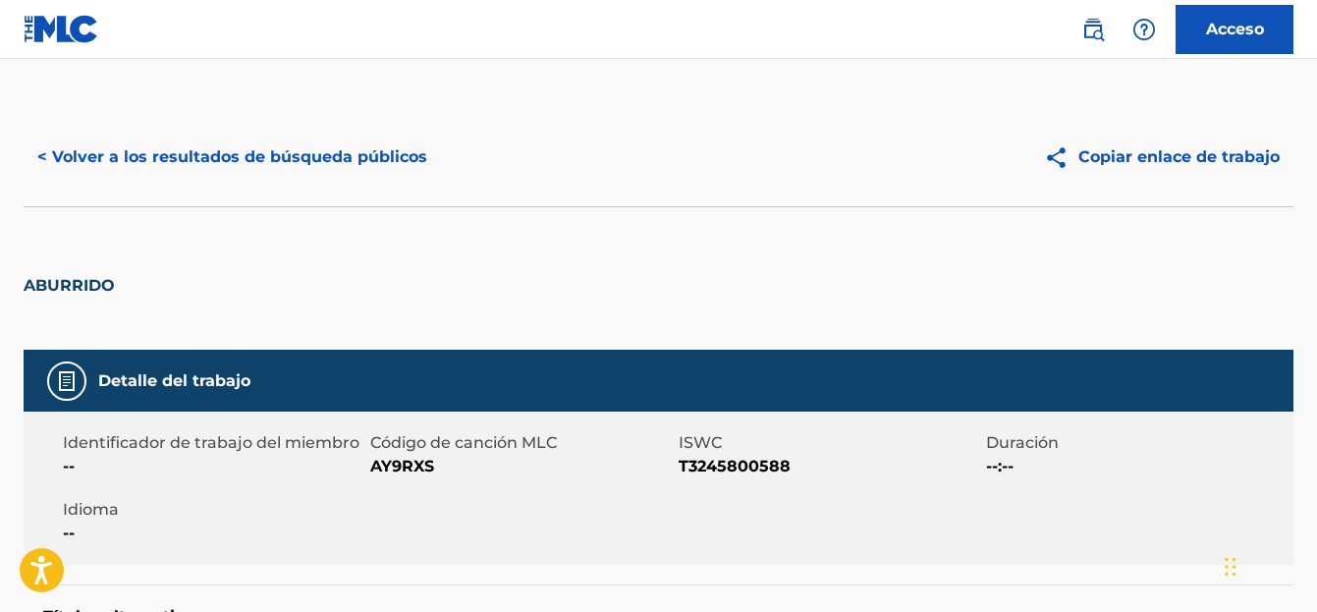
click at [141, 160] on font "< Volver a los resultados de búsqueda públicos" at bounding box center [232, 156] width 390 height 19
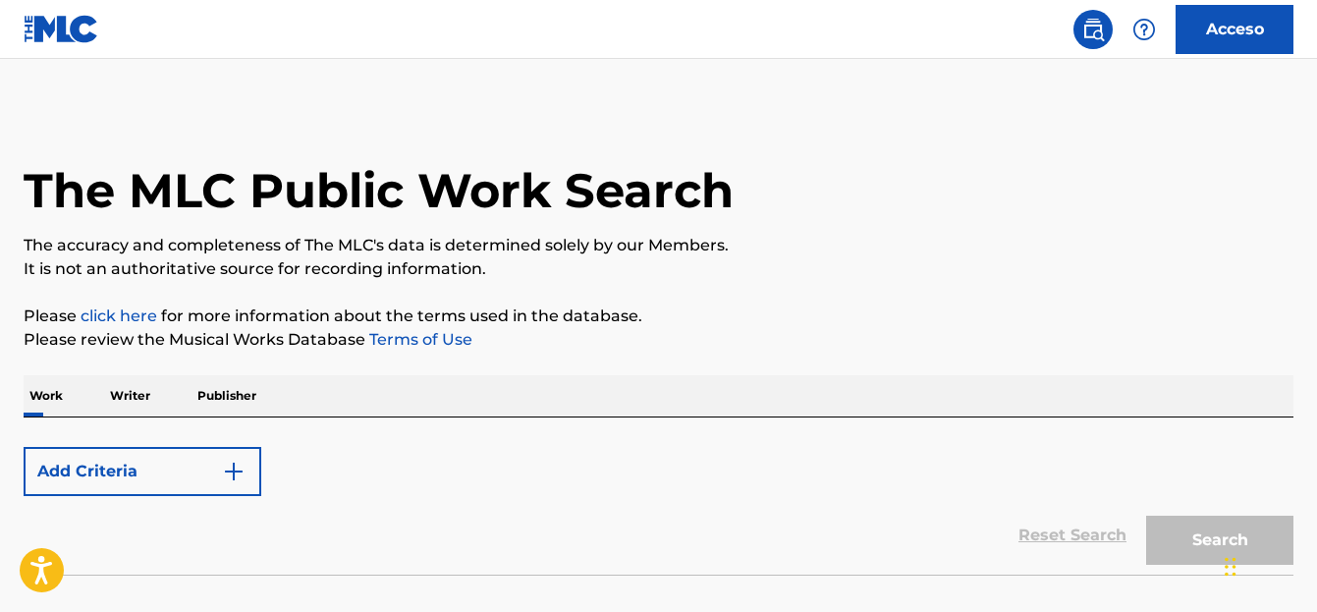
scroll to position [129, 0]
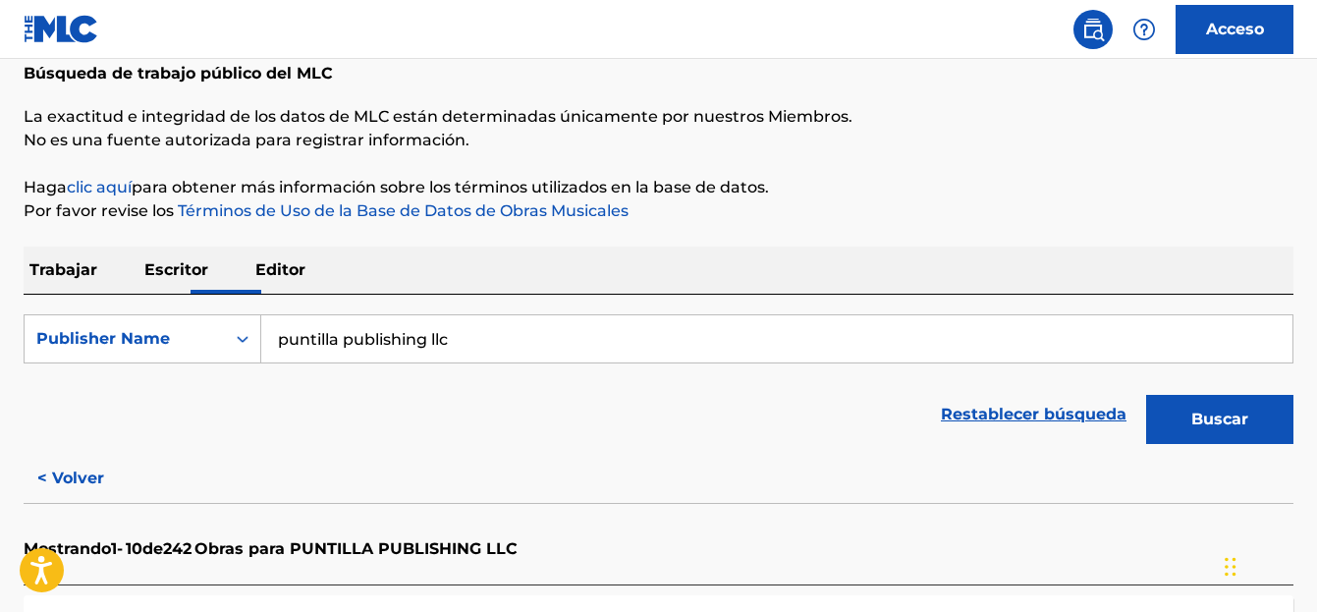
click at [153, 265] on font "Escritor" at bounding box center [176, 269] width 64 height 19
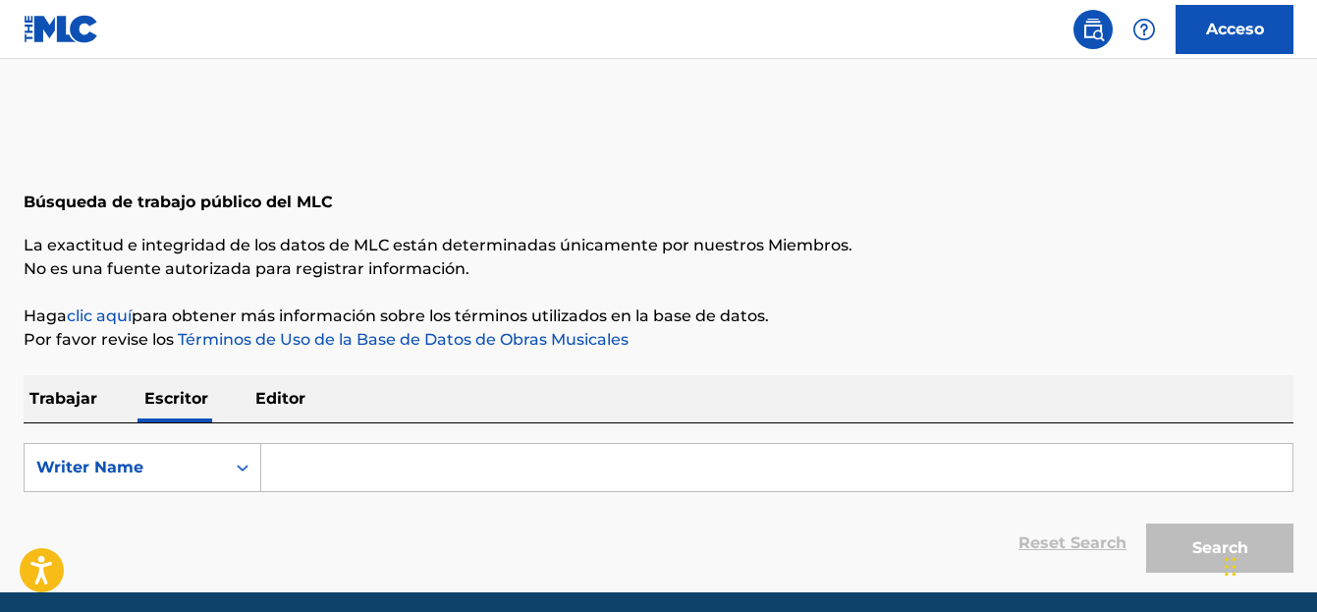
click at [298, 483] on input "Search Form" at bounding box center [776, 467] width 1031 height 47
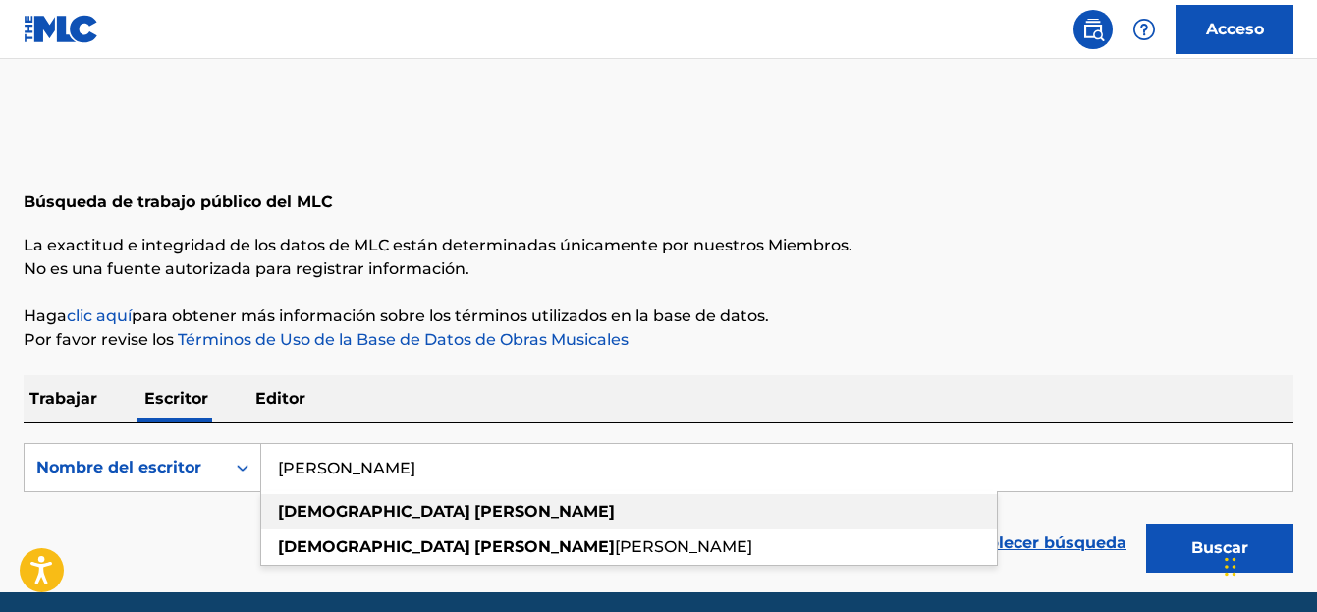
type input "arian chacon"
click at [474, 516] on strong "chacon" at bounding box center [544, 511] width 140 height 19
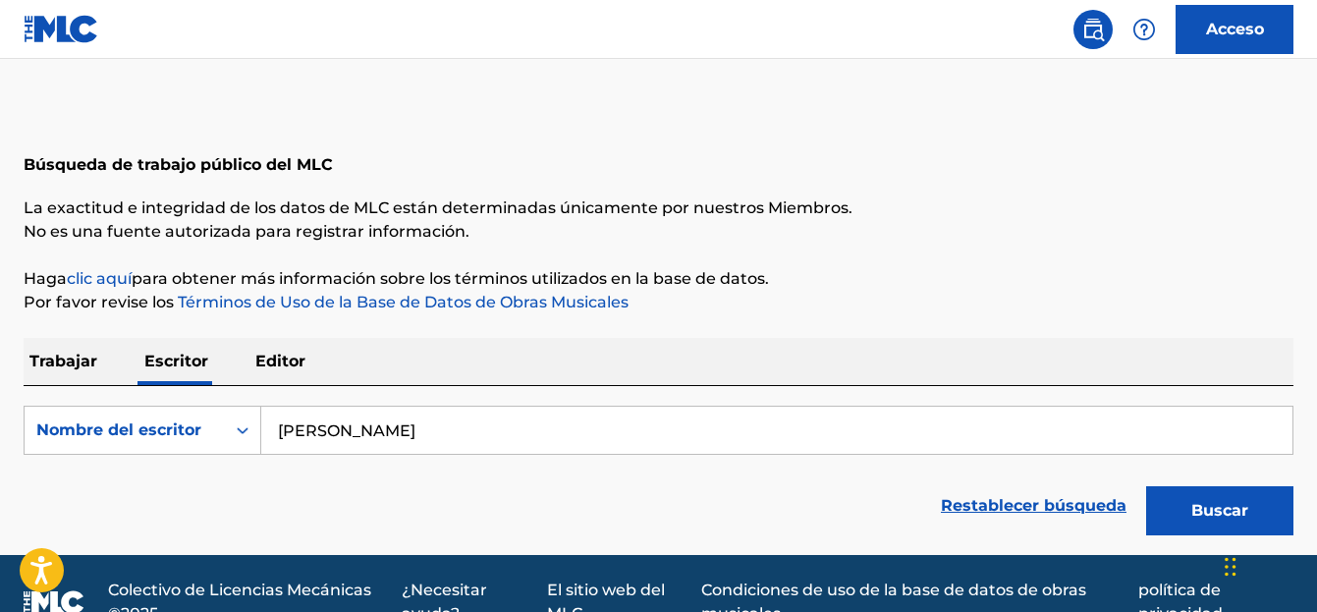
scroll to position [75, 0]
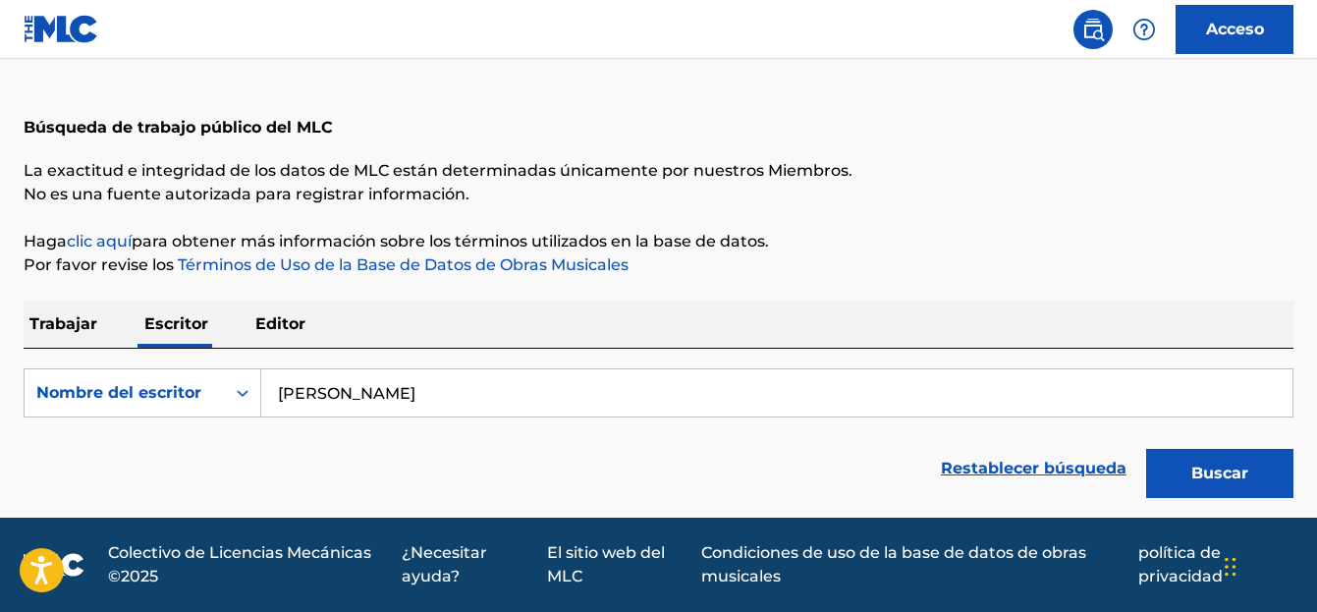
click at [1174, 462] on button "Buscar" at bounding box center [1219, 473] width 147 height 49
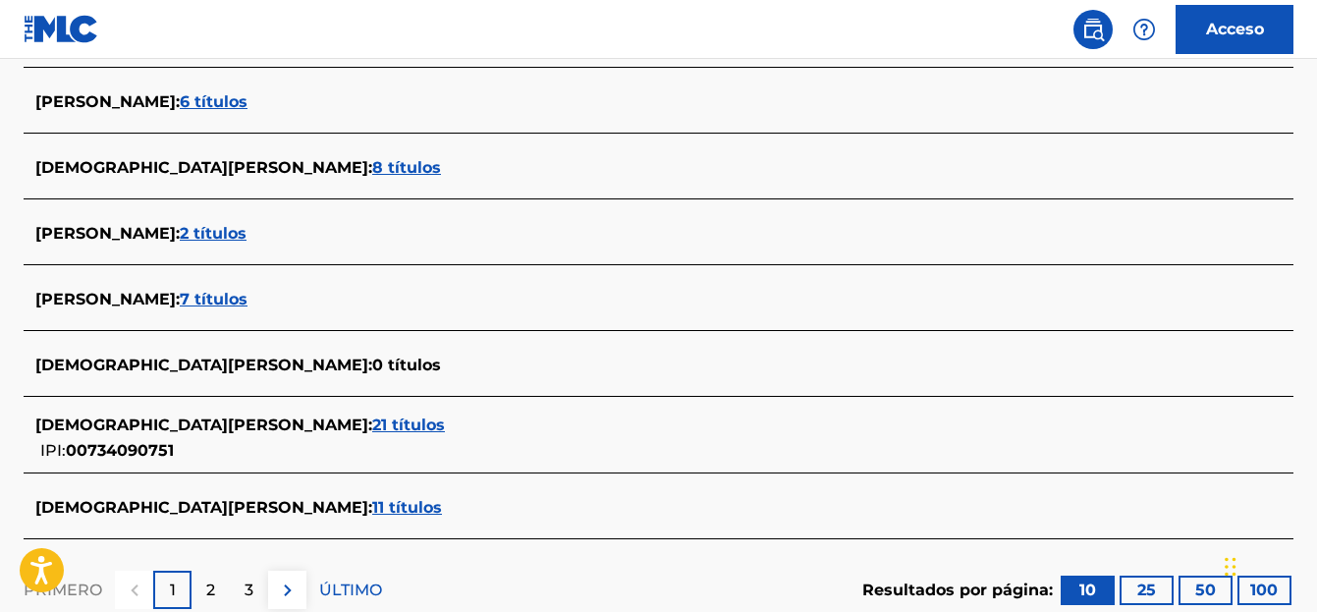
scroll to position [790, 0]
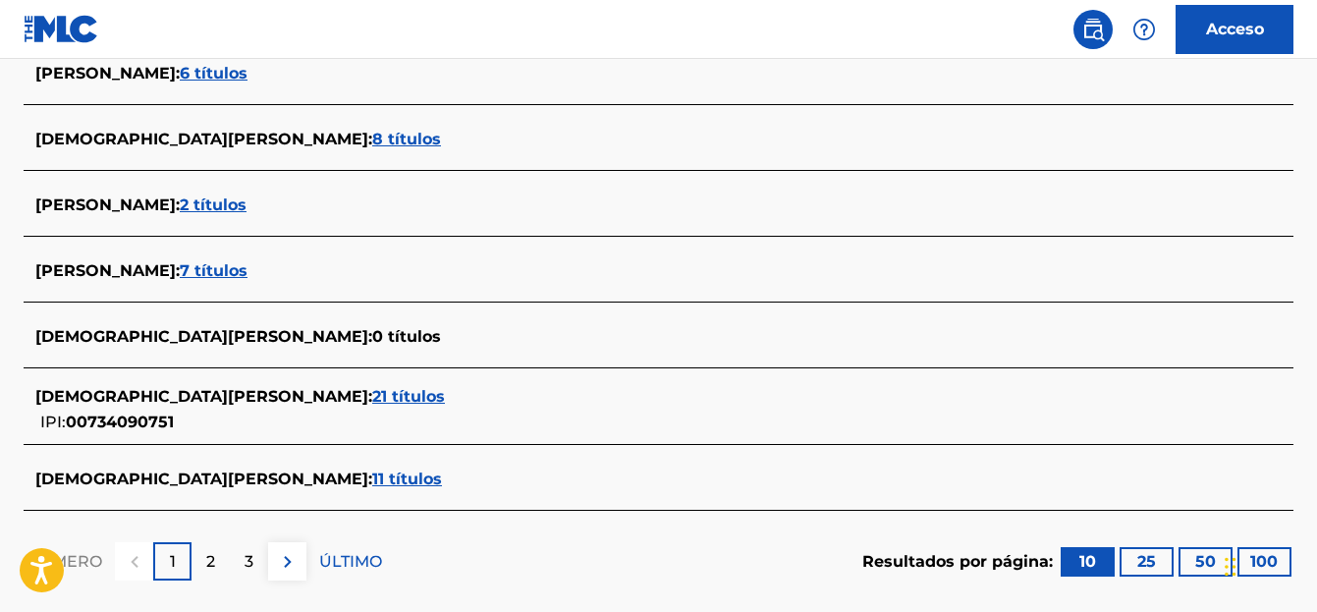
click at [205, 396] on font "ARIAN CHACON HERNANDEZ" at bounding box center [201, 396] width 333 height 19
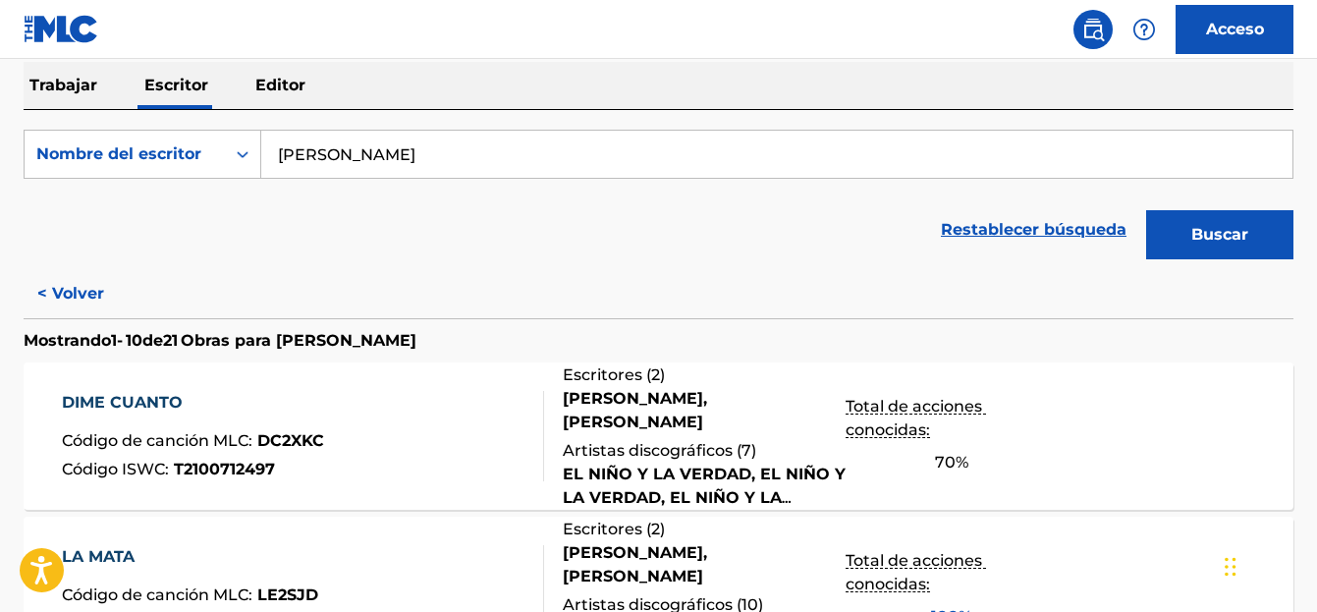
scroll to position [495, 0]
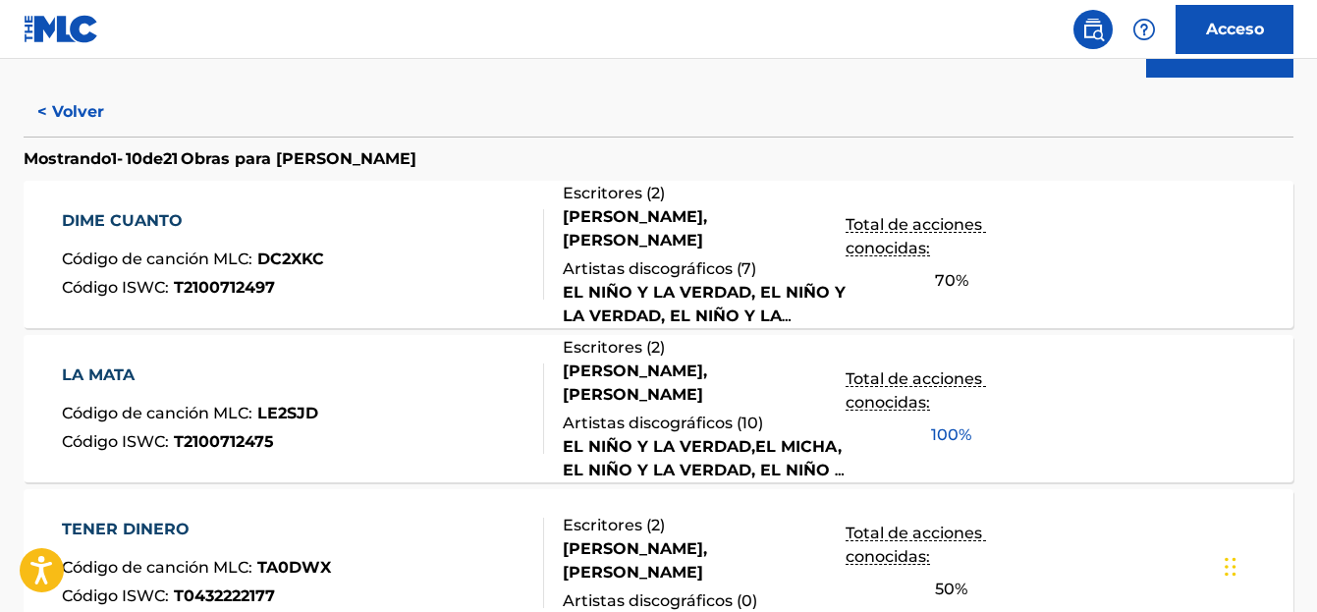
click at [133, 228] on font "DIME CUANTO" at bounding box center [122, 220] width 121 height 19
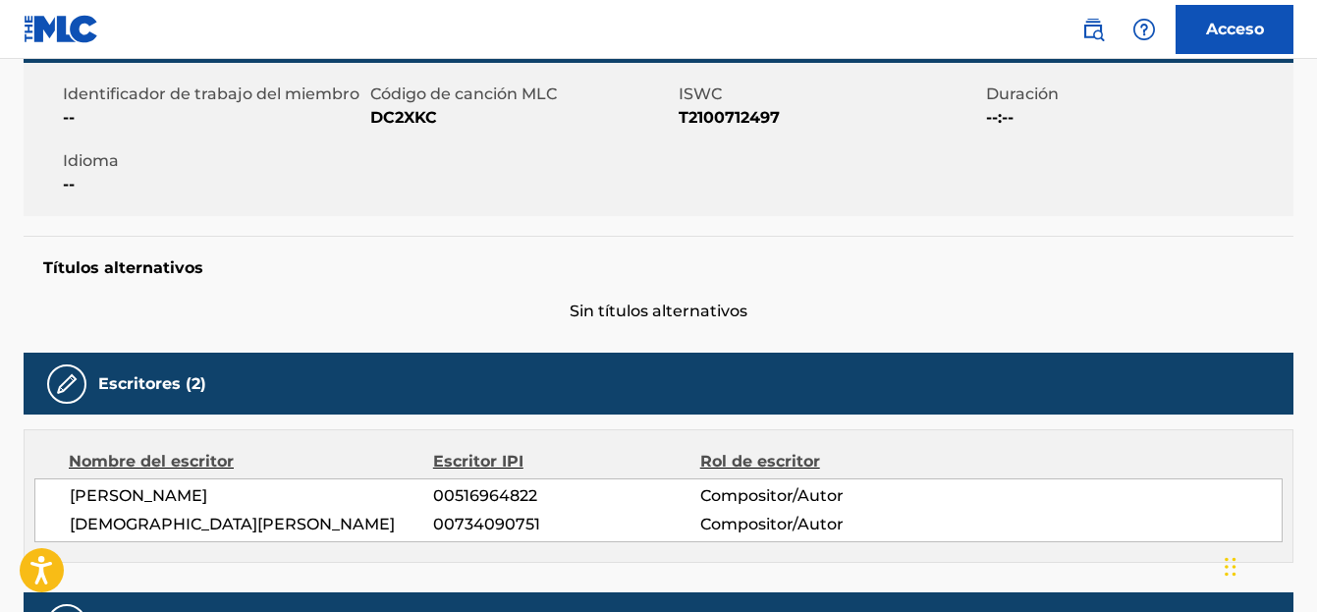
scroll to position [393, 0]
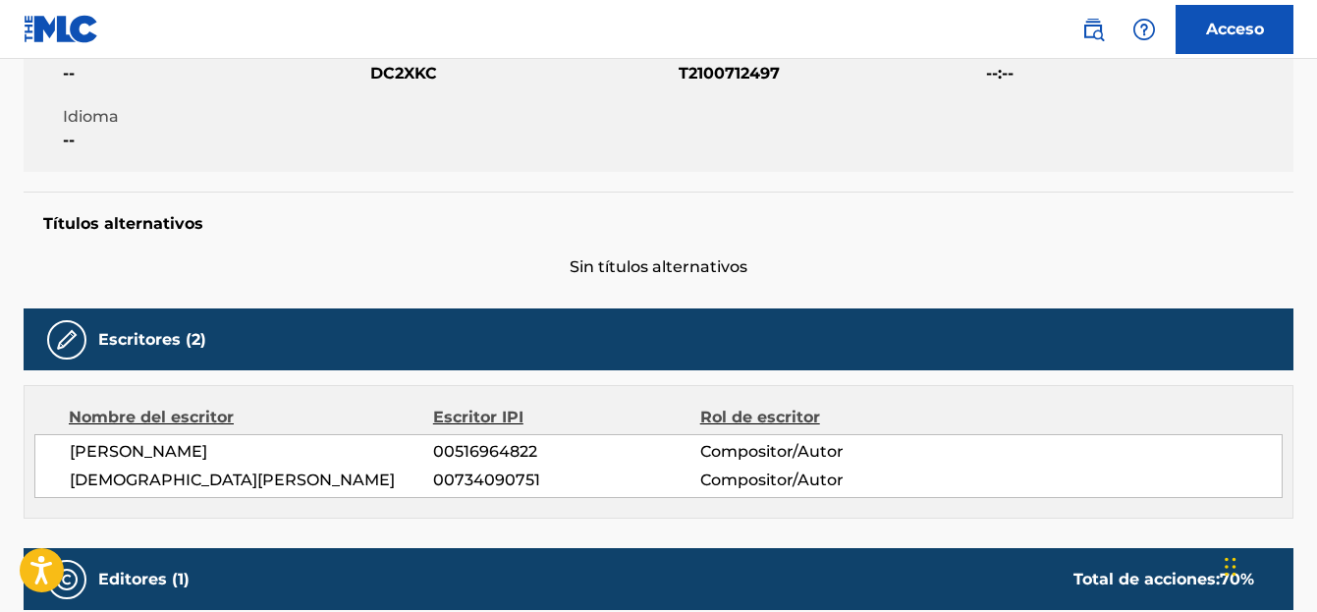
click at [1072, 98] on div "Identificador de trabajo del miembro -- Código de canción MLC DC2XKC ISWC T2100…" at bounding box center [659, 95] width 1270 height 153
drag, startPoint x: 538, startPoint y: 475, endPoint x: 435, endPoint y: 484, distance: 103.5
click at [435, 484] on span "00734090751" at bounding box center [566, 480] width 266 height 24
